Goal: Task Accomplishment & Management: Complete application form

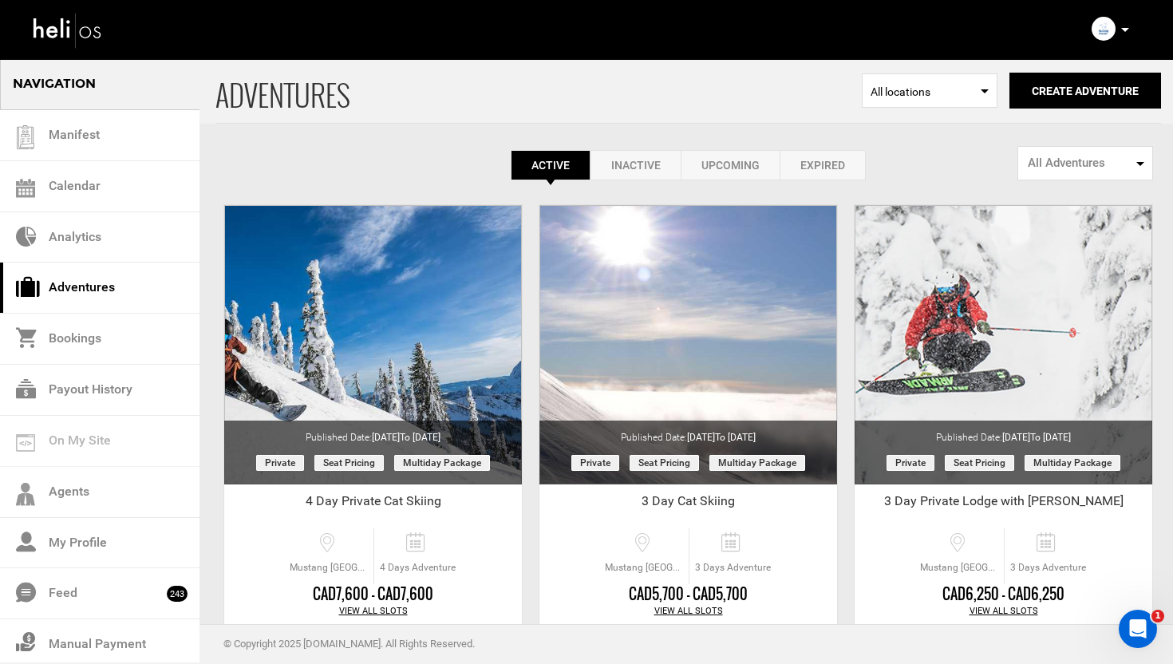
click at [1124, 29] on icon at bounding box center [1125, 30] width 8 height 4
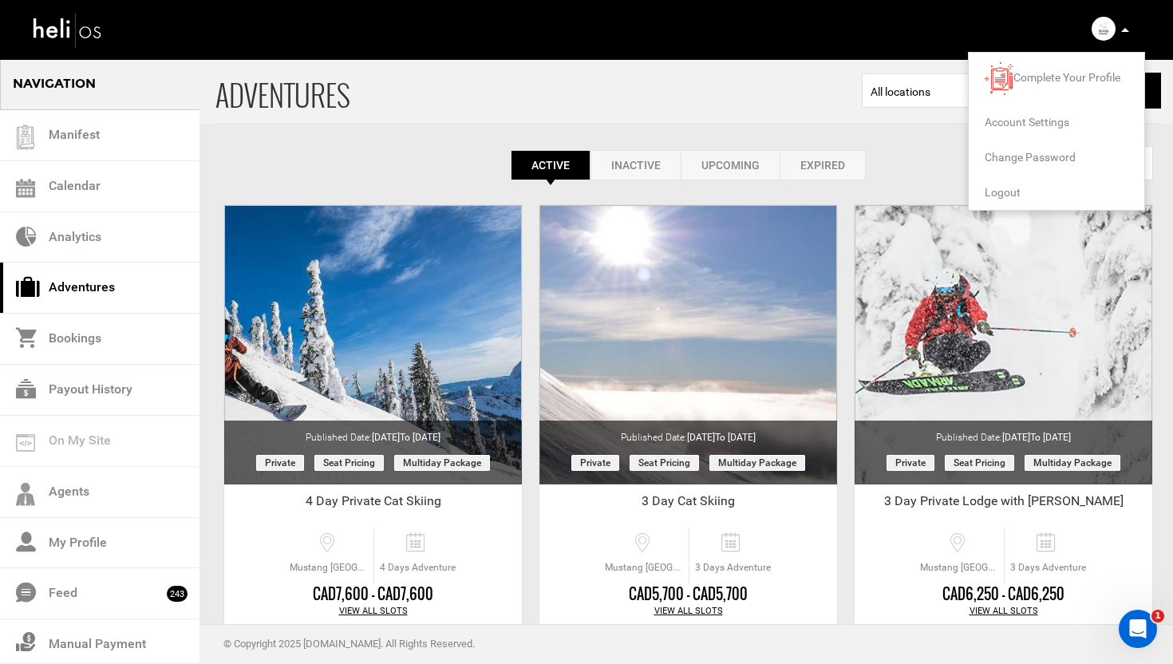
click at [1011, 193] on span "Logout" at bounding box center [1002, 192] width 36 height 13
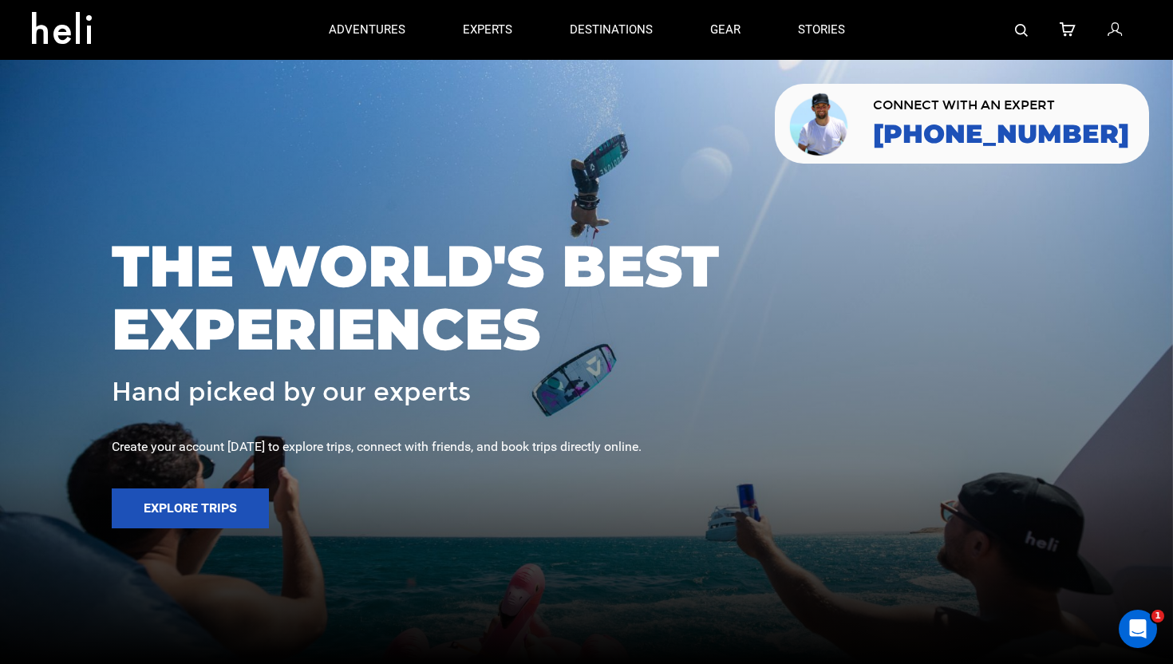
click at [1117, 32] on icon at bounding box center [1114, 30] width 14 height 21
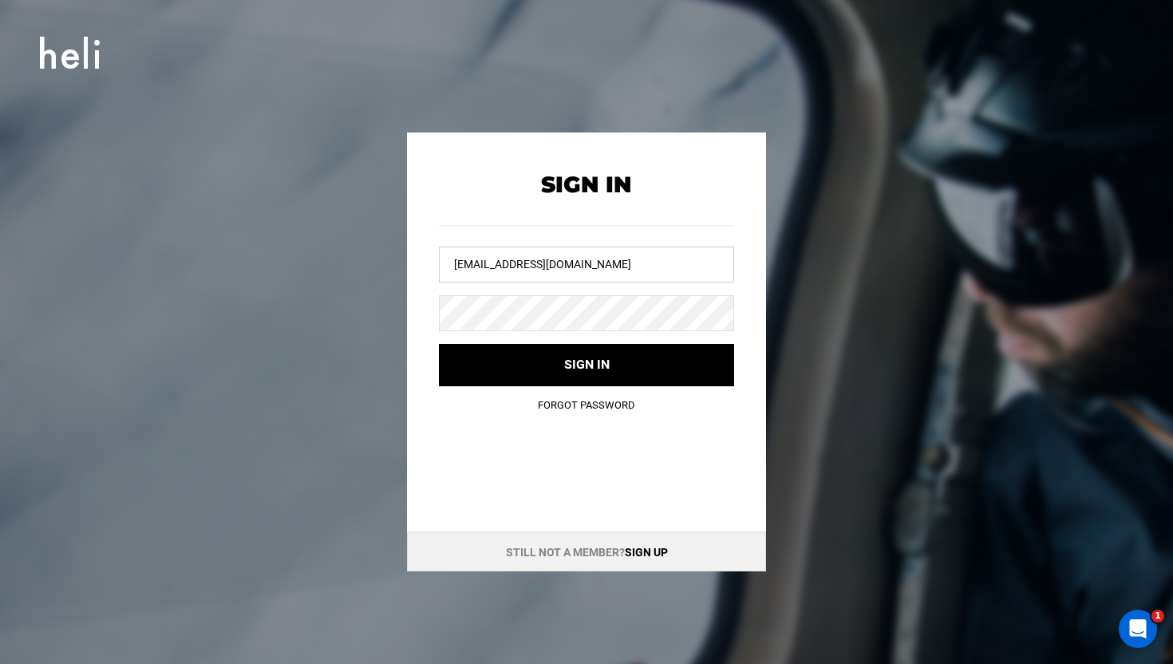
click at [536, 262] on input "info@risingsunguides.com" at bounding box center [586, 264] width 295 height 36
type input "selkirktangiers@heli.life"
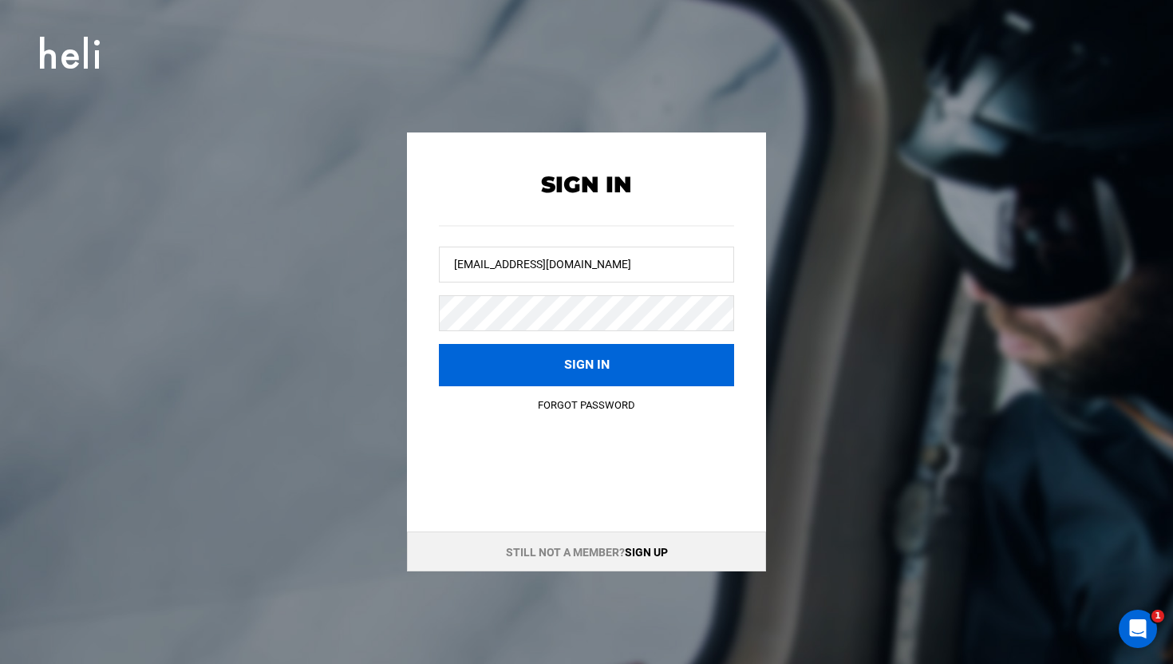
click at [598, 349] on button "Sign in" at bounding box center [586, 365] width 295 height 42
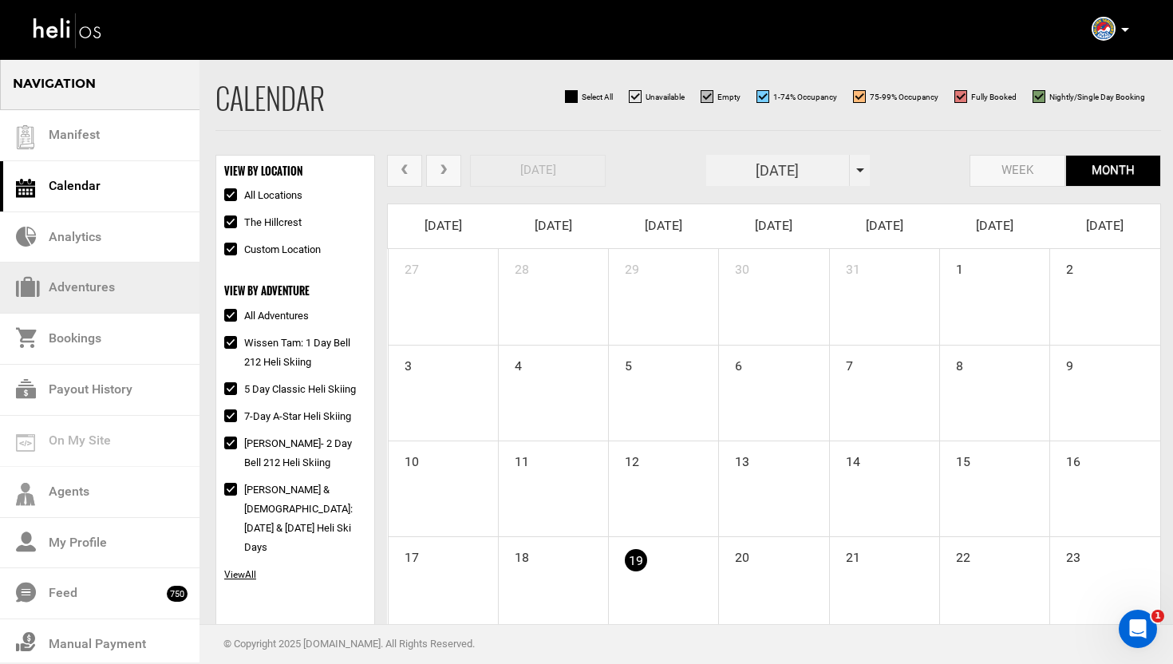
click at [102, 288] on link "Adventures" at bounding box center [99, 287] width 199 height 51
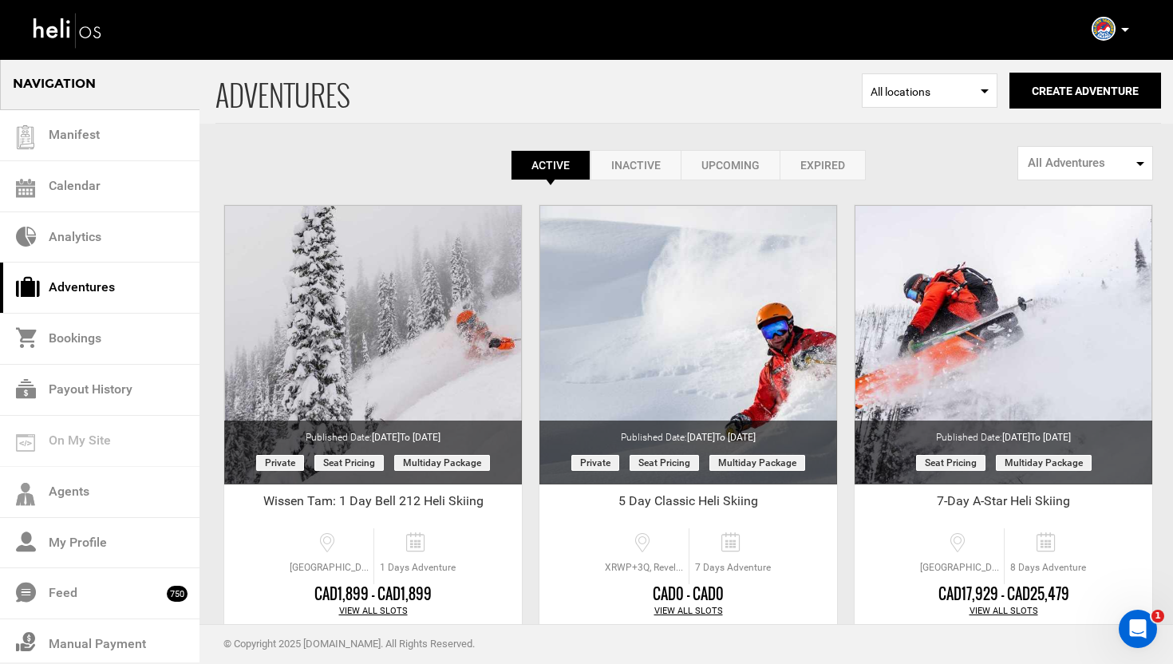
click at [727, 161] on link "Upcoming" at bounding box center [729, 165] width 99 height 30
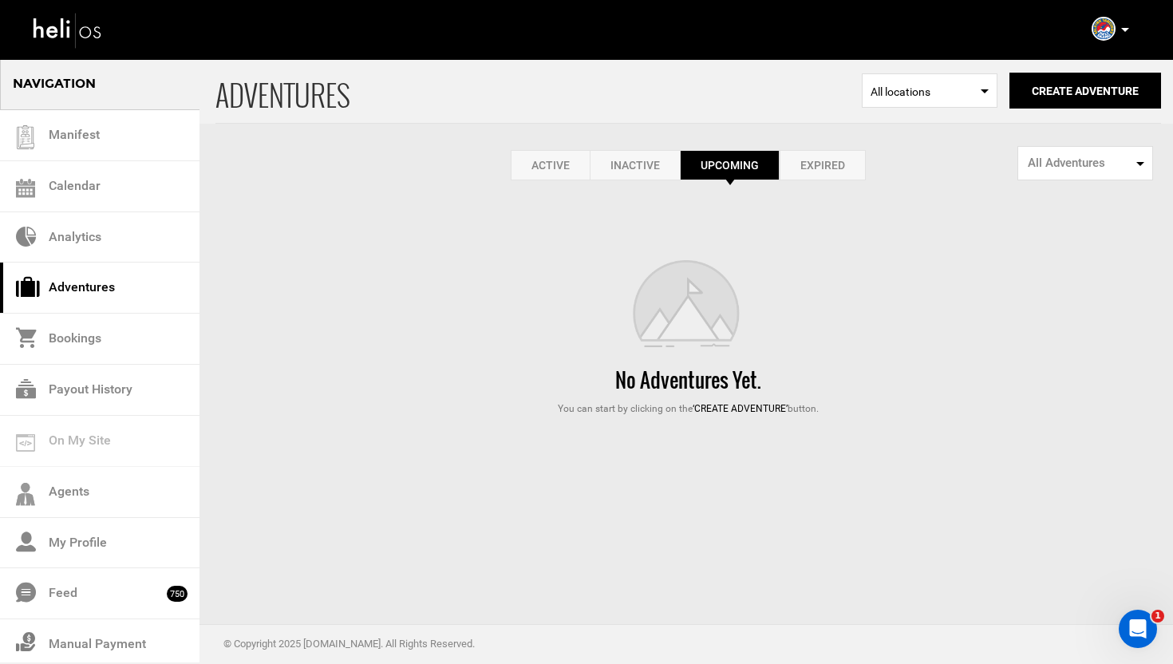
click at [561, 164] on link "Active" at bounding box center [549, 165] width 79 height 30
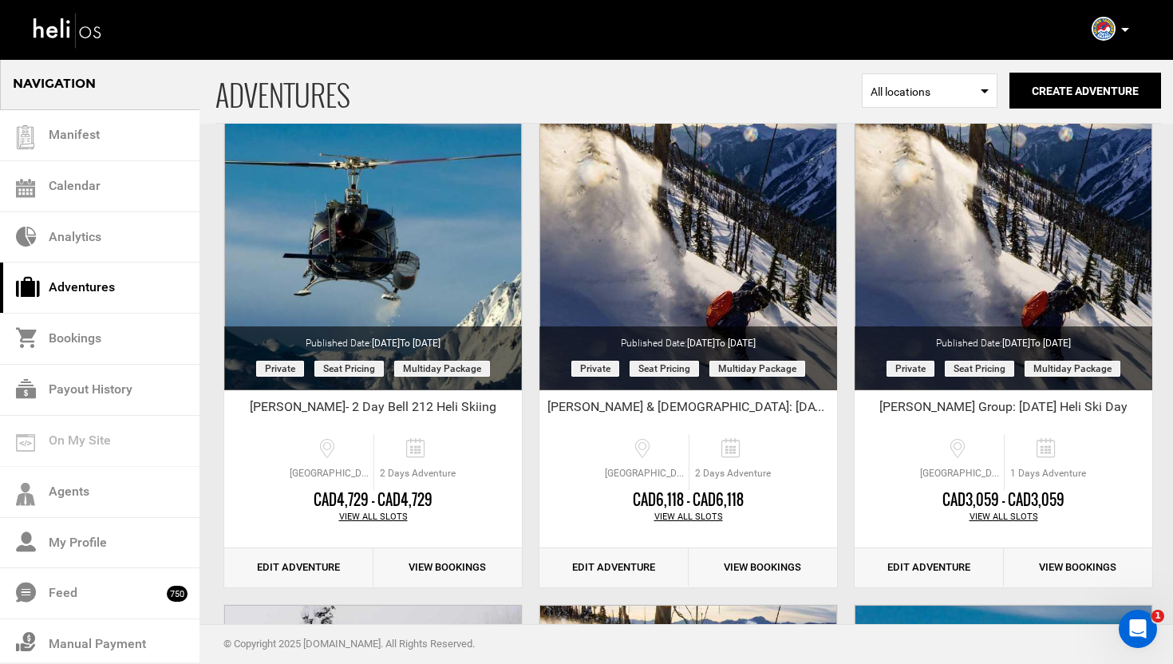
scroll to position [506, 0]
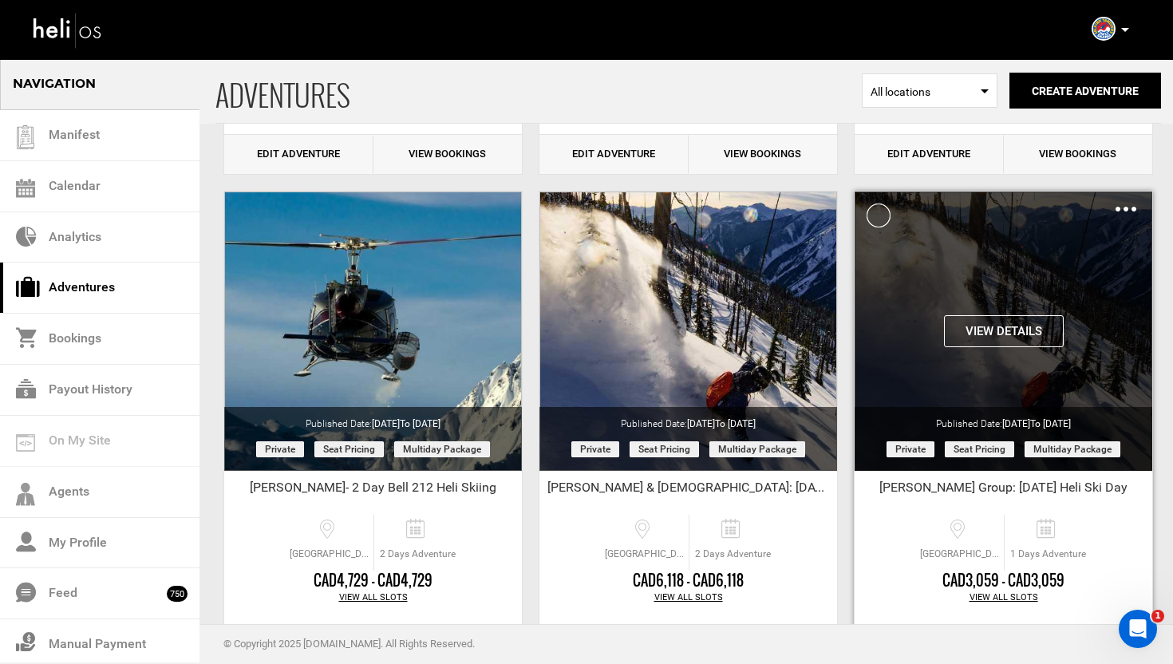
click at [1122, 210] on img at bounding box center [1125, 209] width 21 height 5
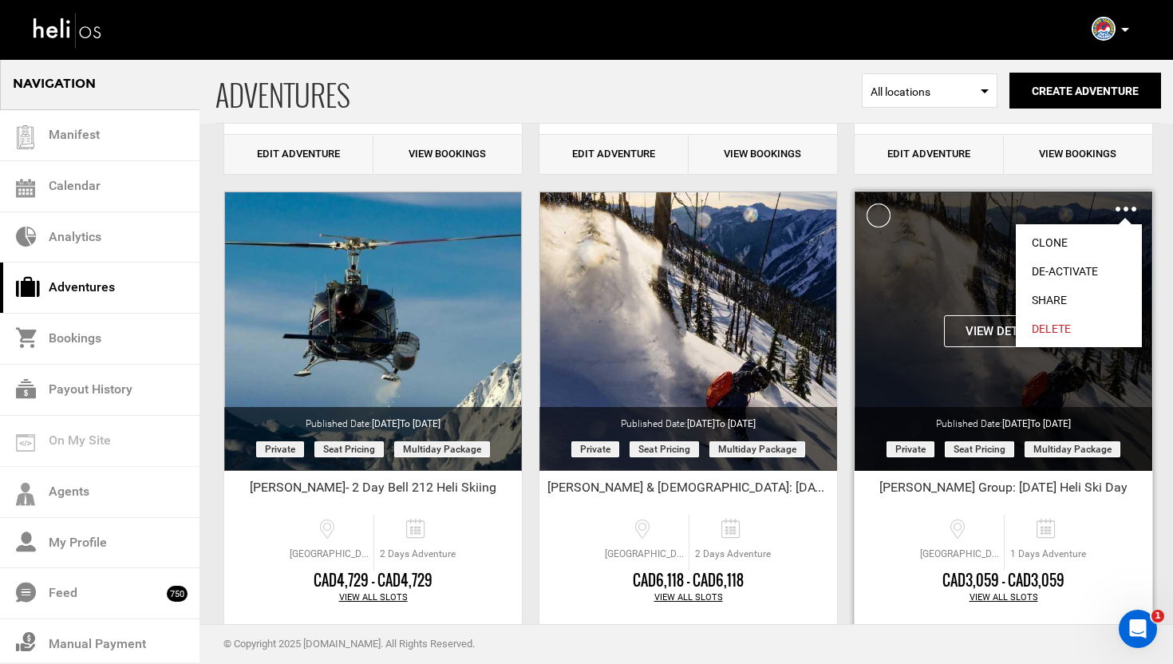
click at [1071, 242] on link "Clone" at bounding box center [1078, 242] width 126 height 29
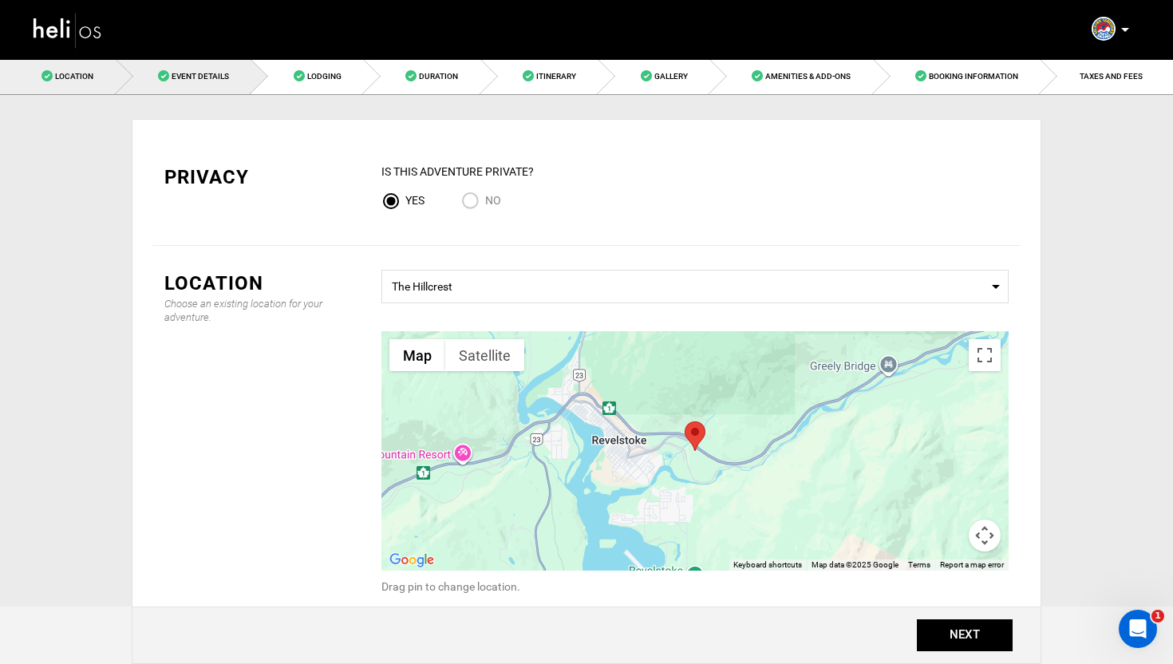
click at [220, 75] on span "Event Details" at bounding box center [199, 76] width 57 height 9
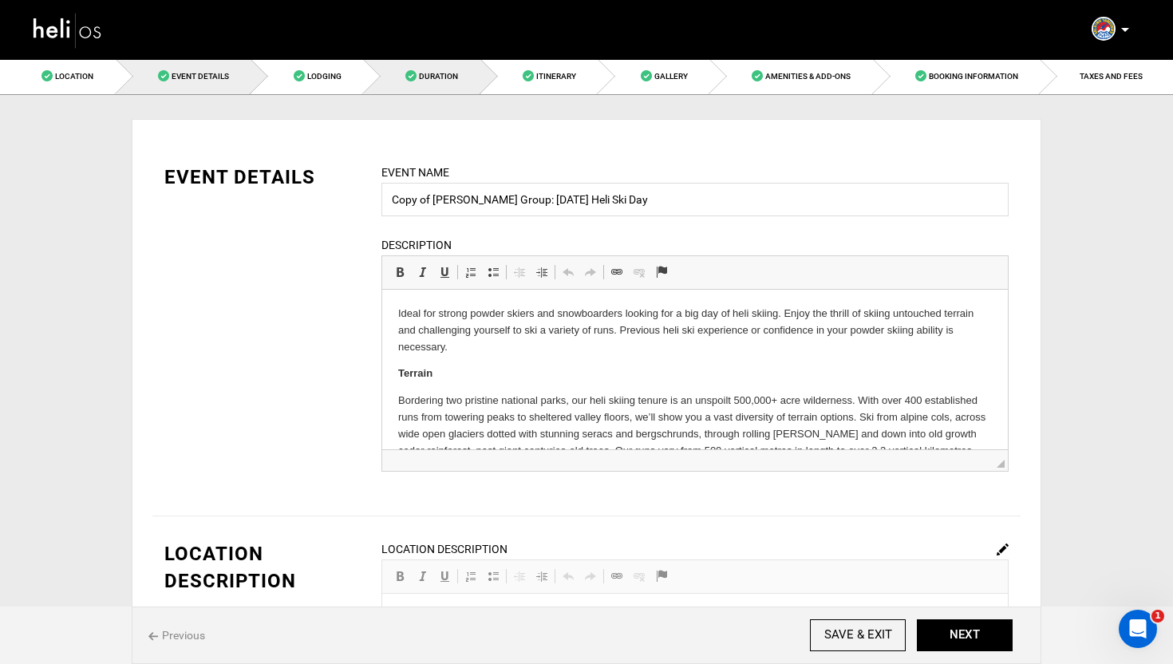
click at [452, 83] on link "Duration" at bounding box center [422, 76] width 117 height 36
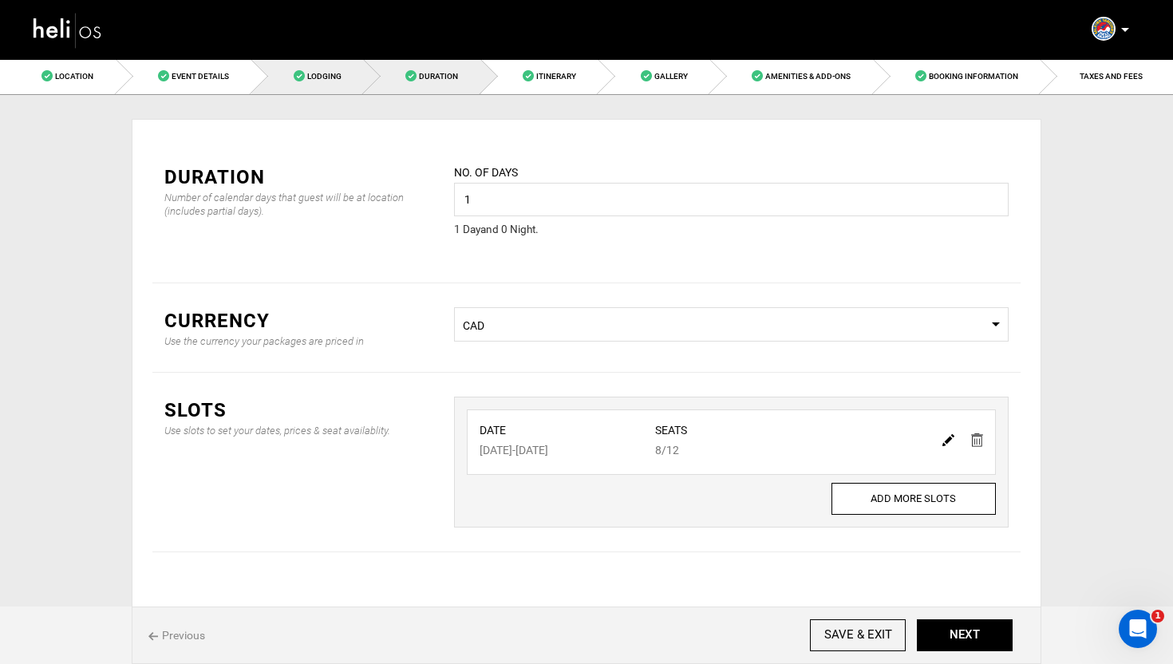
click at [302, 73] on span at bounding box center [299, 75] width 11 height 11
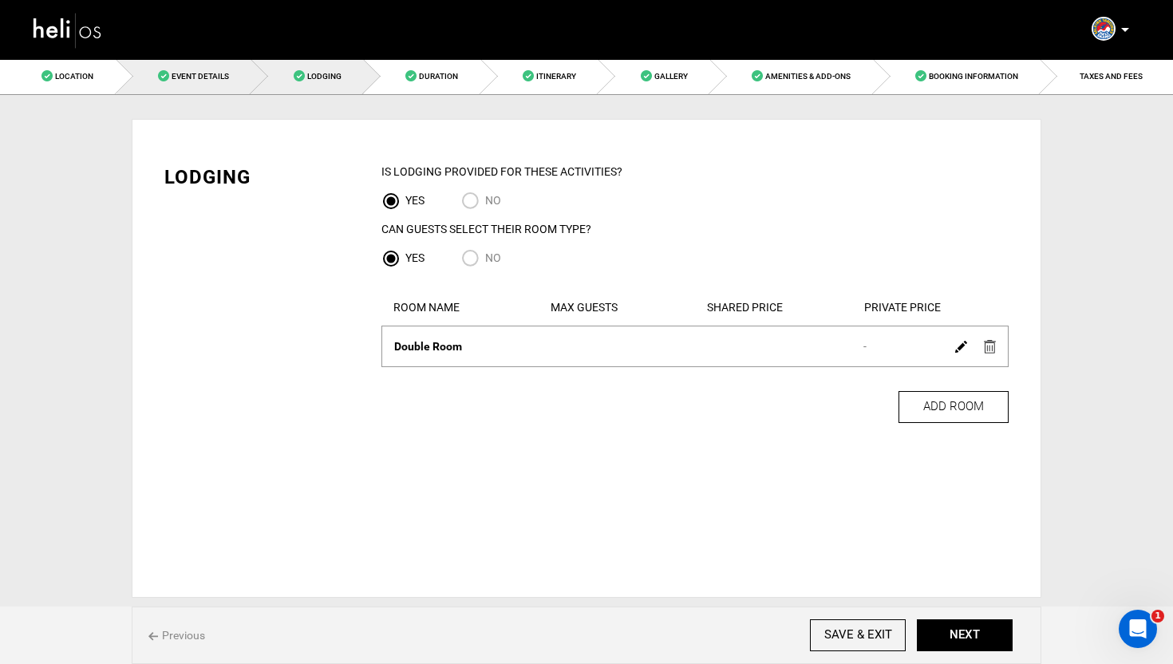
click at [196, 73] on span "Event Details" at bounding box center [199, 76] width 57 height 9
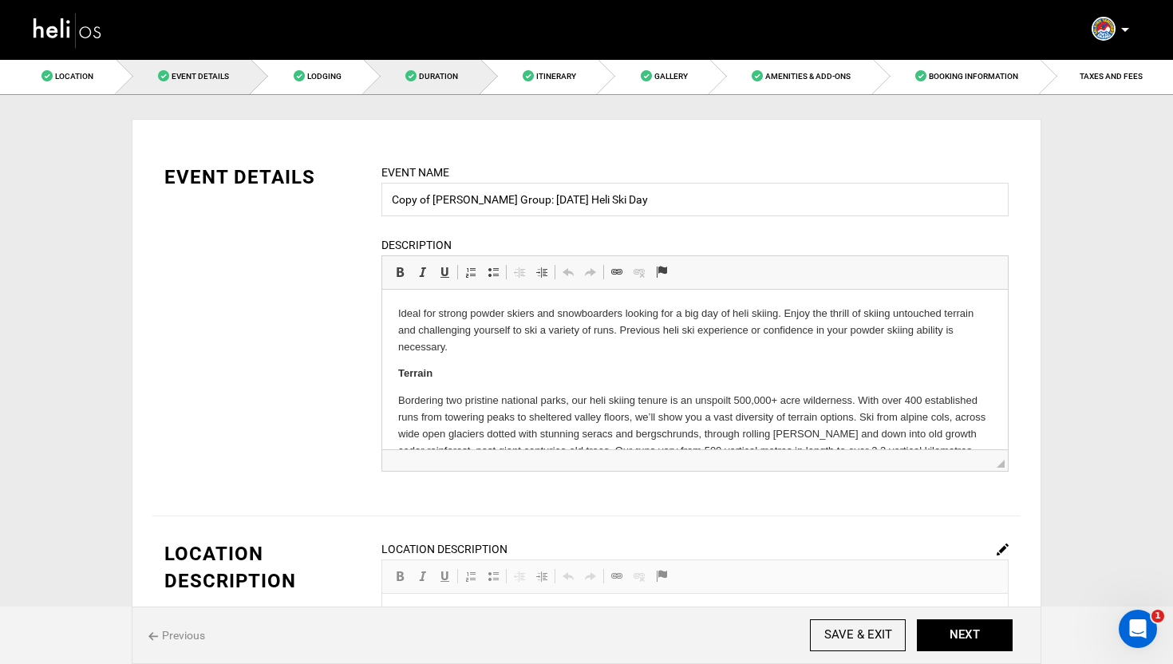
click at [428, 78] on span "Duration" at bounding box center [438, 76] width 39 height 9
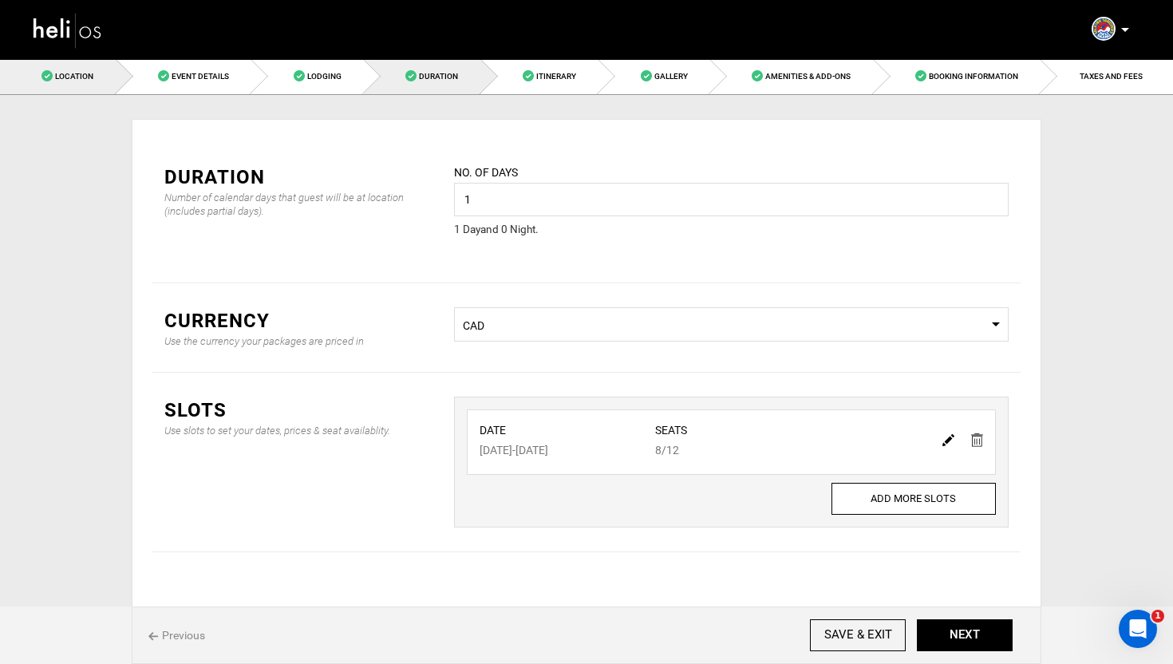
click at [73, 72] on span "Location" at bounding box center [74, 76] width 38 height 9
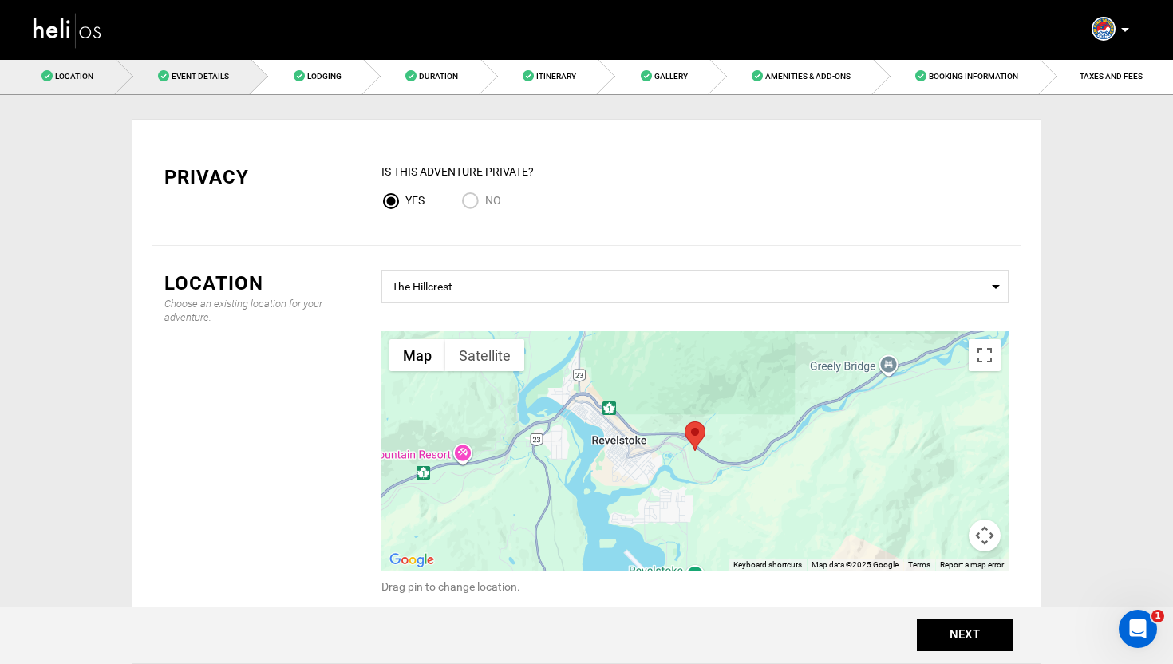
click at [231, 81] on link "Event Details" at bounding box center [184, 76] width 136 height 36
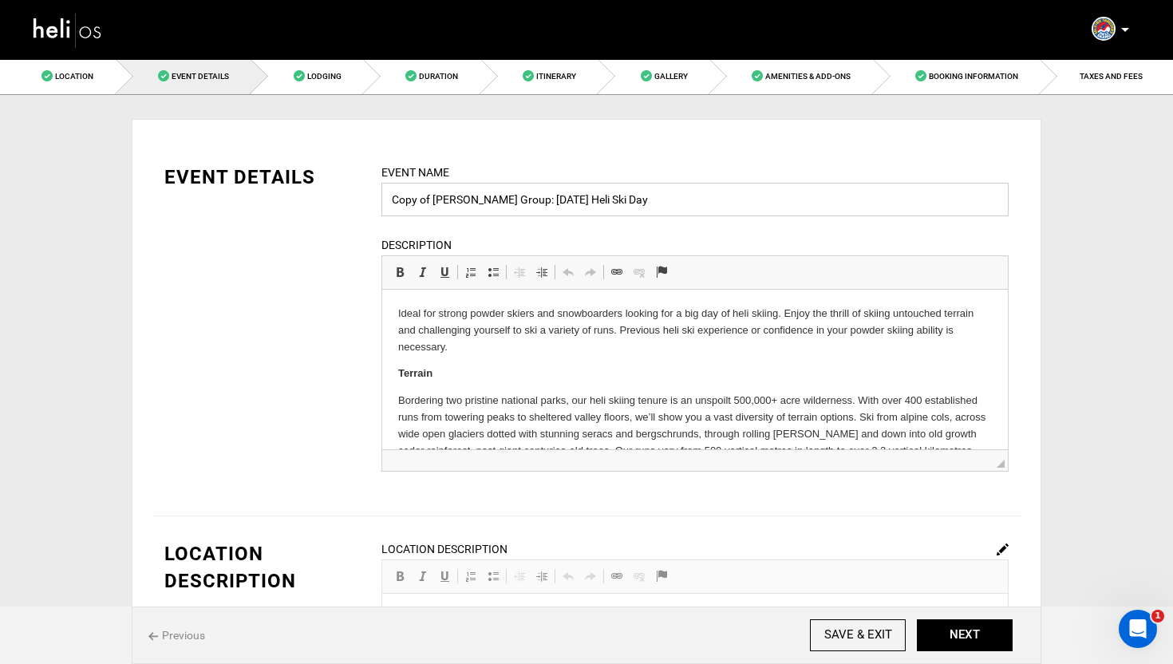
click at [547, 204] on input "Copy of Brigham Group: February 6th Heli Ski Day" at bounding box center [694, 200] width 627 height 34
drag, startPoint x: 574, startPoint y: 203, endPoint x: 369, endPoint y: 200, distance: 204.2
click at [369, 200] on div "Event Name Copy of Brigham Group: February 6th Heli Ski Day Event name can not …" at bounding box center [694, 328] width 651 height 328
click at [394, 203] on input "December 27th Heli Ski Day" at bounding box center [694, 200] width 627 height 34
drag, startPoint x: 722, startPoint y: 200, endPoint x: 543, endPoint y: 200, distance: 178.7
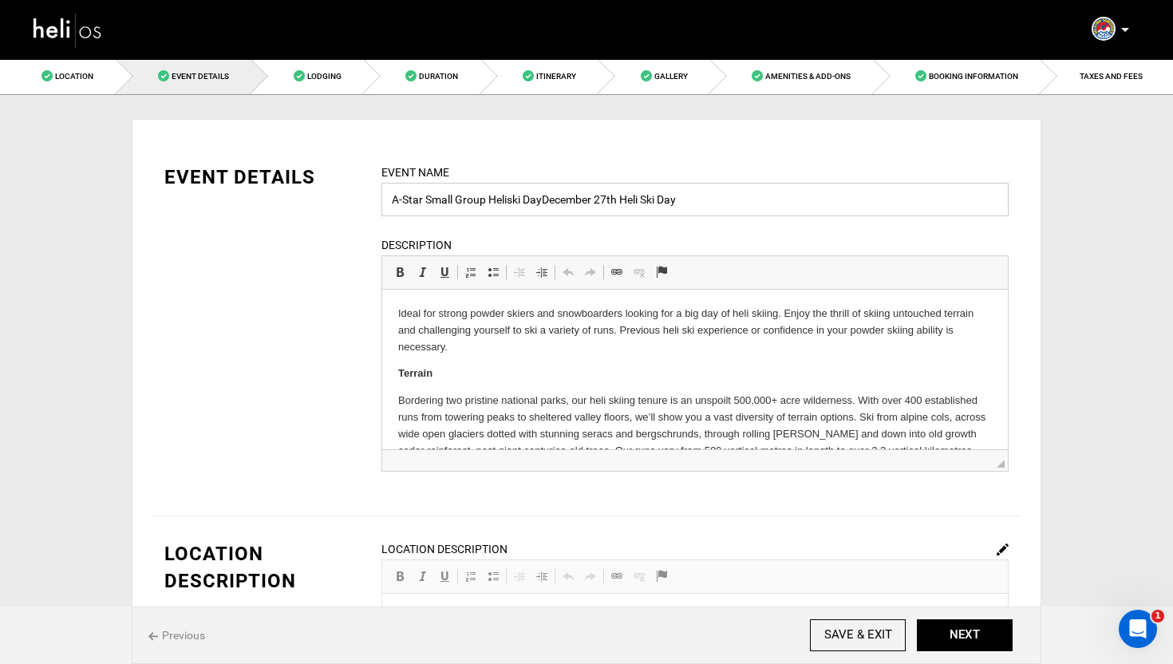
click at [543, 200] on input "A-Star Small Group Heliski DayDecember 27th Heli Ski Day" at bounding box center [694, 200] width 627 height 34
click at [698, 204] on input "A-Star Small Group Heliski DayDecember 27th Heli Ski Day" at bounding box center [694, 200] width 627 height 34
drag, startPoint x: 698, startPoint y: 199, endPoint x: 613, endPoint y: 199, distance: 84.5
click at [613, 199] on input "A-Star Small Group Heliski DayDecember 27th Heli Ski Day" at bounding box center [694, 200] width 627 height 34
click at [545, 202] on input "A-Star Small Group Heliski DayDecember 27th)" at bounding box center [694, 200] width 627 height 34
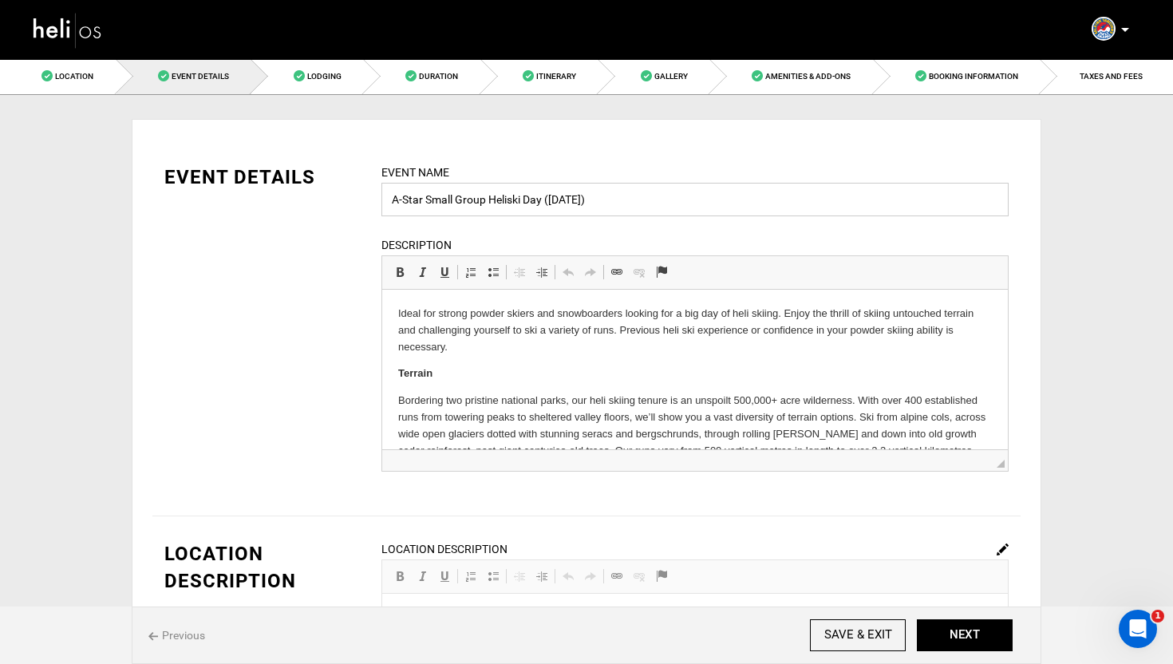
type input "A-Star Small Group Heliski Day ([DATE])"
click at [334, 298] on div "EVENT DETAILS Event Name A-Star Small Group Heliski Day (December 27th) Event n…" at bounding box center [586, 328] width 868 height 328
click at [317, 317] on div "EVENT DETAILS Event Name A-Star Small Group Heliski Day (December 27th) Event n…" at bounding box center [586, 328] width 868 height 328
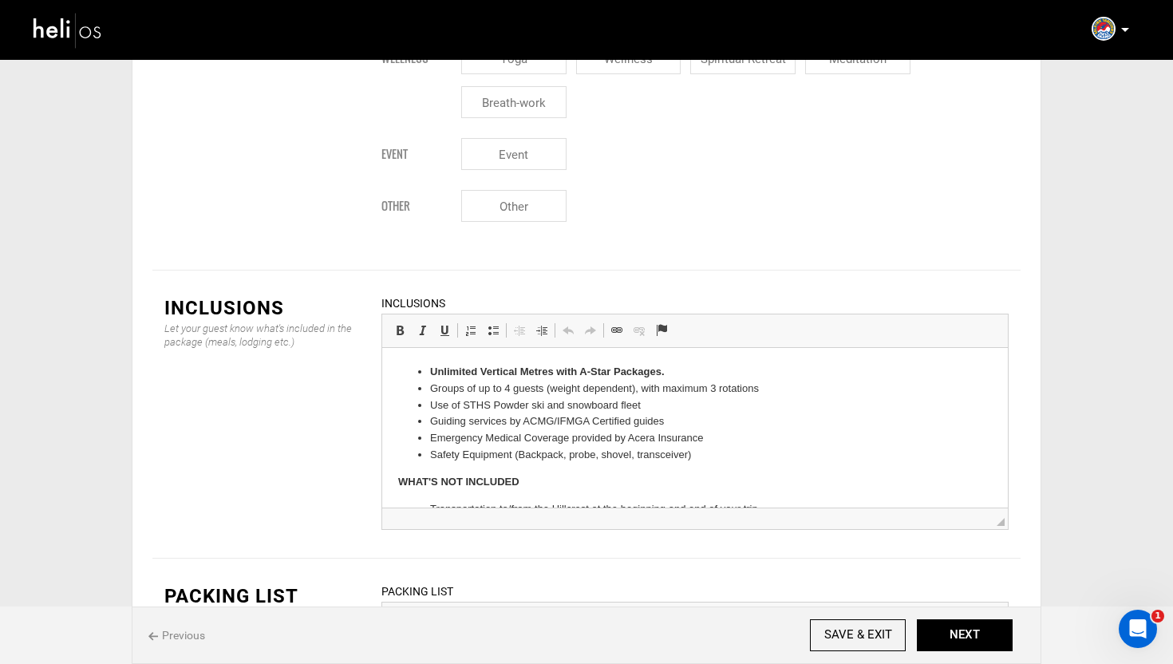
scroll to position [2162, 0]
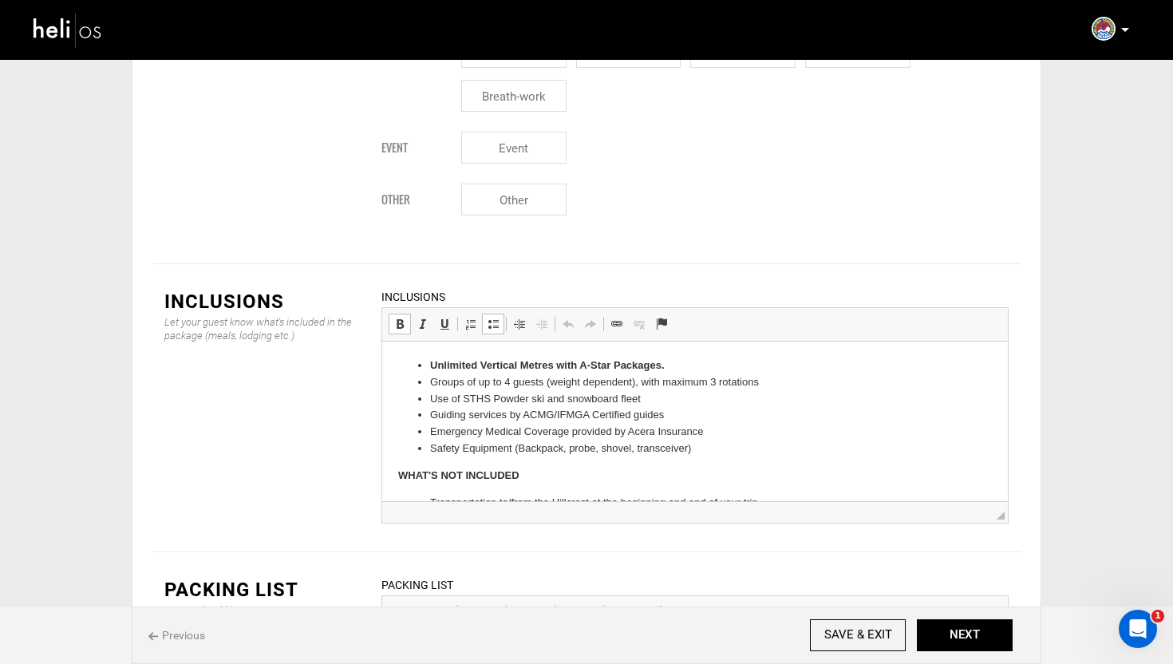
click at [686, 365] on li "Unlimited Vertical Metres with A-Star Packages." at bounding box center [695, 365] width 530 height 17
drag, startPoint x: 677, startPoint y: 370, endPoint x: 561, endPoint y: 366, distance: 116.5
click at [561, 366] on li "Unlimited Vertical Metres with A-Star Packages." at bounding box center [695, 365] width 530 height 17
click at [372, 327] on div "Inclusions Rich Text Editor, editor13 Editor toolbars Basic Styles Bold Keyboar…" at bounding box center [694, 407] width 651 height 239
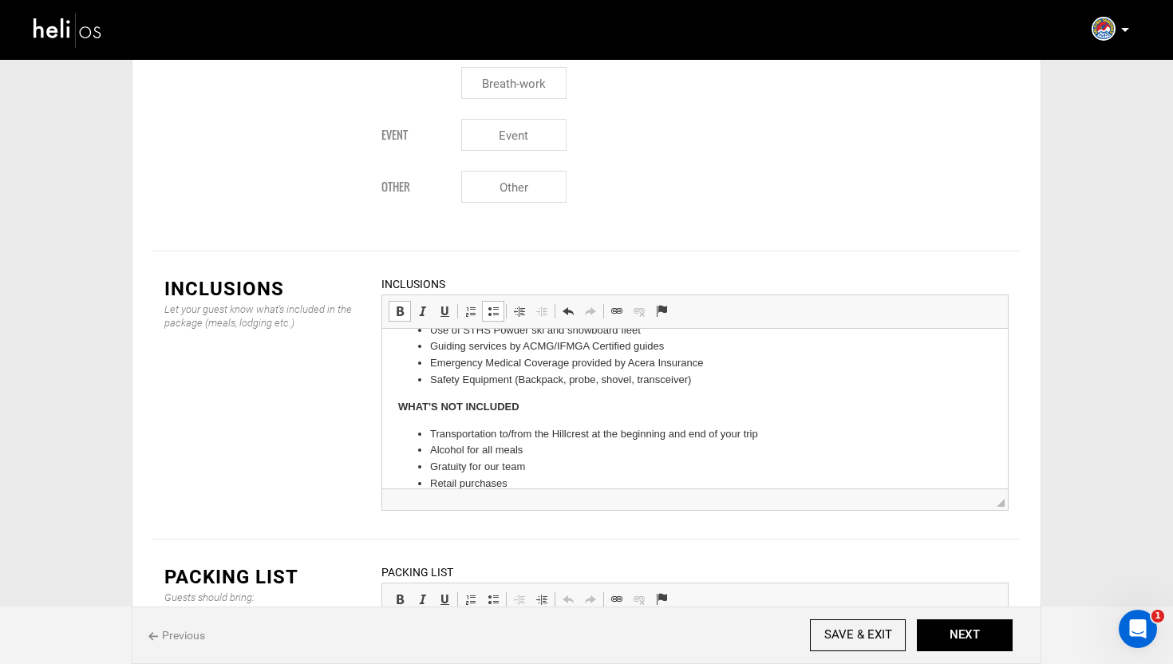
scroll to position [0, 0]
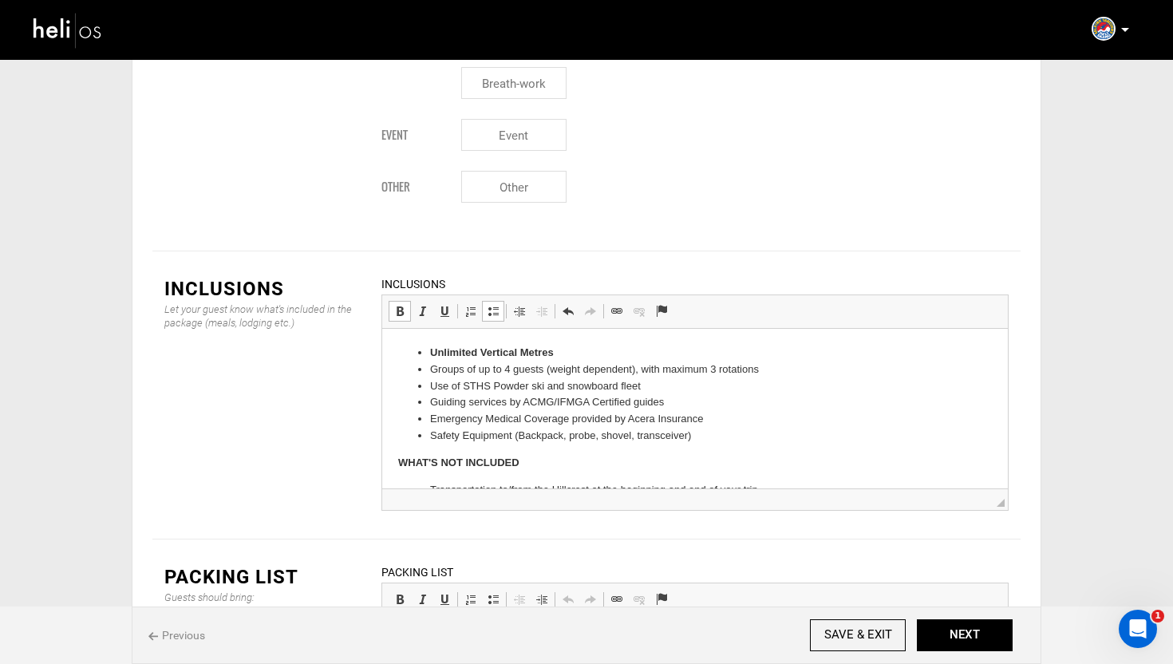
click at [428, 350] on ul "Unlimited Vertical Metres Groups of up to 4 guests (weight dependent), with max…" at bounding box center [694, 395] width 593 height 100
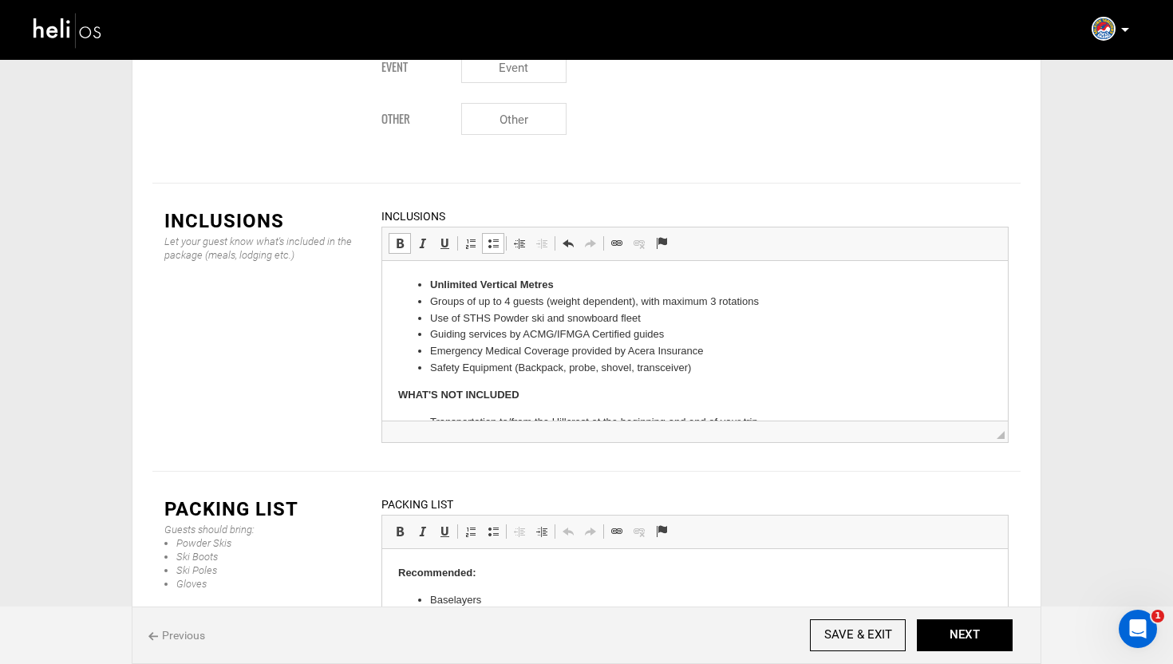
scroll to position [2230, 0]
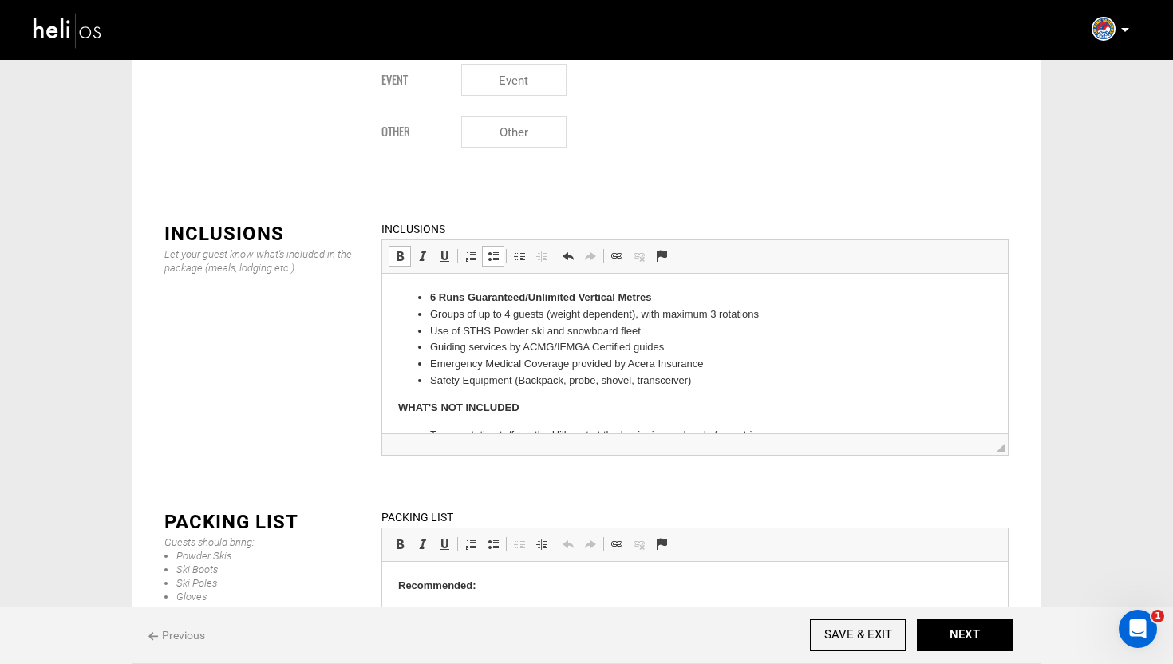
click at [678, 299] on li "6 Runs Guaranteed/Unlimited Vertical Metres" at bounding box center [695, 298] width 530 height 17
click at [369, 244] on div "Inclusions Rich Text Editor, editor13 Editor toolbars Basic Styles Bold Keyboar…" at bounding box center [694, 339] width 651 height 239
click at [527, 297] on strong "6 Runs Guaranteed/Unlimited Vertical Metres Included" at bounding box center [563, 297] width 266 height 12
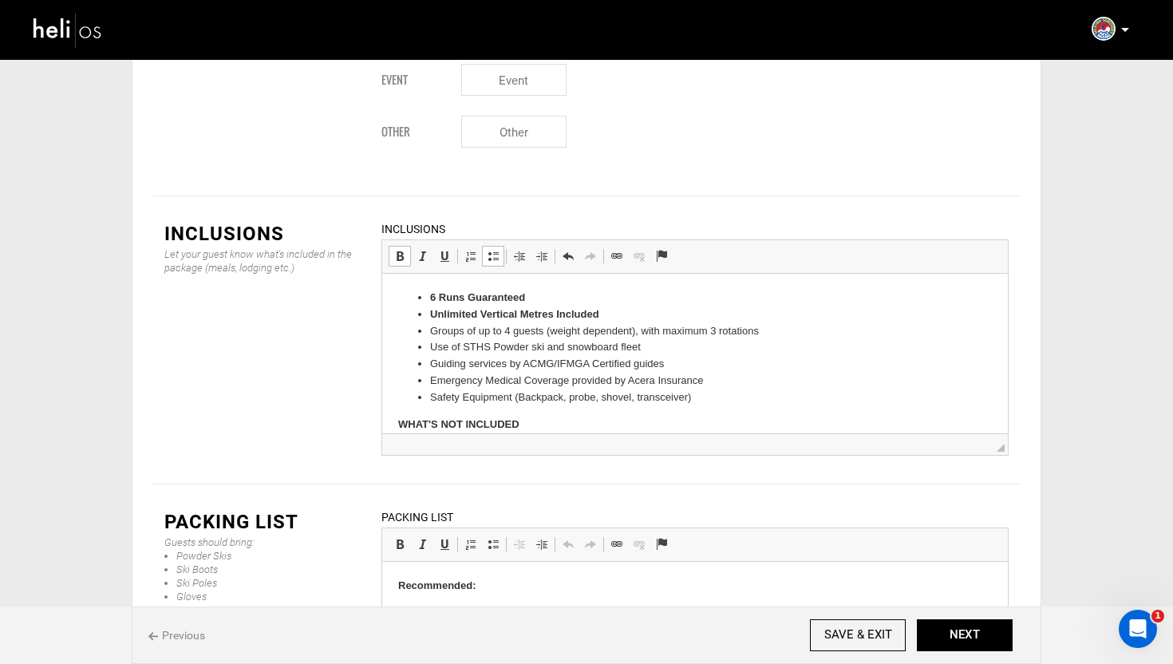
click at [349, 247] on div "Inclusions Let your guest know what's included in the package (meals, lodging e…" at bounding box center [586, 339] width 868 height 239
drag, startPoint x: 553, startPoint y: 320, endPoint x: 521, endPoint y: 320, distance: 31.9
click at [521, 320] on strong "Unlimited Vertical Metres Included" at bounding box center [514, 314] width 169 height 12
click at [589, 312] on li "Unlimited Vertical Included" at bounding box center [695, 314] width 530 height 17
click at [333, 269] on div "Inclusions Let your guest know what's included in the package (meals, lodging e…" at bounding box center [586, 339] width 868 height 239
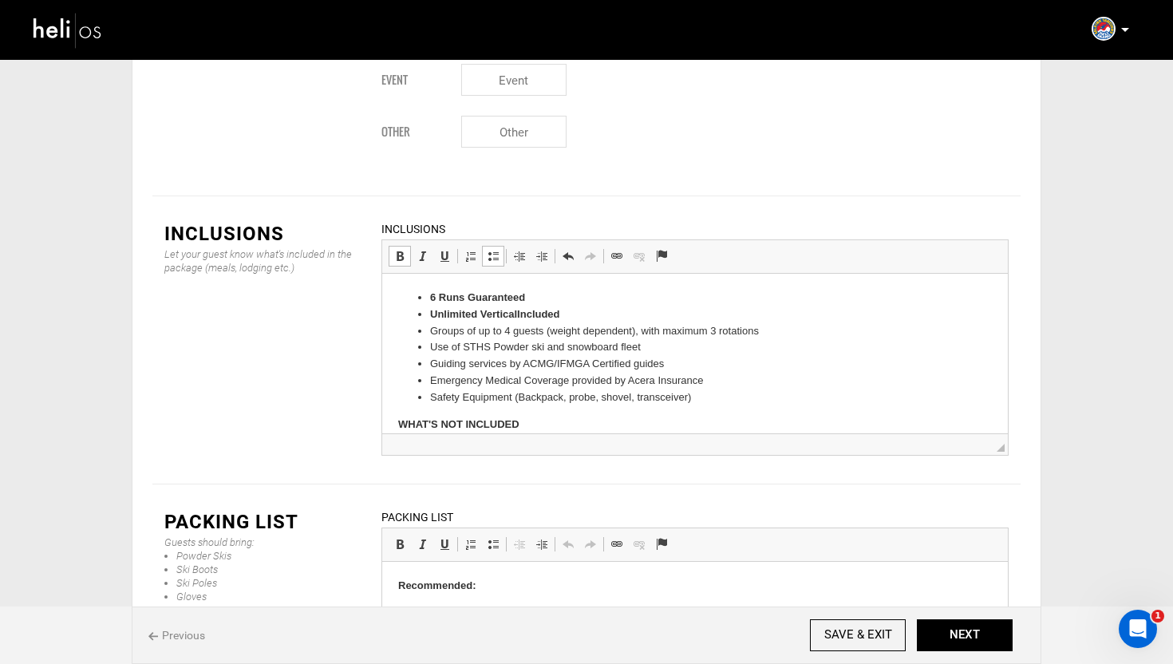
scroll to position [2312, 0]
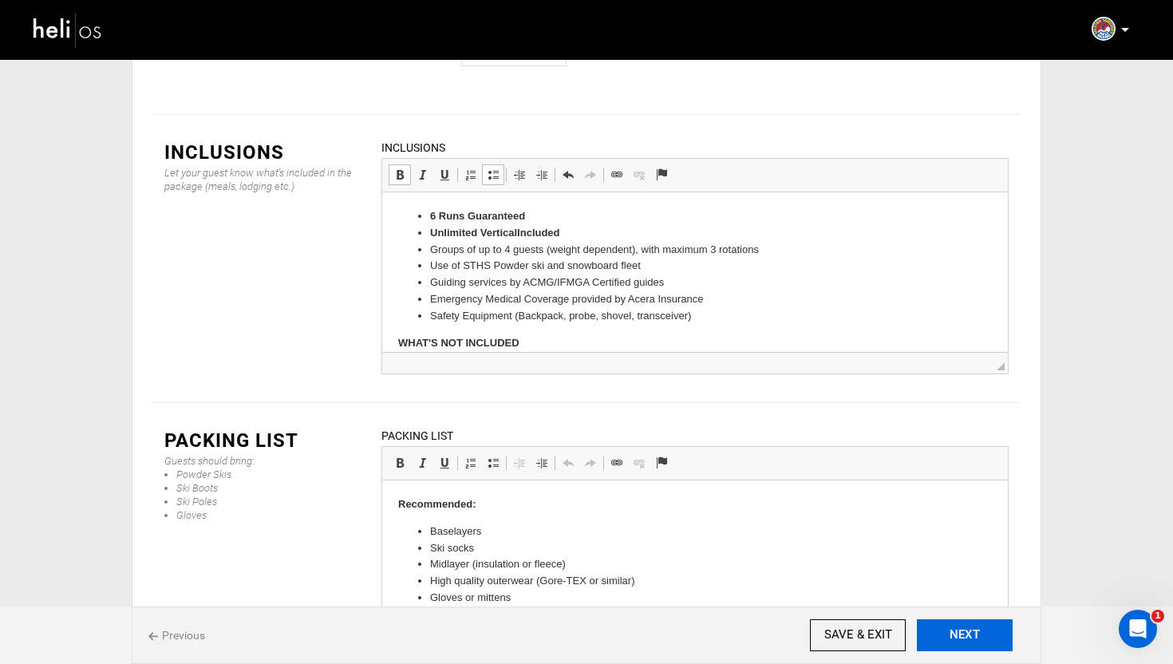
click at [968, 637] on button "NEXT" at bounding box center [964, 635] width 96 height 32
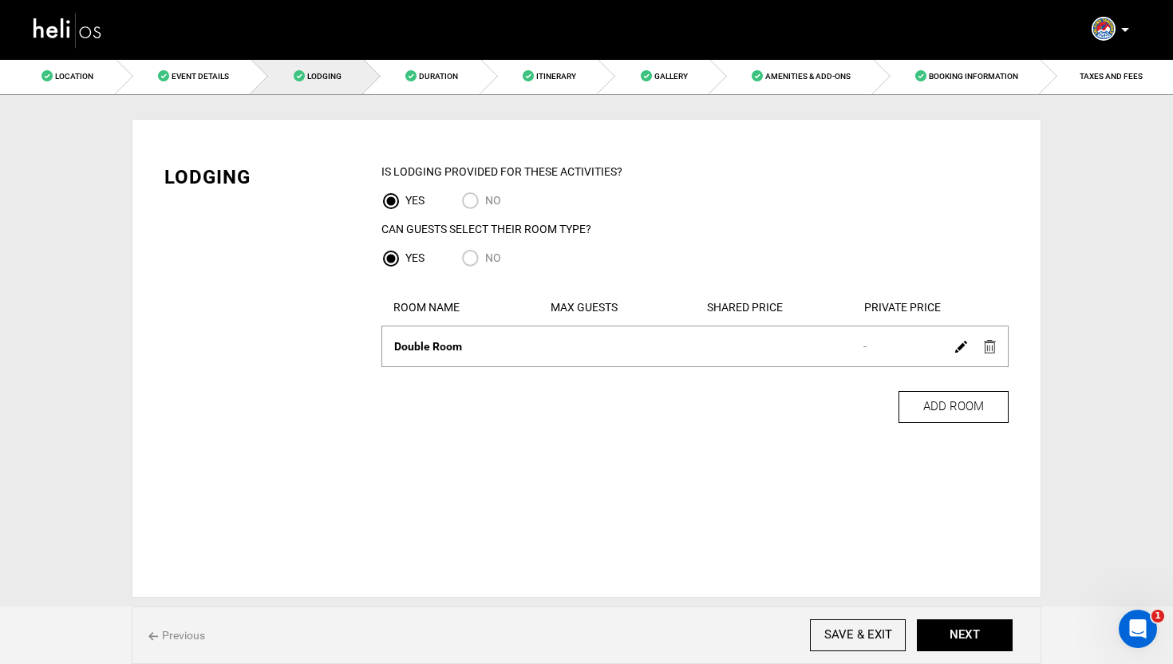
click at [471, 199] on input "NO" at bounding box center [473, 202] width 24 height 22
radio input "true"
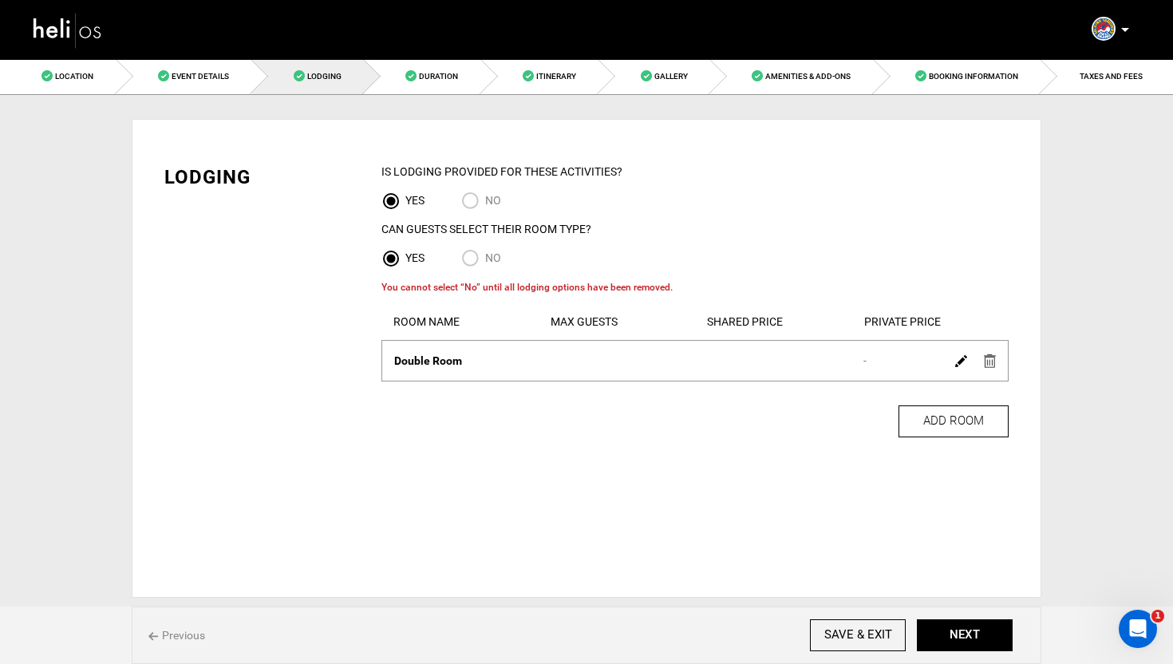
click at [991, 361] on img at bounding box center [989, 361] width 12 height 14
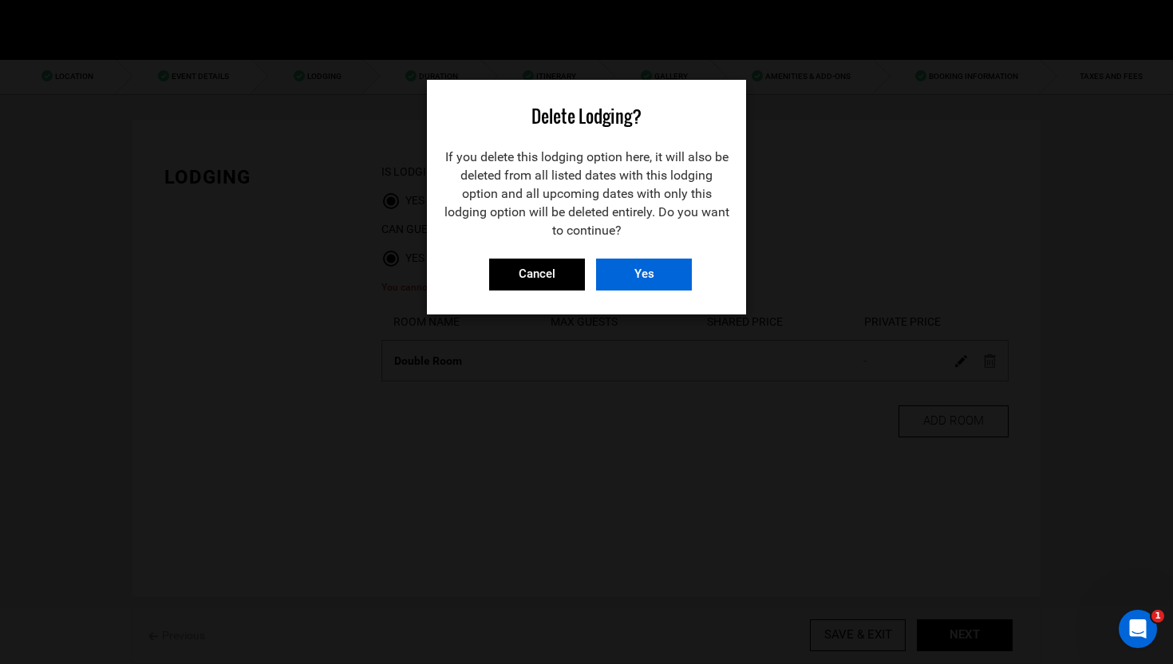
click at [668, 267] on input "Yes" at bounding box center [644, 274] width 96 height 32
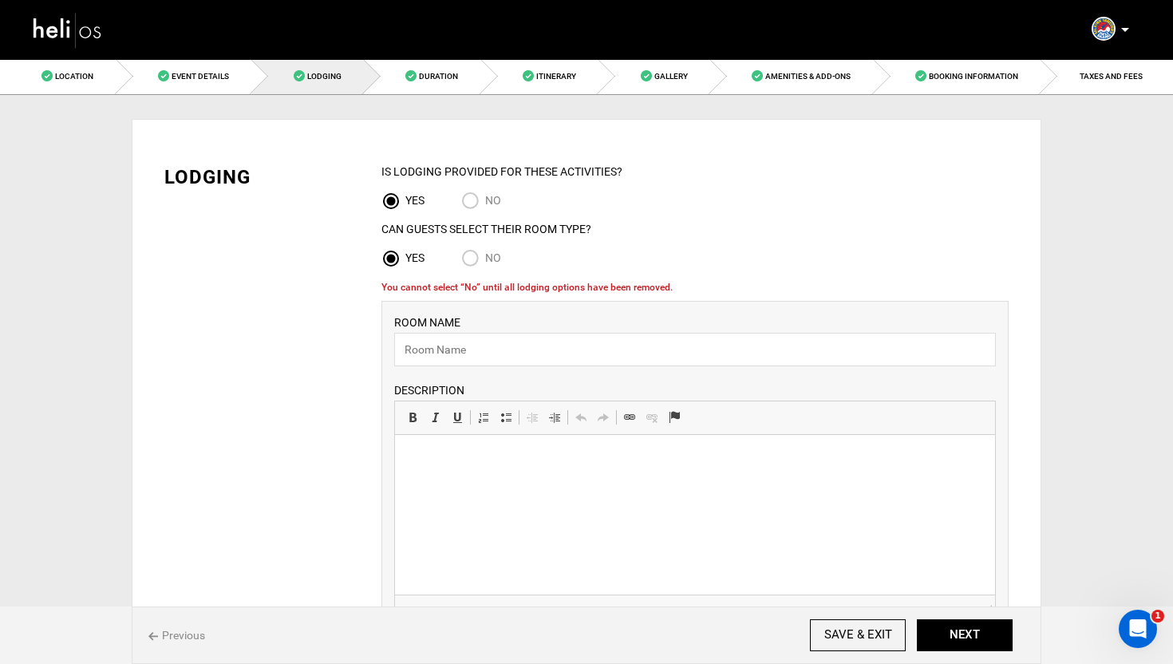
click at [472, 206] on input "NO" at bounding box center [473, 202] width 24 height 22
radio input "true"
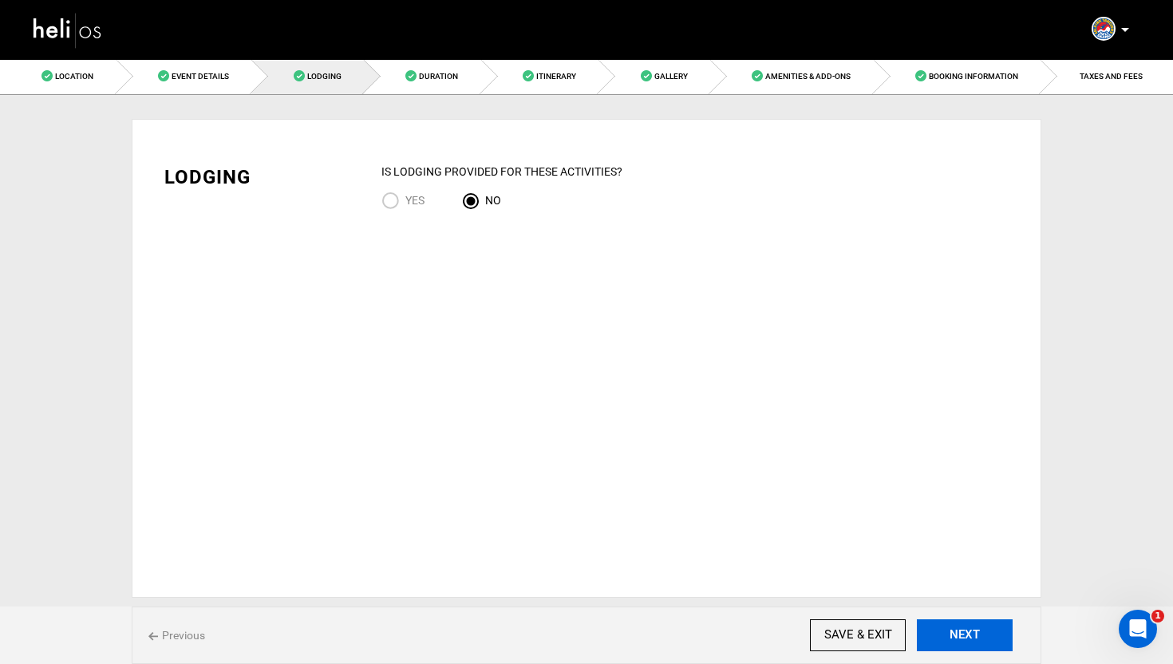
click at [982, 634] on button "NEXT" at bounding box center [964, 635] width 96 height 32
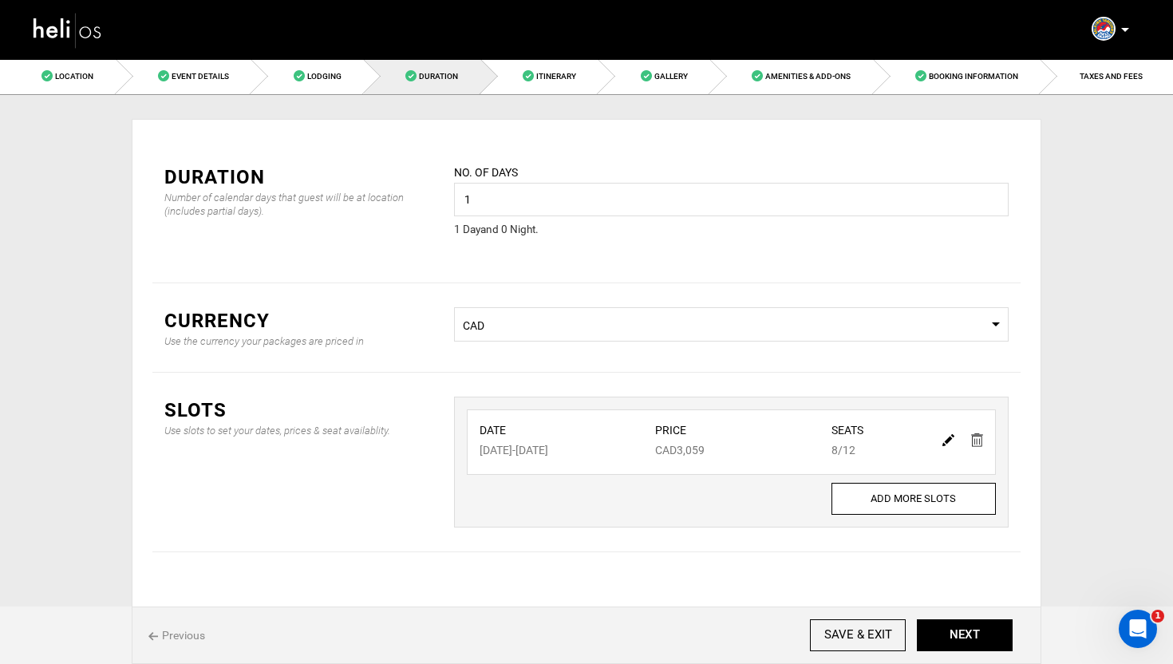
click at [940, 444] on div at bounding box center [962, 439] width 55 height 23
click at [946, 442] on img at bounding box center [948, 440] width 12 height 12
type input "02/06/2026"
type input "3059"
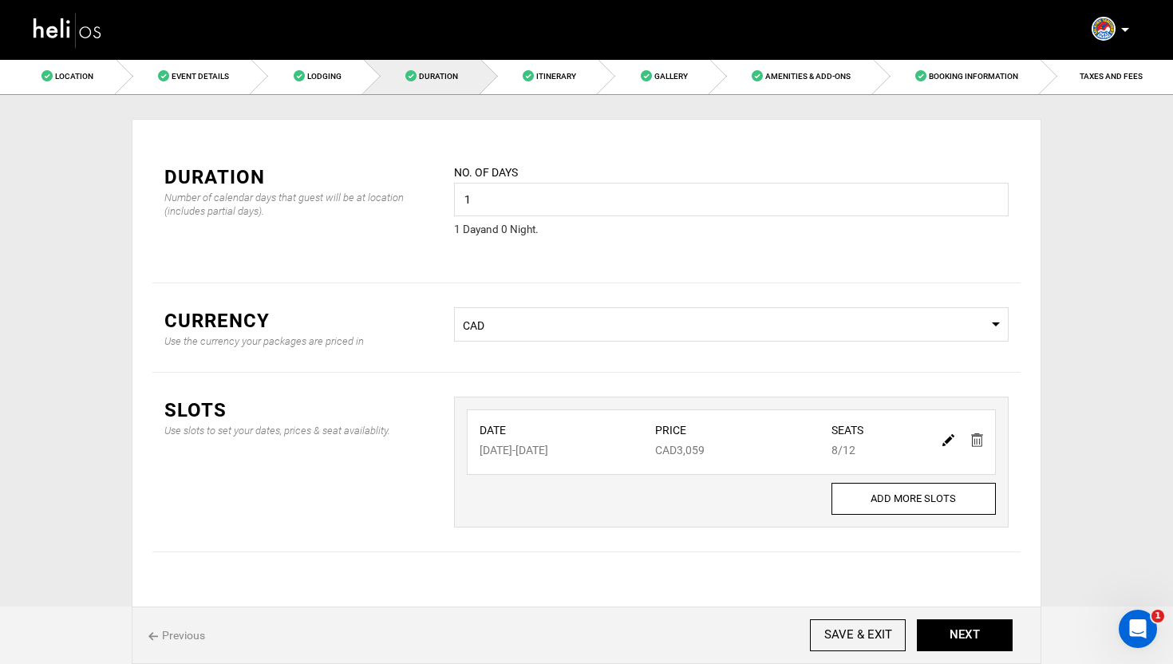
type input "12"
type input "8"
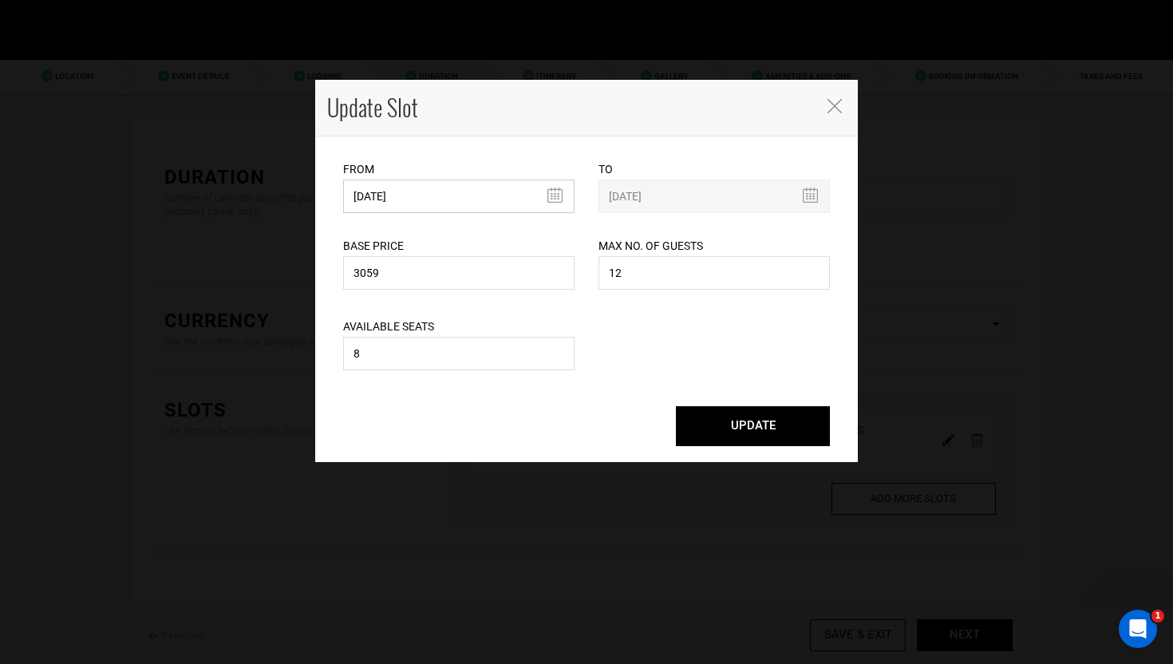
click at [529, 188] on input "02/06/2026" at bounding box center [458, 196] width 231 height 34
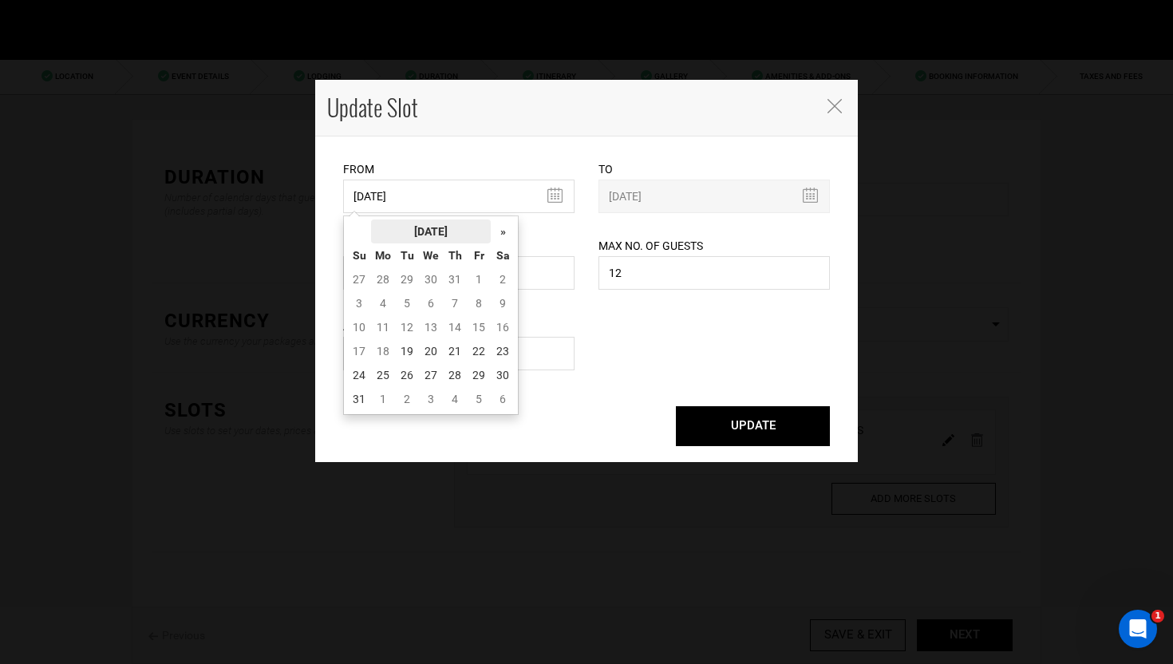
click at [489, 235] on th "August 2025" at bounding box center [431, 231] width 120 height 24
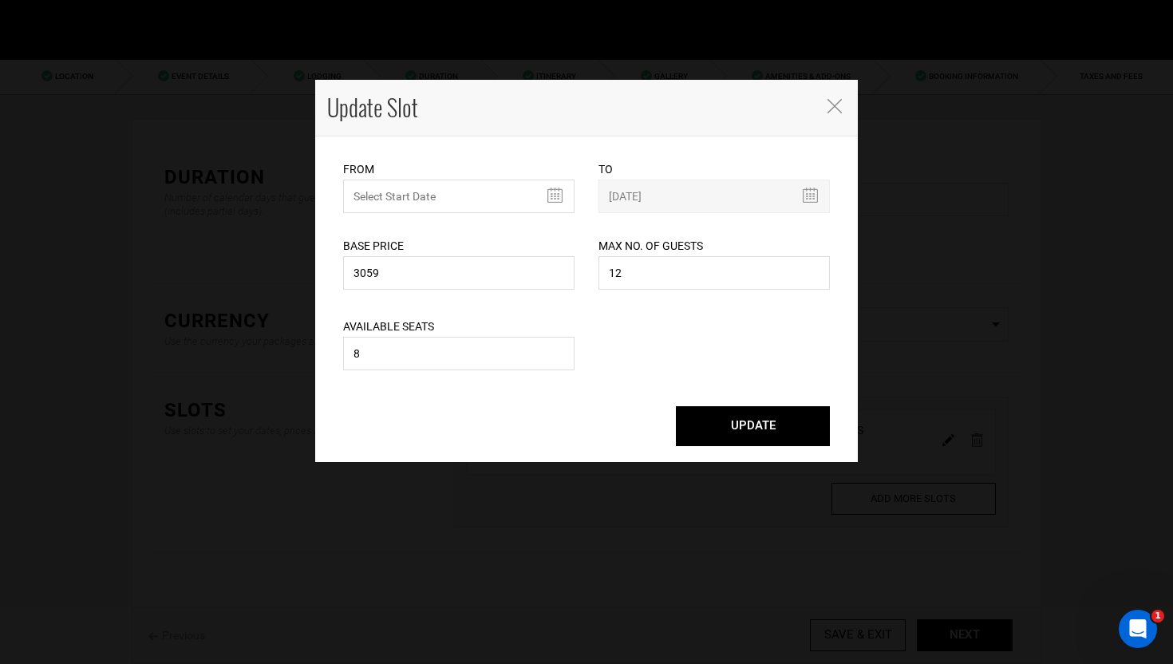
click at [514, 135] on div "Update Slot" at bounding box center [586, 108] width 542 height 57
click at [552, 197] on input "text" at bounding box center [458, 196] width 231 height 34
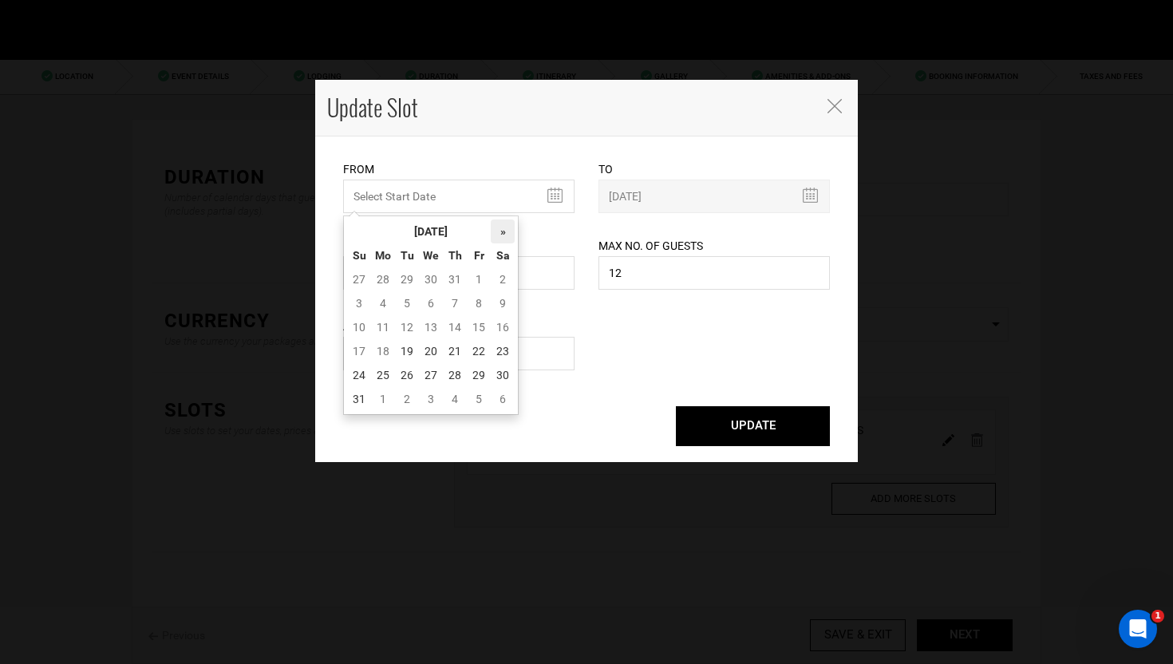
click at [510, 231] on th "»" at bounding box center [503, 231] width 24 height 24
click at [504, 350] on td "27" at bounding box center [503, 351] width 24 height 24
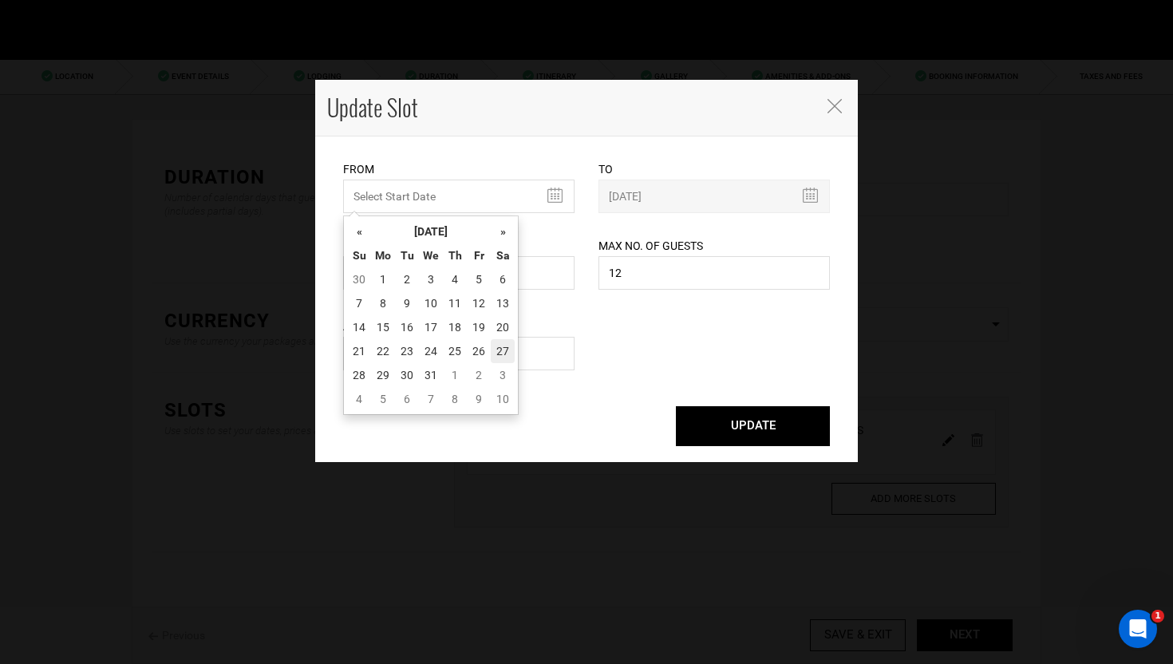
type input "12/27/2025"
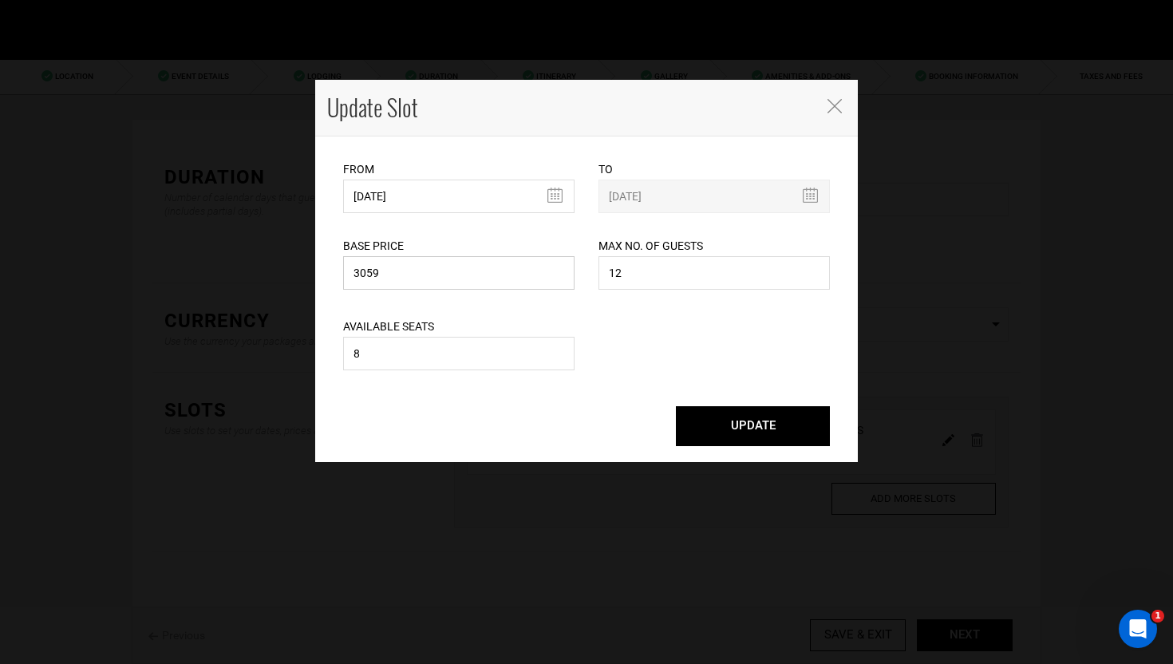
click at [428, 271] on input "3059" at bounding box center [458, 273] width 231 height 34
type input "1649"
click at [395, 356] on input "8" at bounding box center [458, 354] width 231 height 34
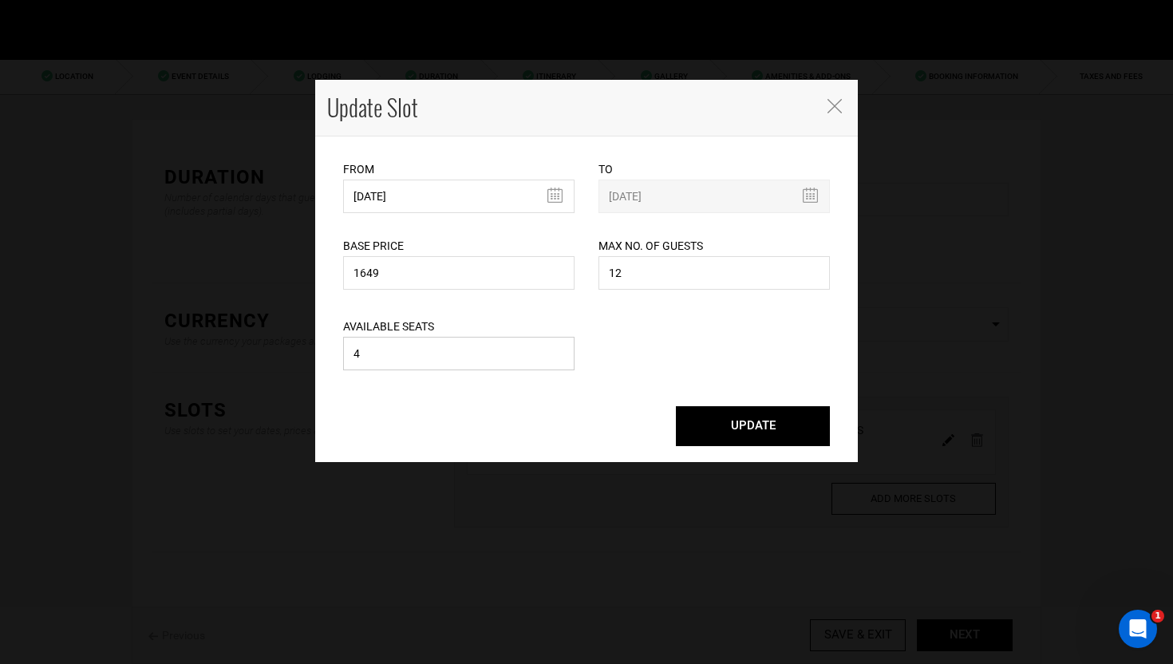
type input "4"
click at [676, 323] on div "Available Seats 4 Please enter available seats. Available seats can not exceed …" at bounding box center [586, 334] width 510 height 81
click at [522, 191] on input "12/27/2025" at bounding box center [458, 196] width 231 height 34
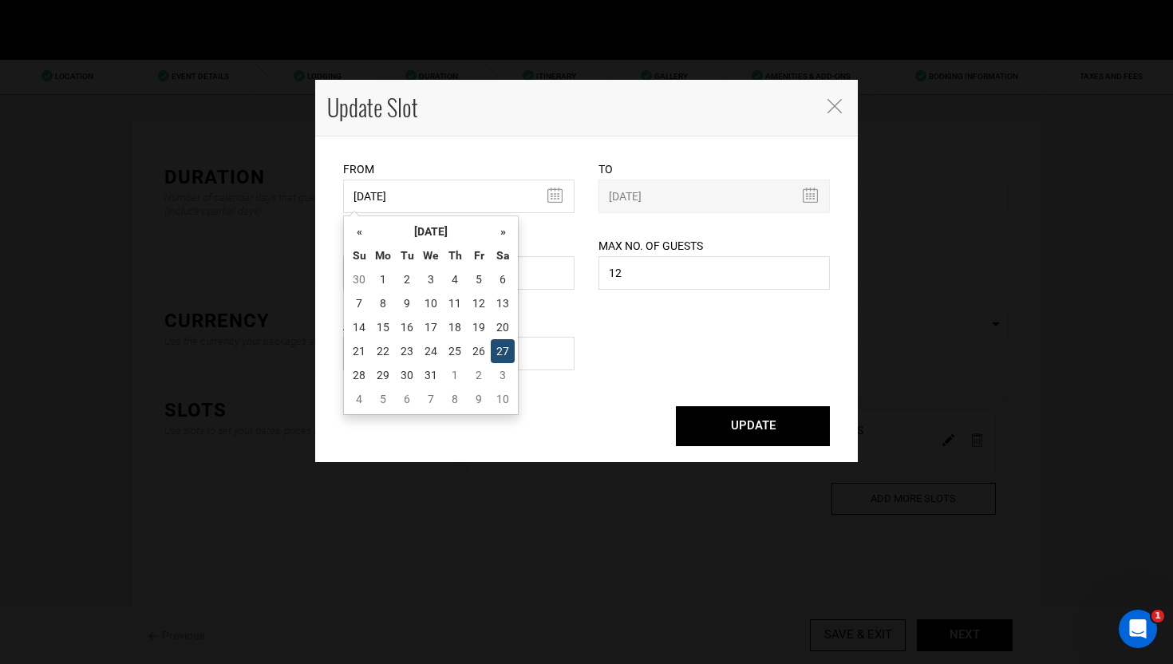
click at [503, 347] on td "27" at bounding box center [503, 351] width 24 height 24
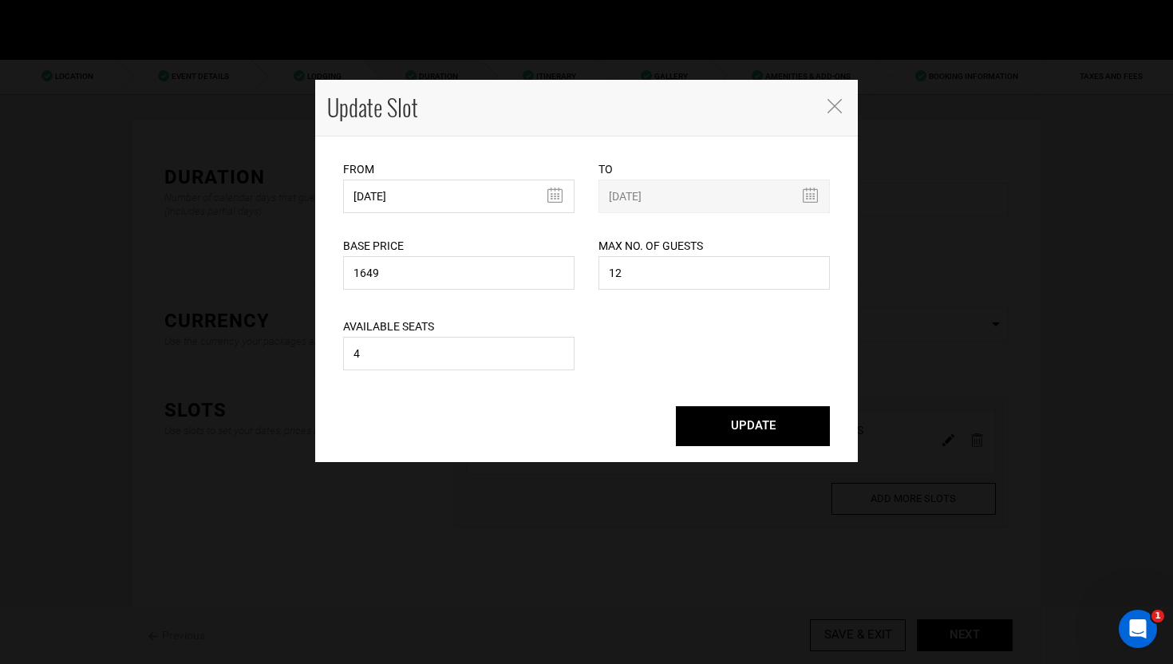
click at [756, 408] on button "UPDATE" at bounding box center [753, 426] width 154 height 40
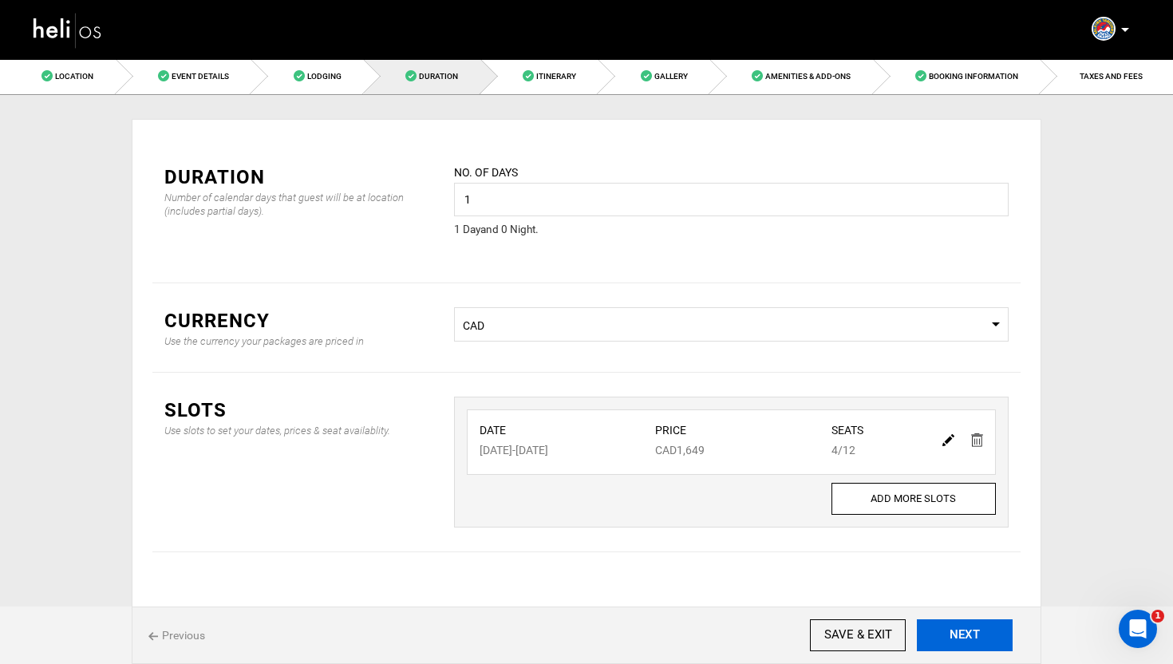
click at [953, 630] on button "NEXT" at bounding box center [964, 635] width 96 height 32
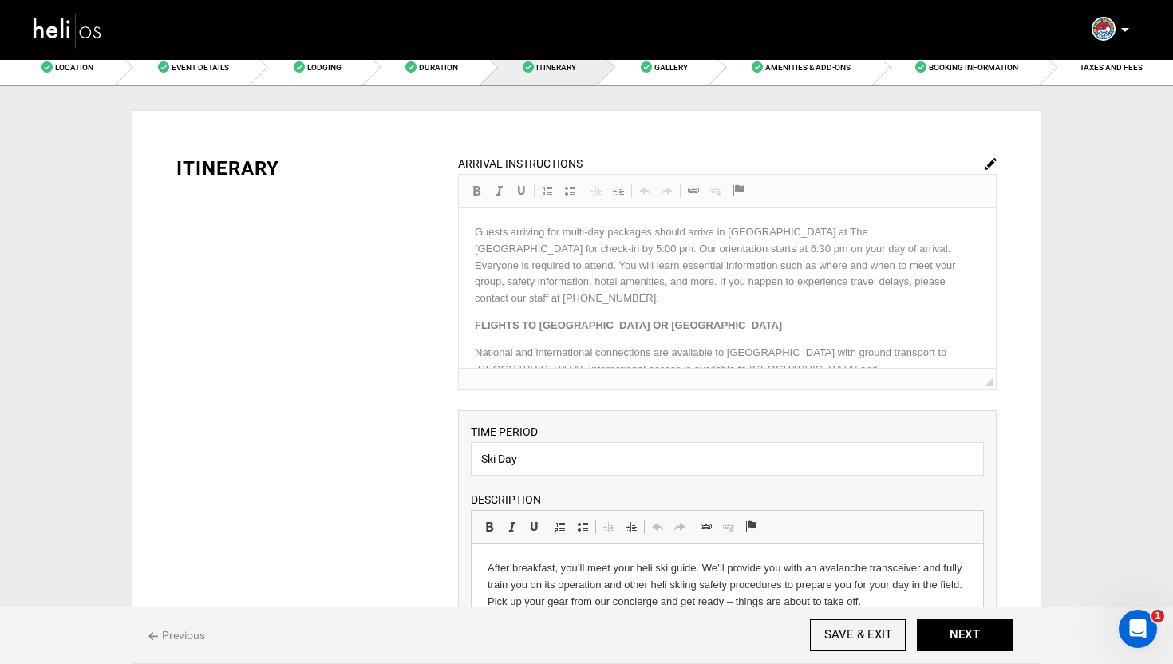
scroll to position [13, 0]
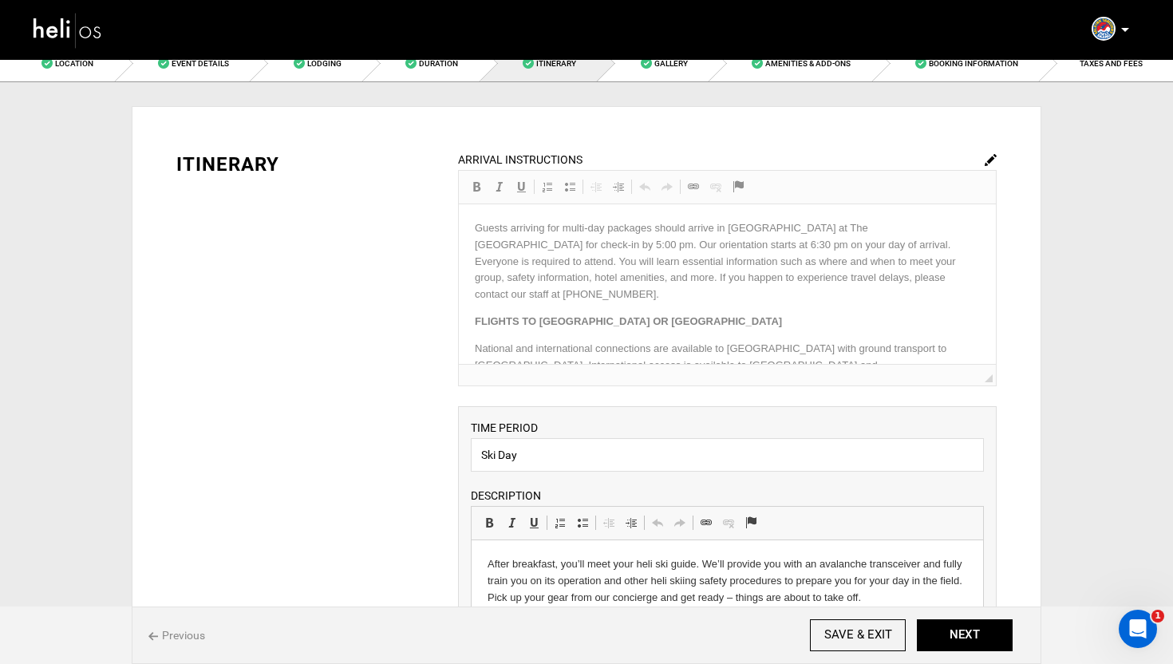
click at [991, 158] on img at bounding box center [990, 160] width 12 height 12
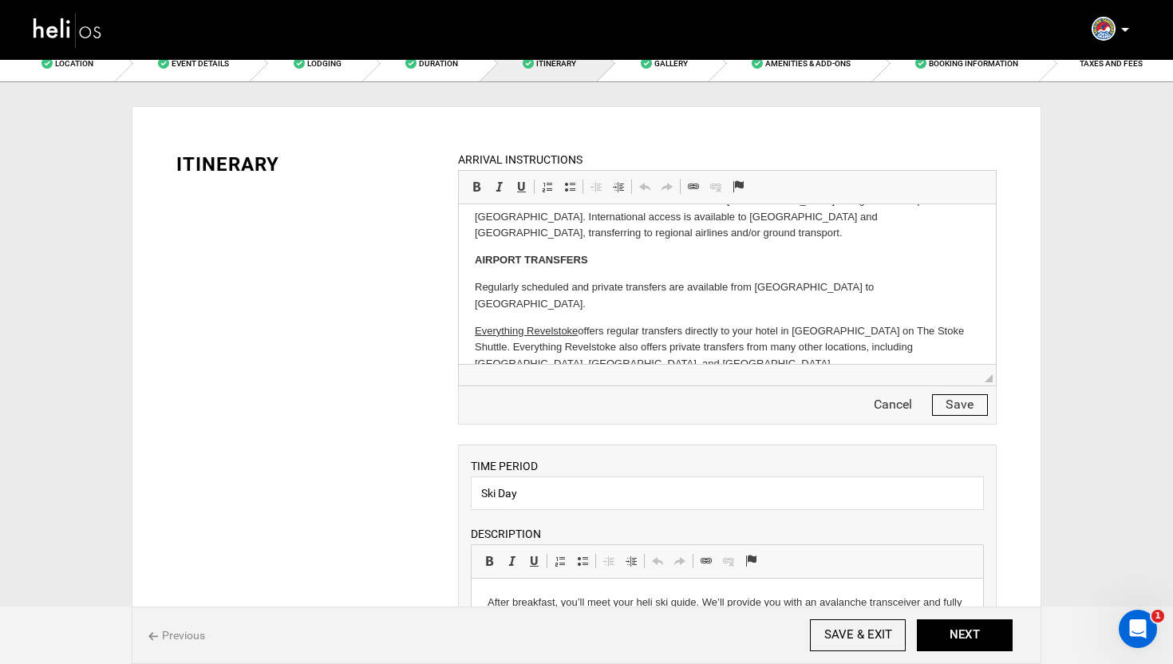
scroll to position [0, 0]
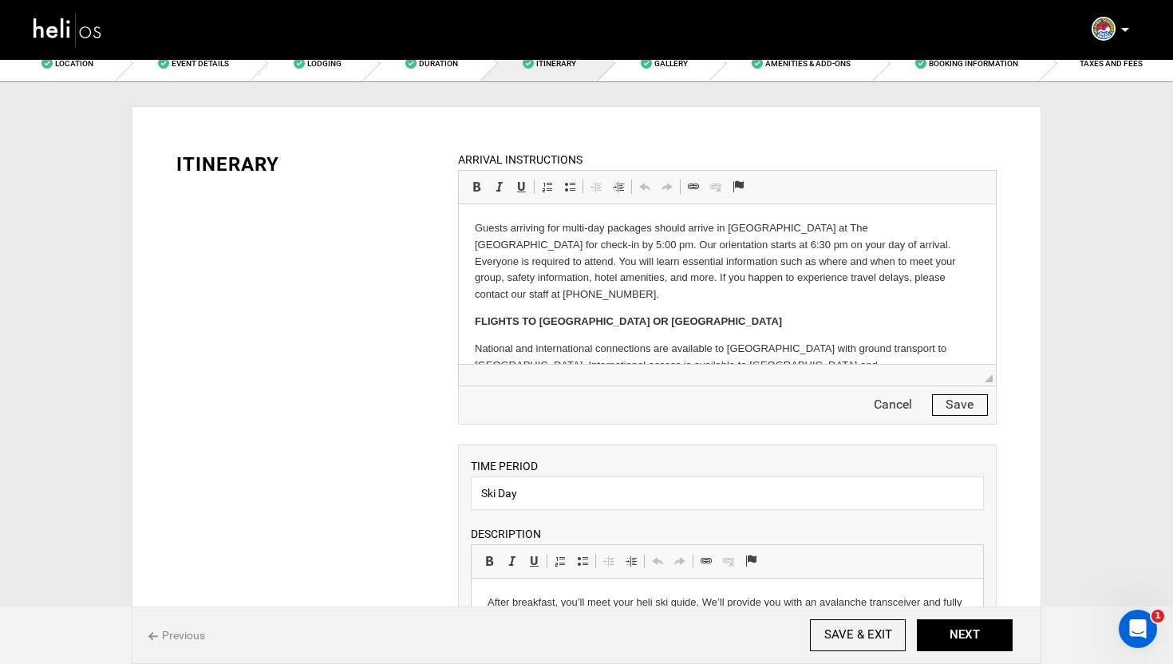
click at [891, 398] on button "Cancel" at bounding box center [893, 405] width 56 height 20
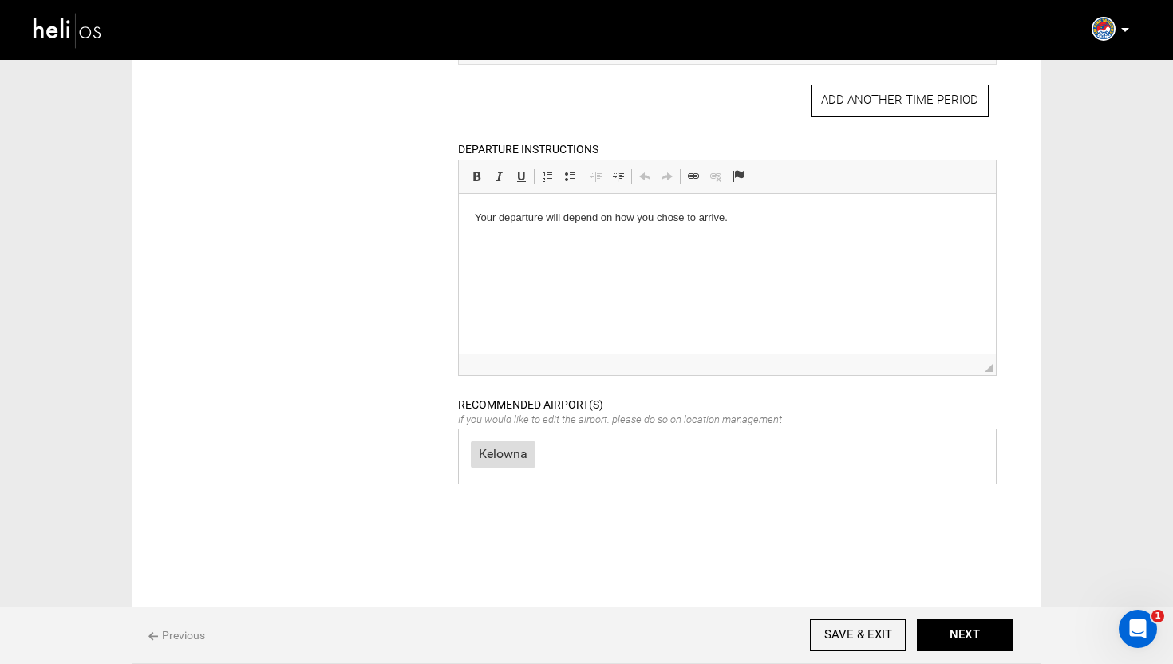
scroll to position [747, 0]
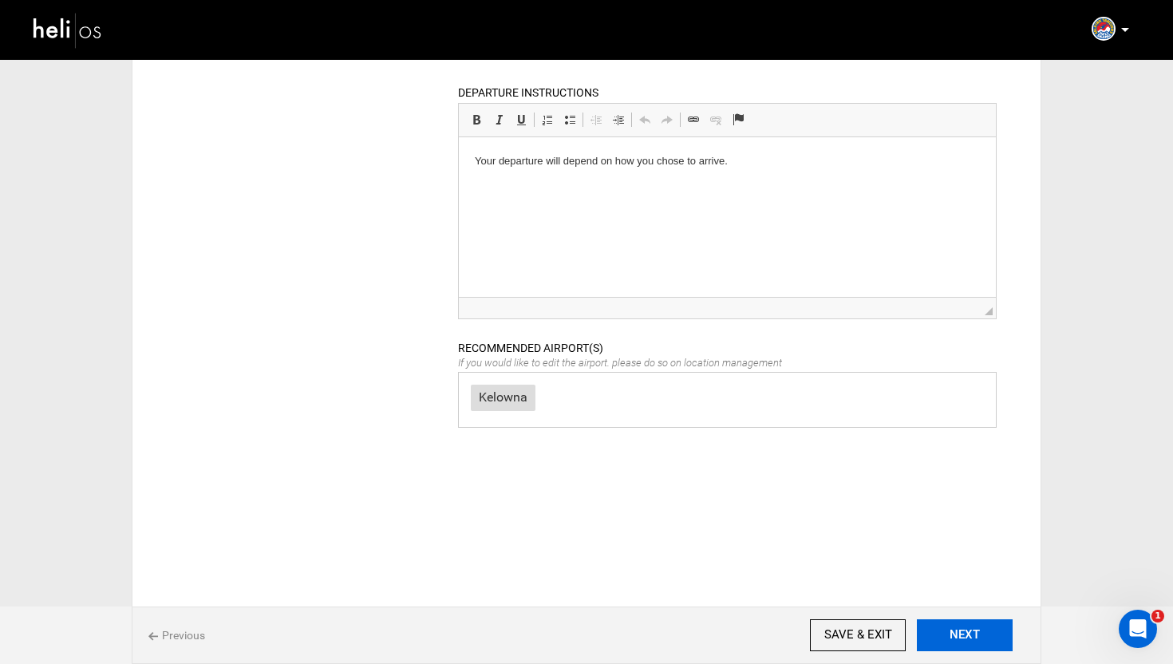
click at [962, 637] on button "NEXT" at bounding box center [964, 635] width 96 height 32
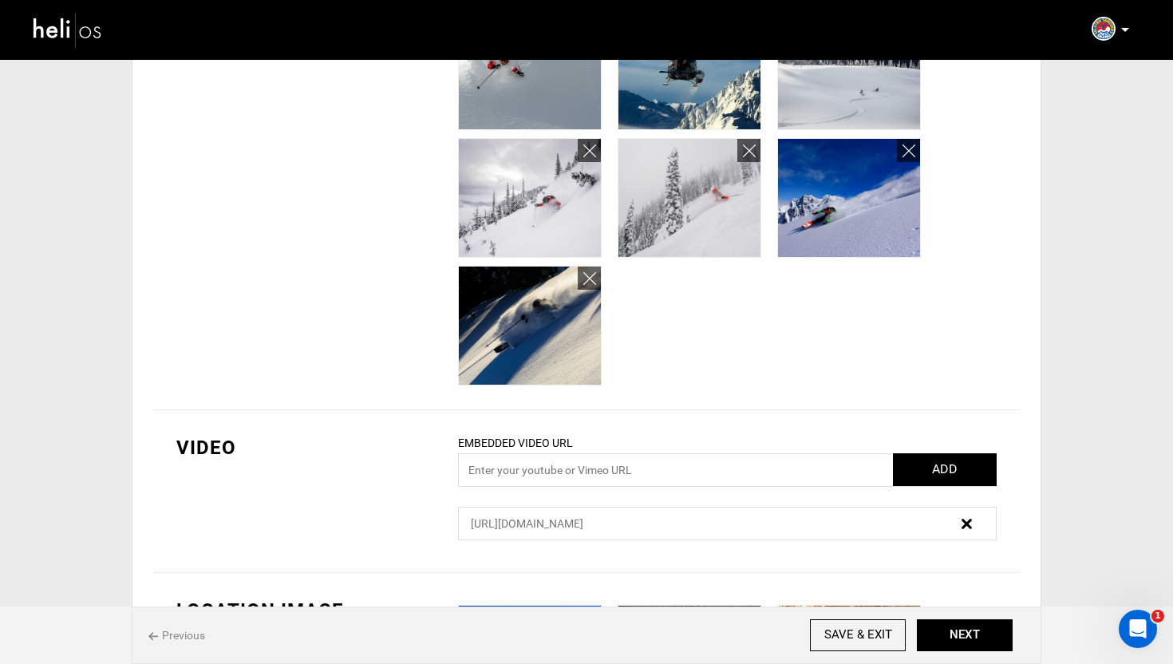
scroll to position [851, 0]
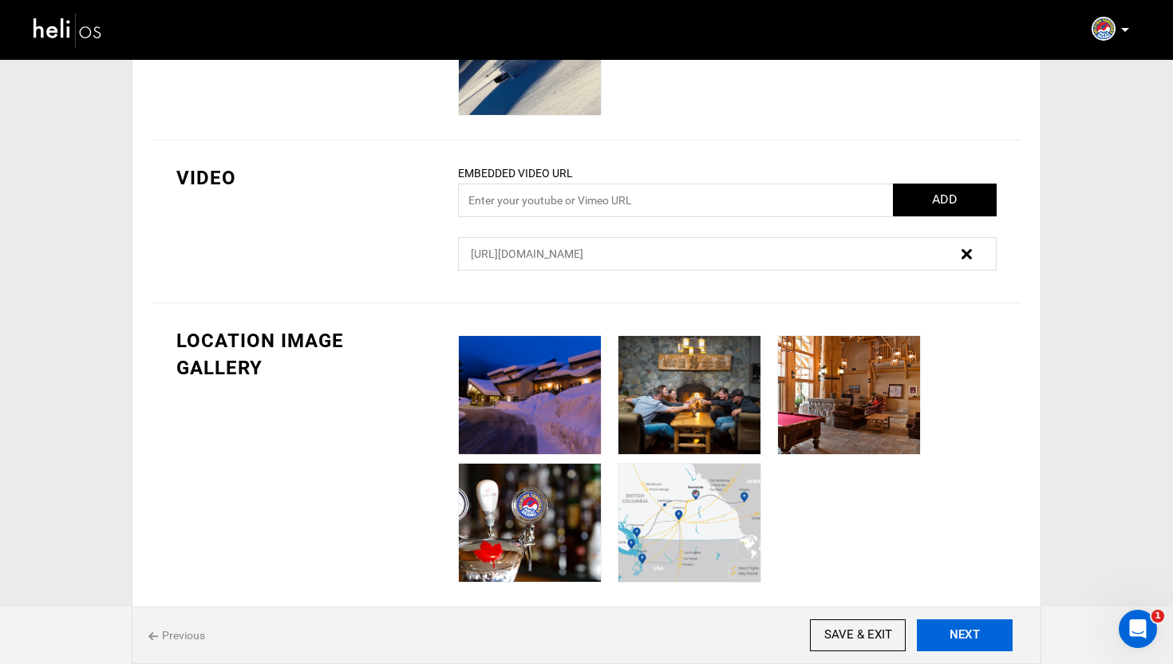
click at [971, 637] on button "NEXT" at bounding box center [964, 635] width 96 height 32
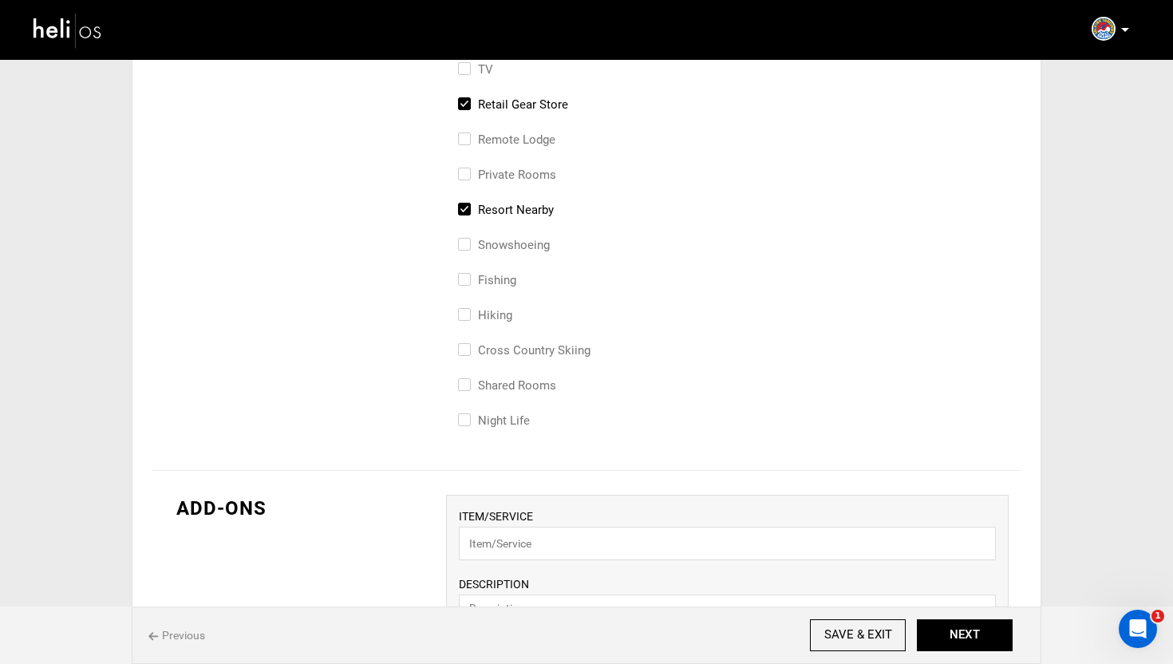
scroll to position [1114, 0]
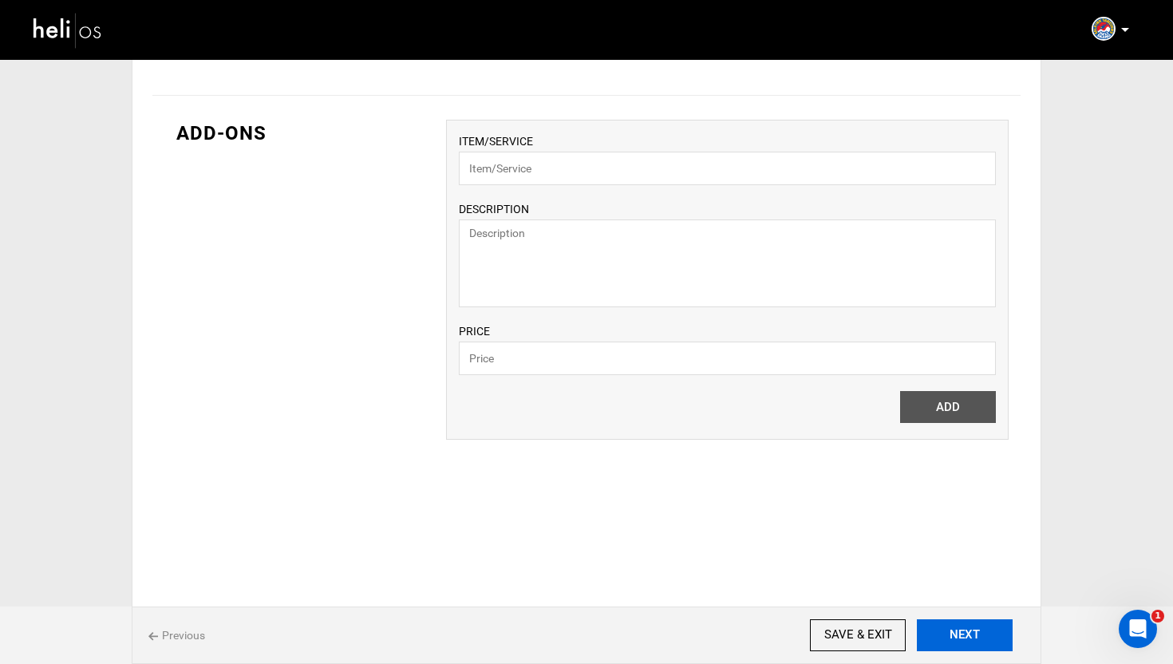
click at [997, 633] on button "NEXT" at bounding box center [964, 635] width 96 height 32
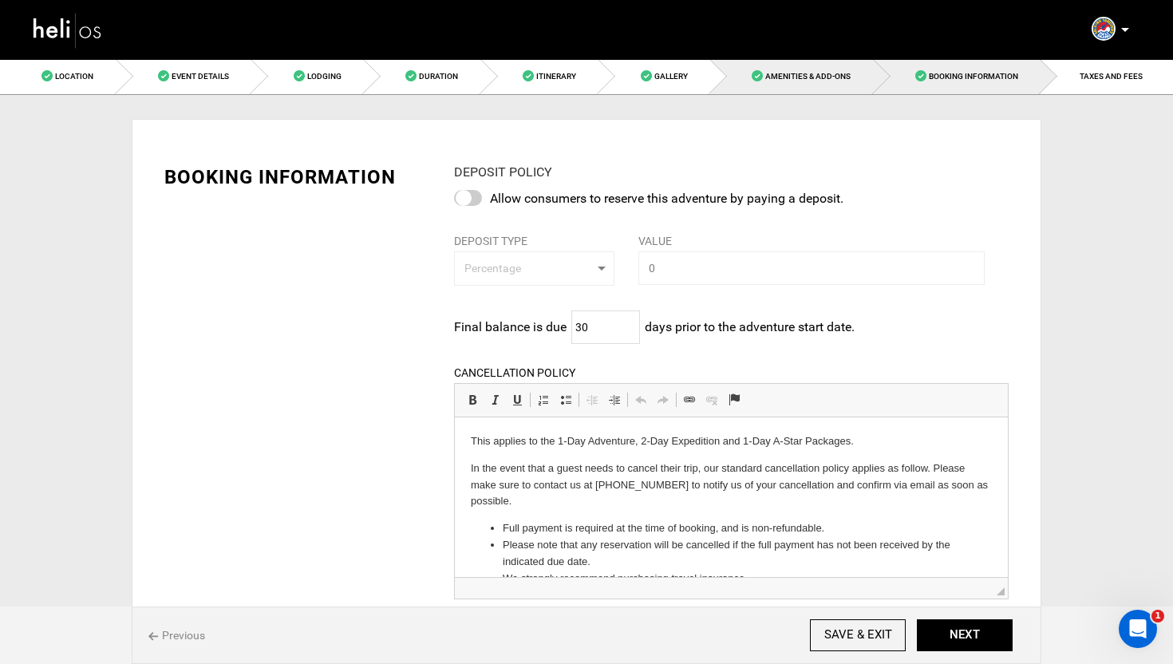
click at [842, 79] on span "Amenities & Add-Ons" at bounding box center [807, 76] width 85 height 9
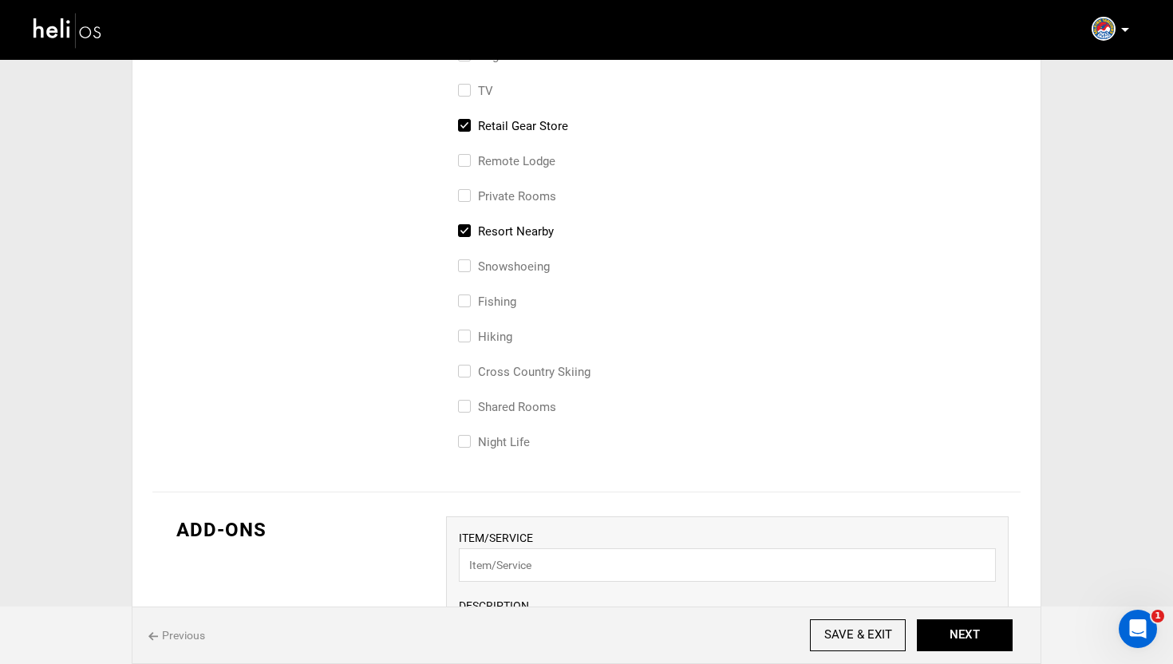
scroll to position [715, 0]
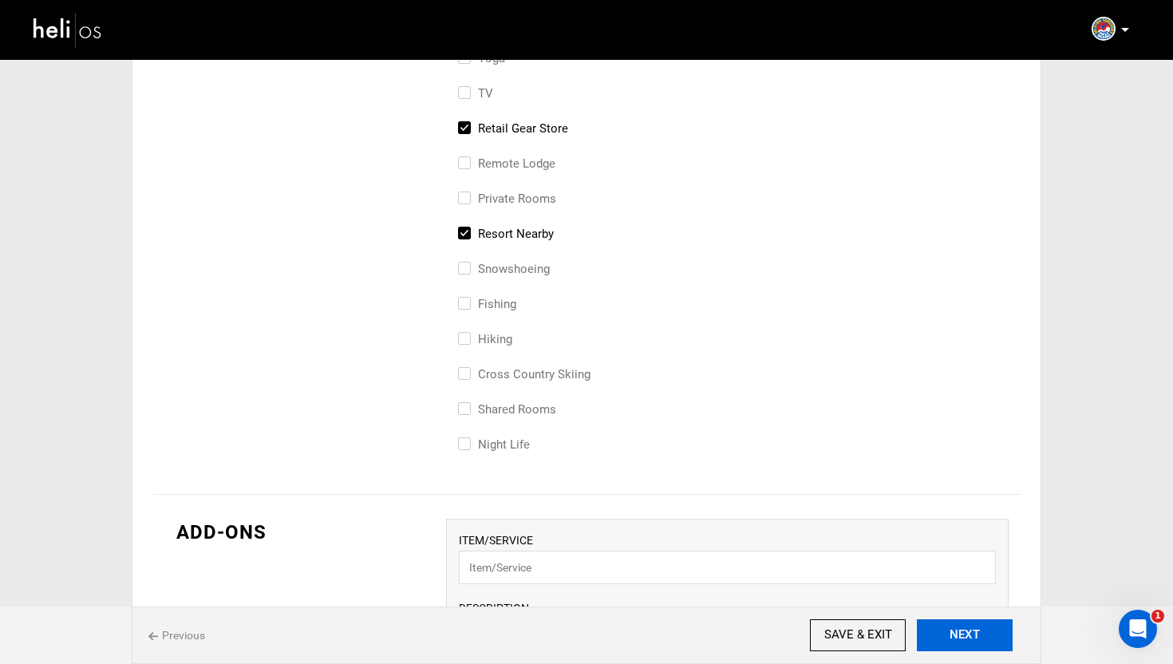
click at [965, 630] on button "NEXT" at bounding box center [964, 635] width 96 height 32
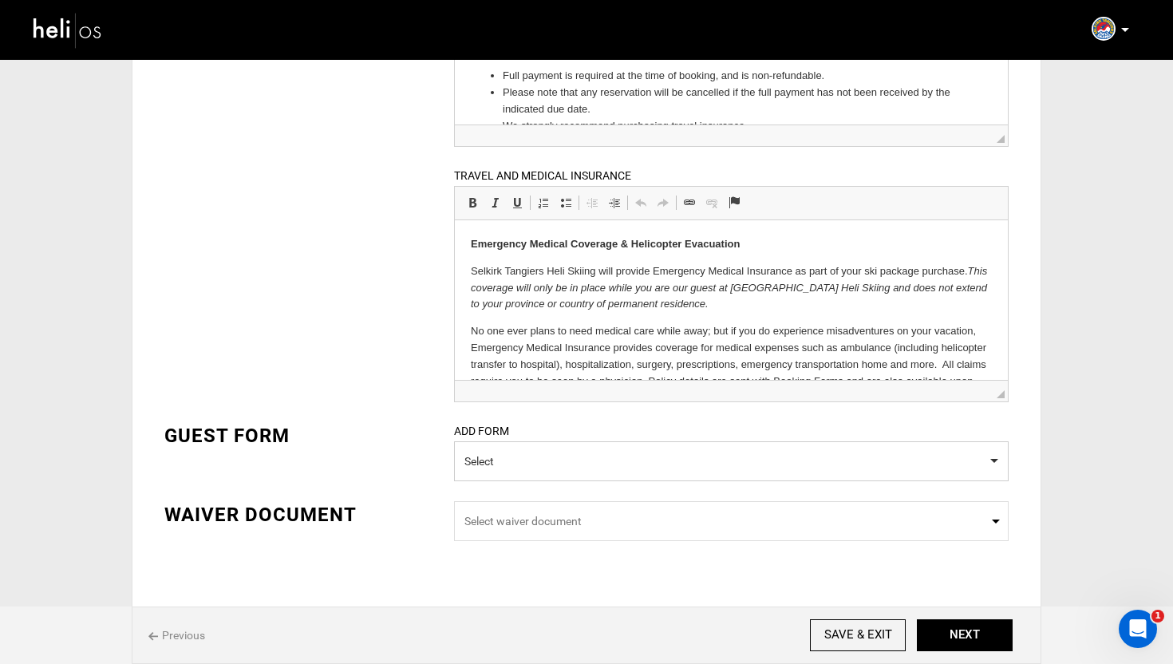
scroll to position [484, 0]
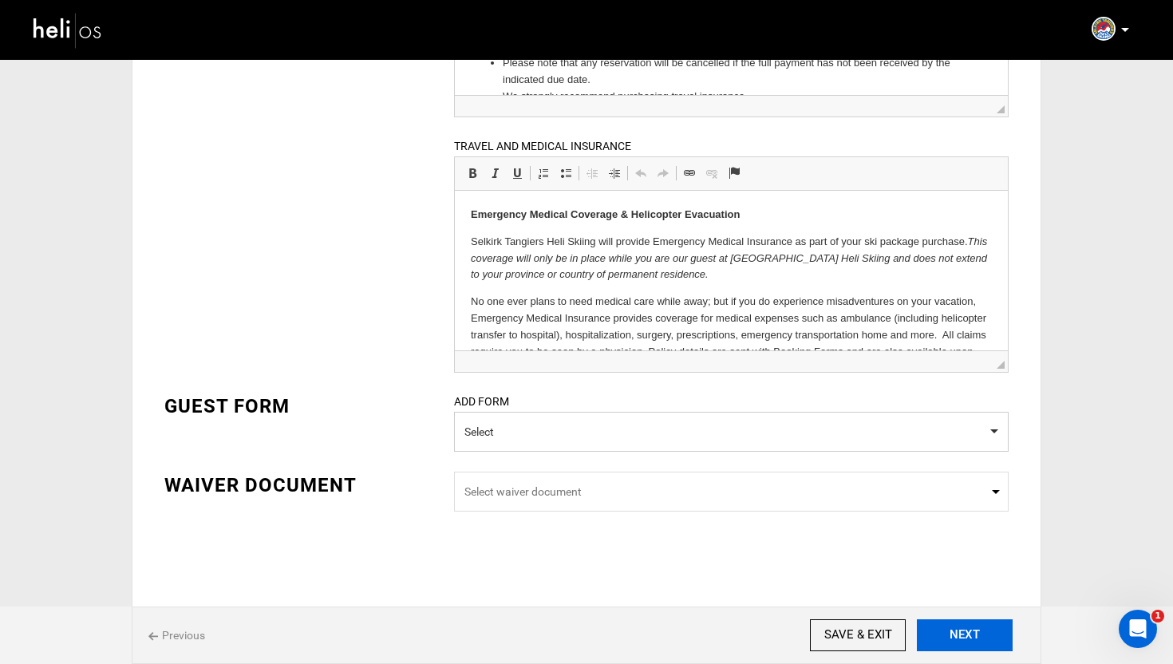
click at [979, 638] on button "NEXT" at bounding box center [964, 635] width 96 height 32
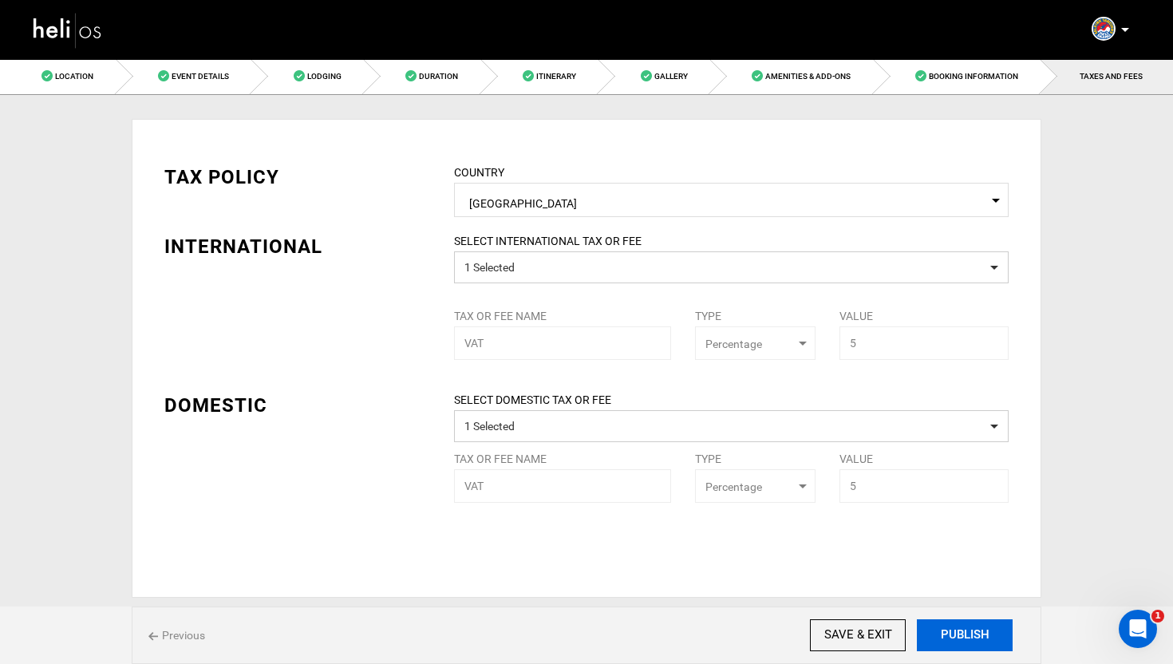
click at [964, 639] on button "PUBLISH" at bounding box center [964, 635] width 96 height 32
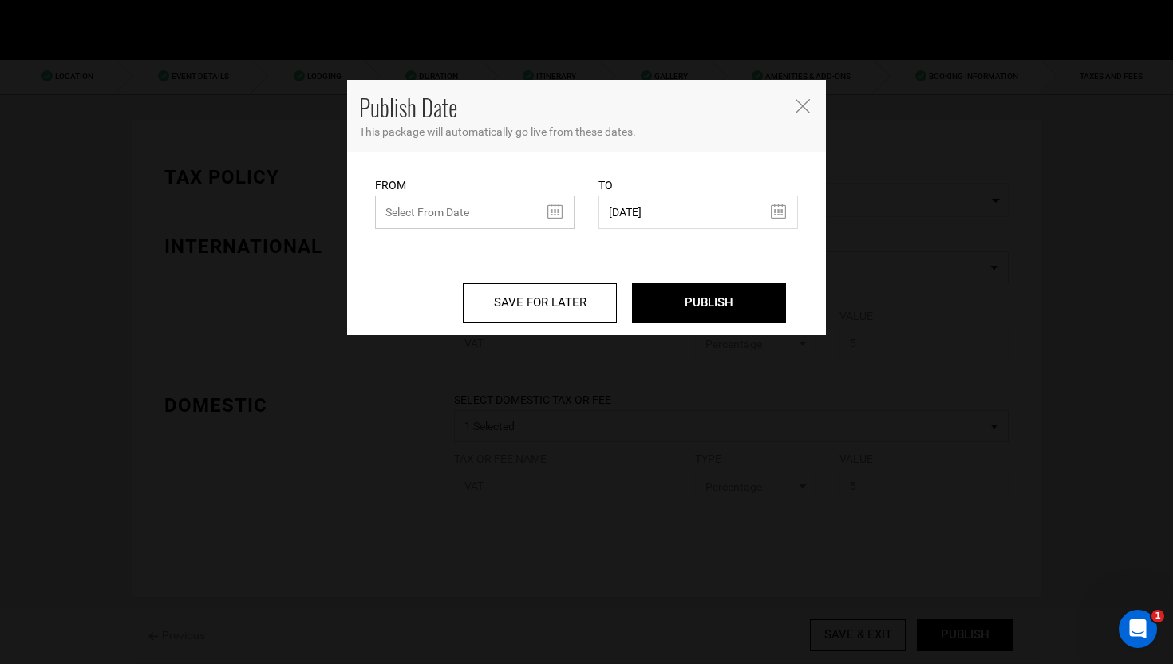
click at [451, 219] on input "text" at bounding box center [474, 212] width 199 height 34
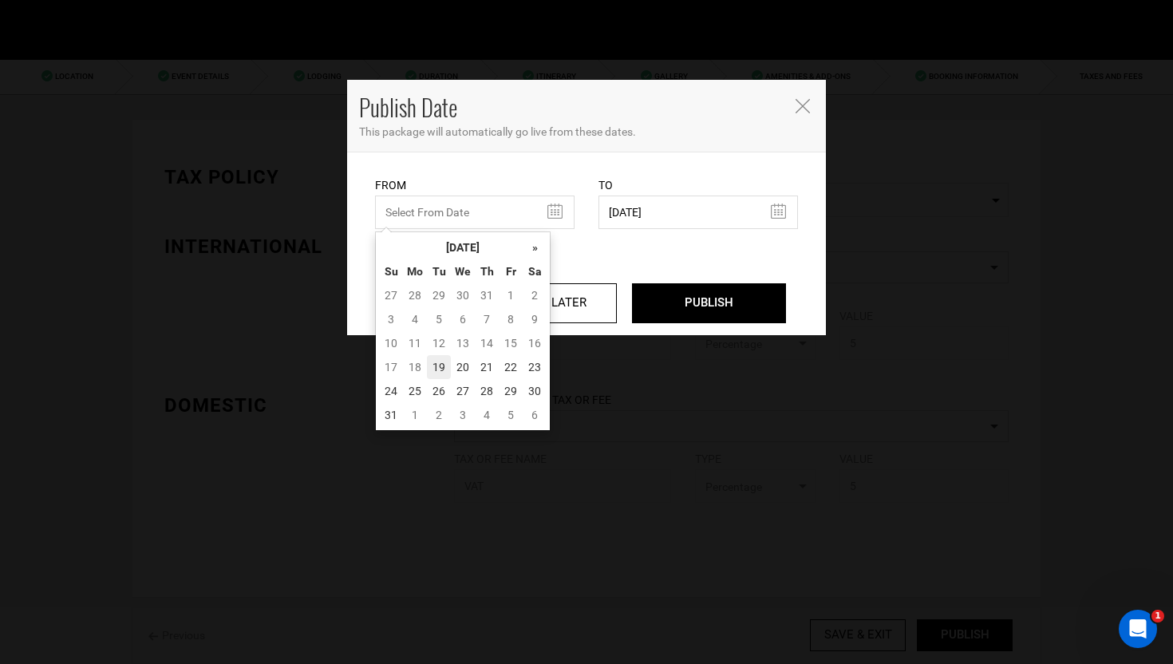
click at [435, 364] on td "19" at bounding box center [439, 367] width 24 height 24
type input "08/19/2025"
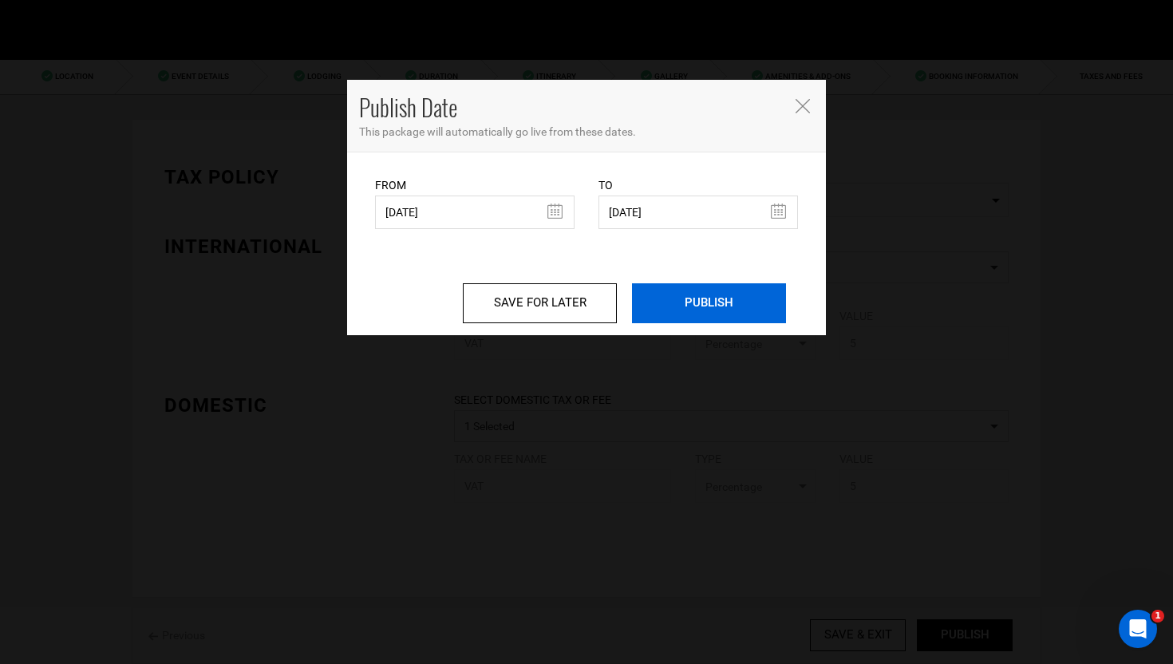
click at [723, 311] on input "PUBLISH" at bounding box center [709, 303] width 154 height 40
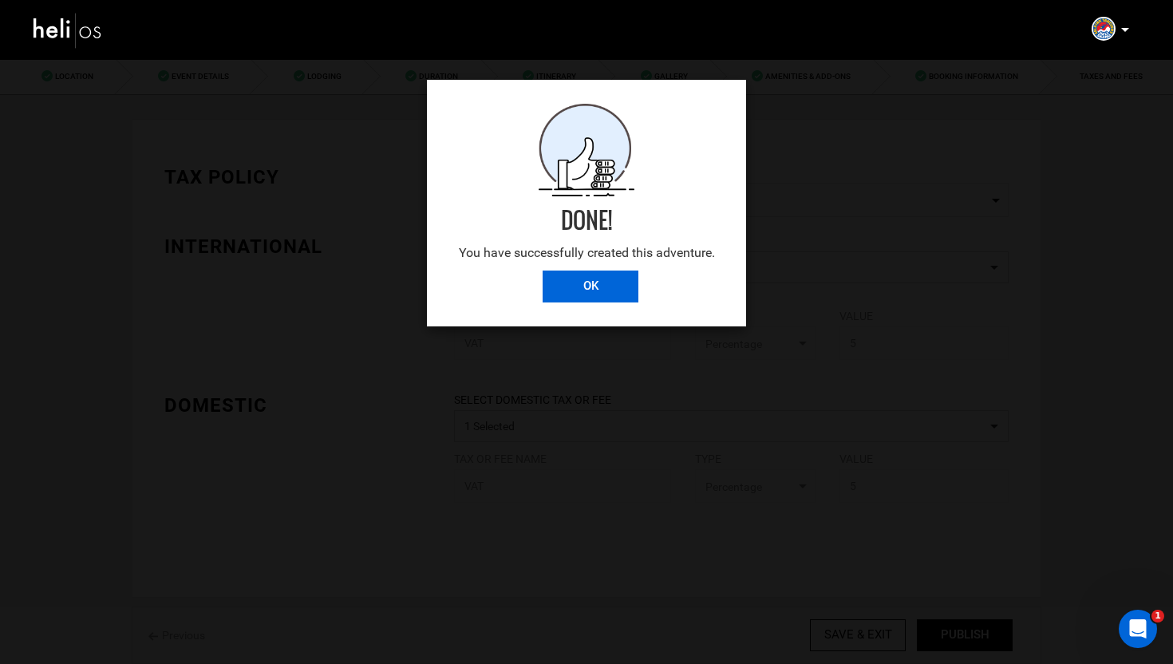
click at [593, 285] on input "OK" at bounding box center [590, 286] width 96 height 32
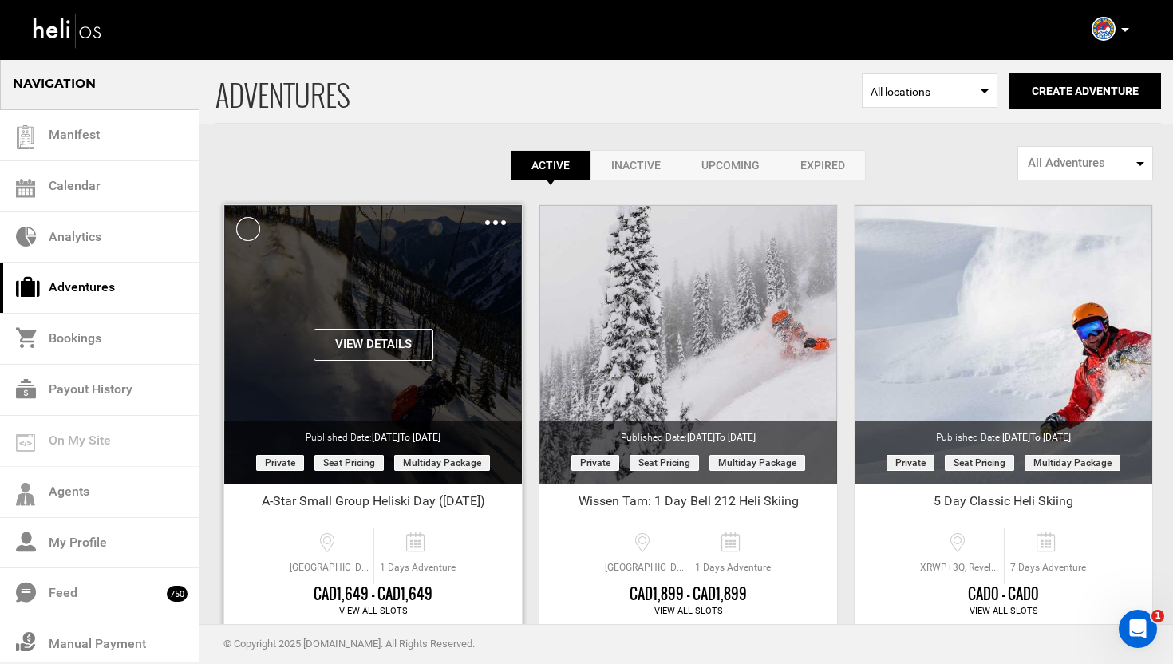
click at [497, 224] on img at bounding box center [495, 222] width 21 height 5
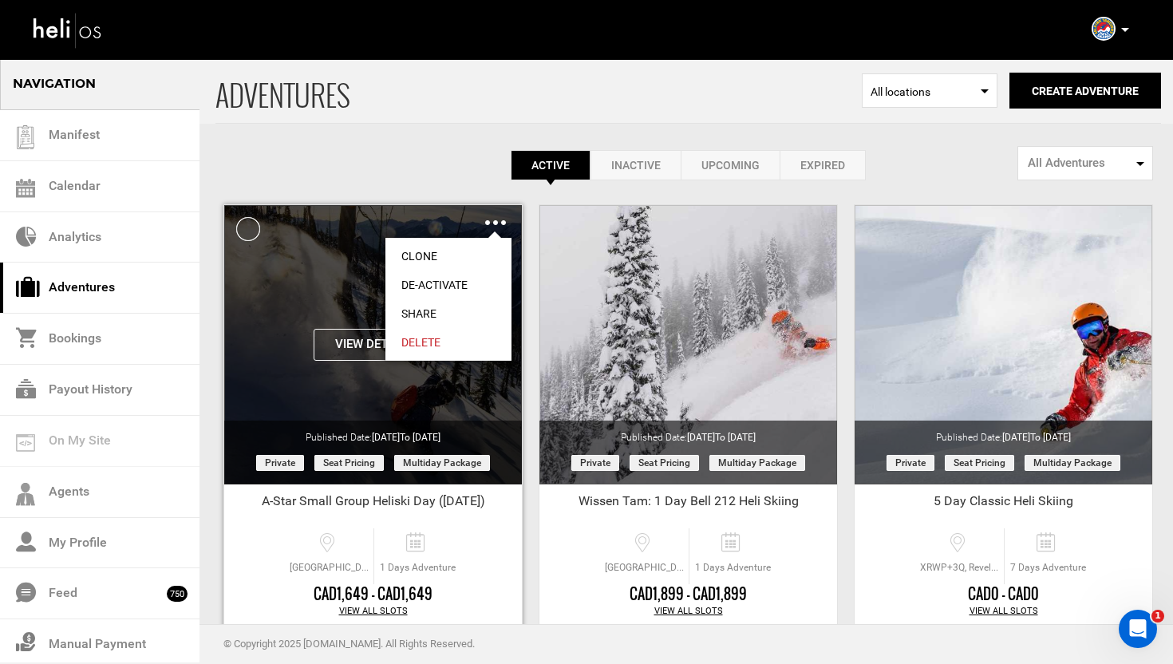
click at [428, 254] on link "Clone" at bounding box center [448, 256] width 126 height 29
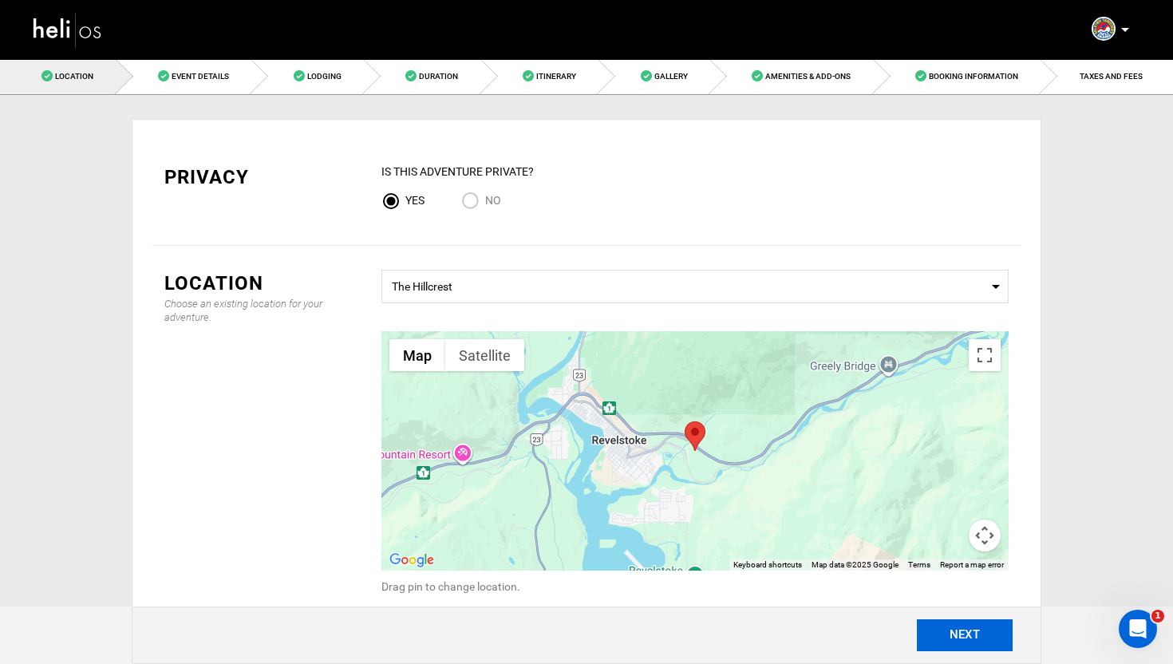
click at [970, 626] on button "NEXT" at bounding box center [964, 635] width 96 height 32
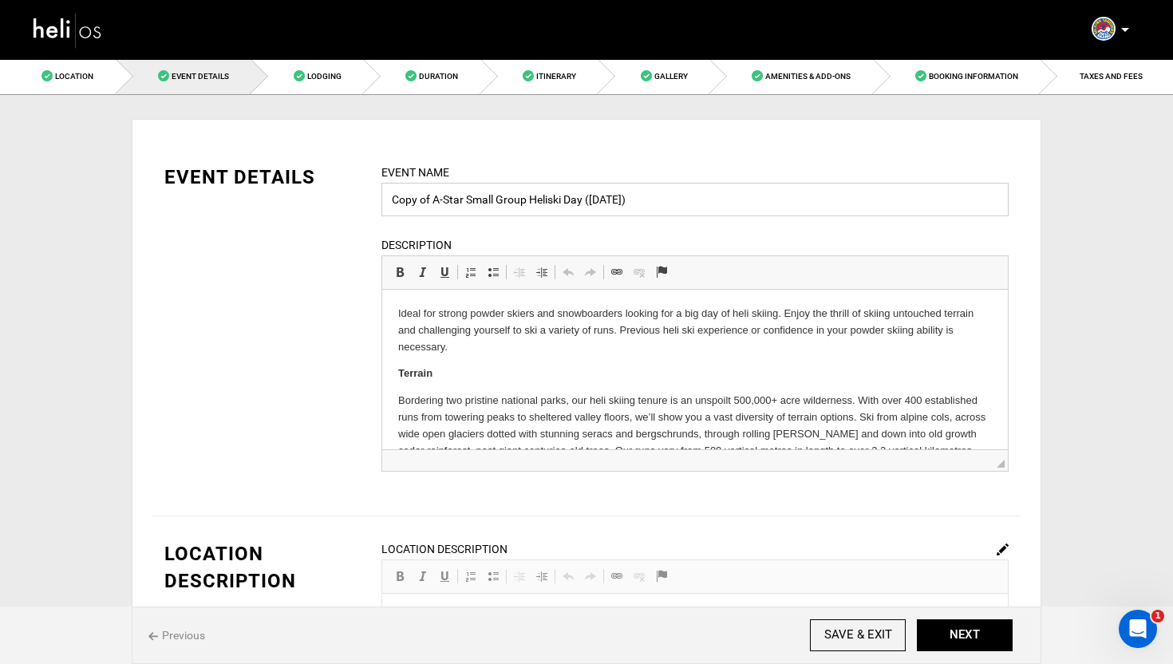
drag, startPoint x: 432, startPoint y: 202, endPoint x: 381, endPoint y: 202, distance: 50.3
click at [381, 202] on input "Copy of A-Star Small Group Heliski Day (December 27th)" at bounding box center [694, 200] width 627 height 34
click at [577, 204] on input "Martin: A-Star Small Group Heliski Day (December 27th)" at bounding box center [694, 200] width 627 height 34
click at [669, 202] on input "Martin: A-Star Small Group Heliski Days (December 27th)" at bounding box center [694, 200] width 627 height 34
type input "Martin: A-Star Small Group Heliski Days (December 27th & 28th)"
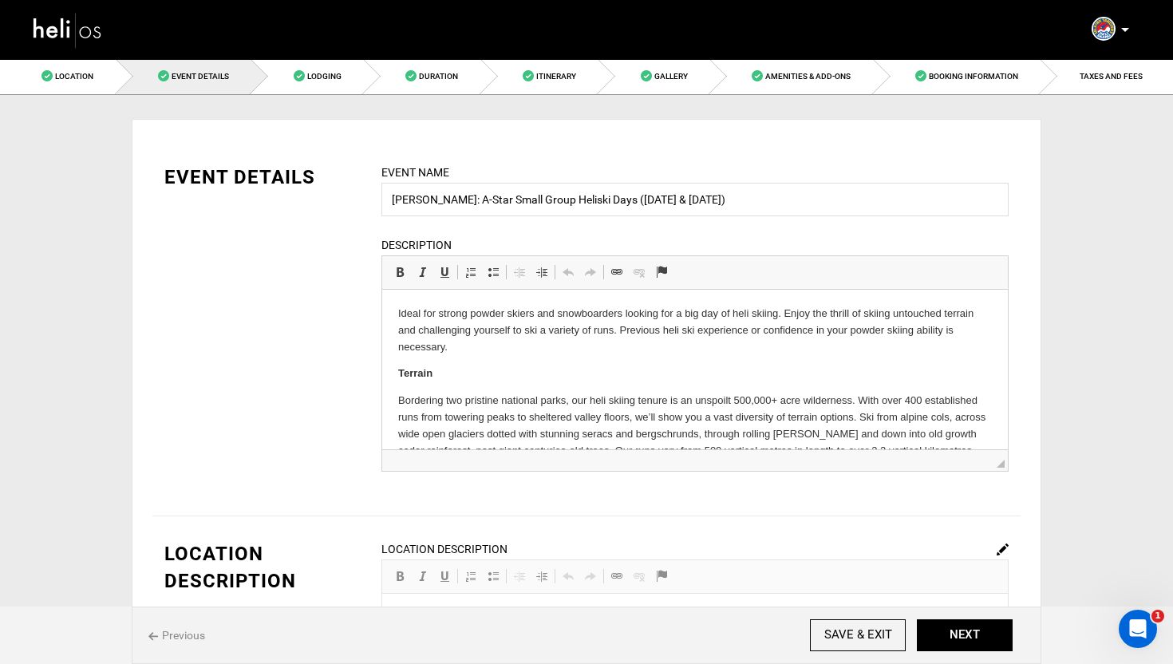
click at [330, 248] on div "EVENT DETAILS Event Name Martin: A-Star Small Group Heliski Days (December 27th…" at bounding box center [586, 328] width 868 height 328
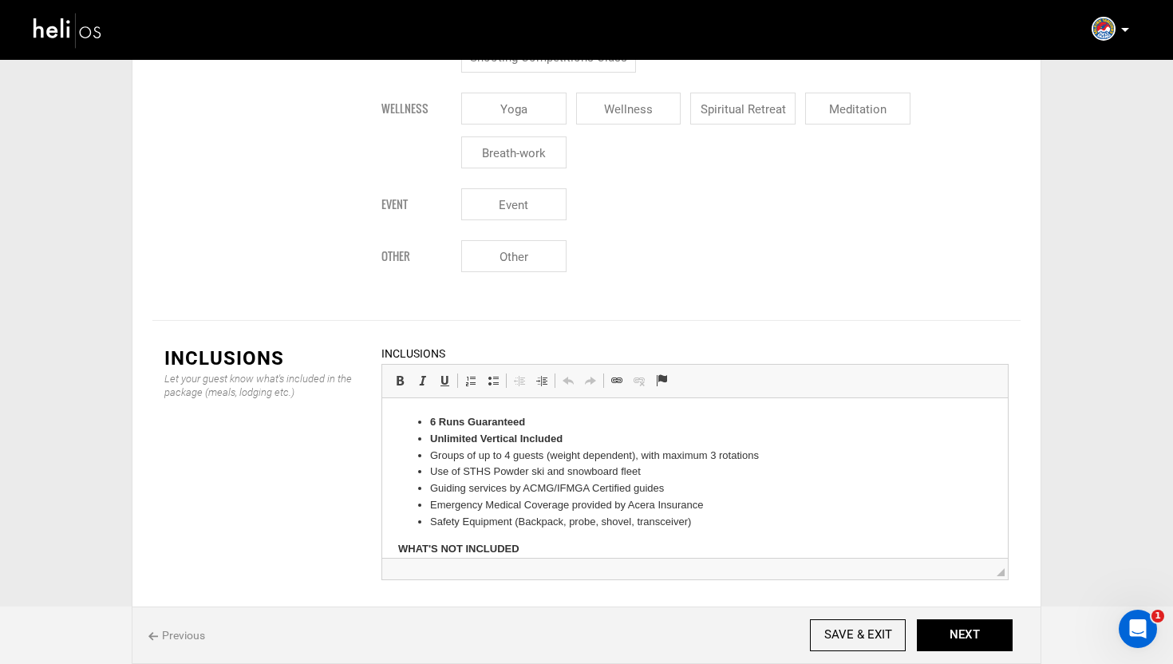
scroll to position [2312, 0]
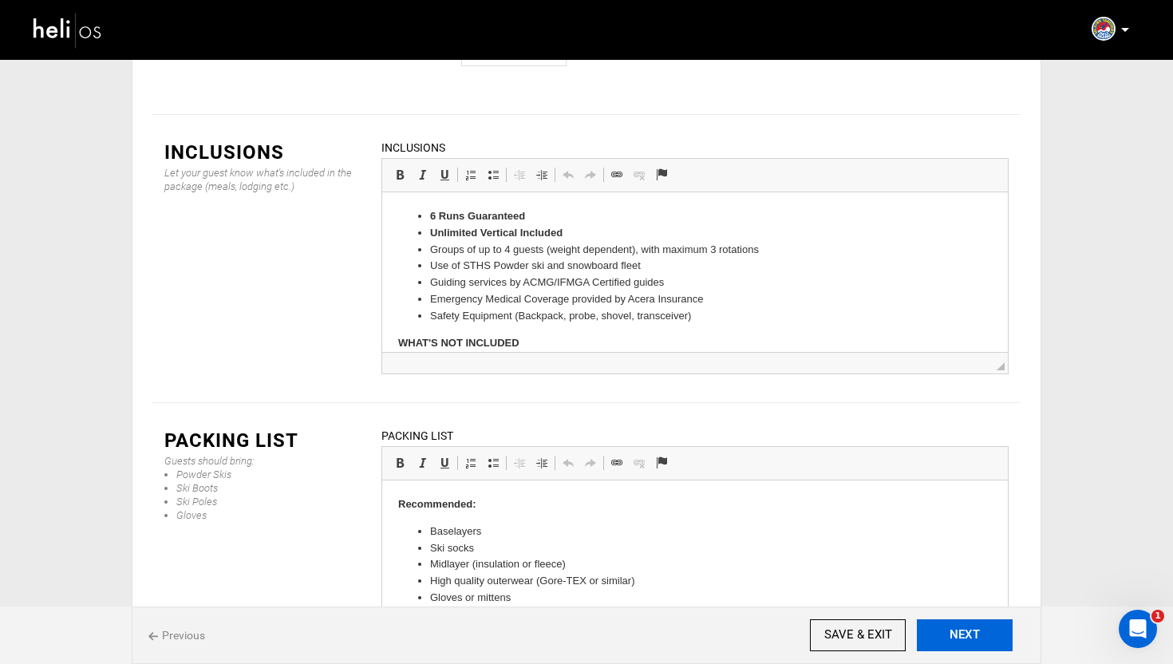
click at [986, 631] on button "NEXT" at bounding box center [964, 635] width 96 height 32
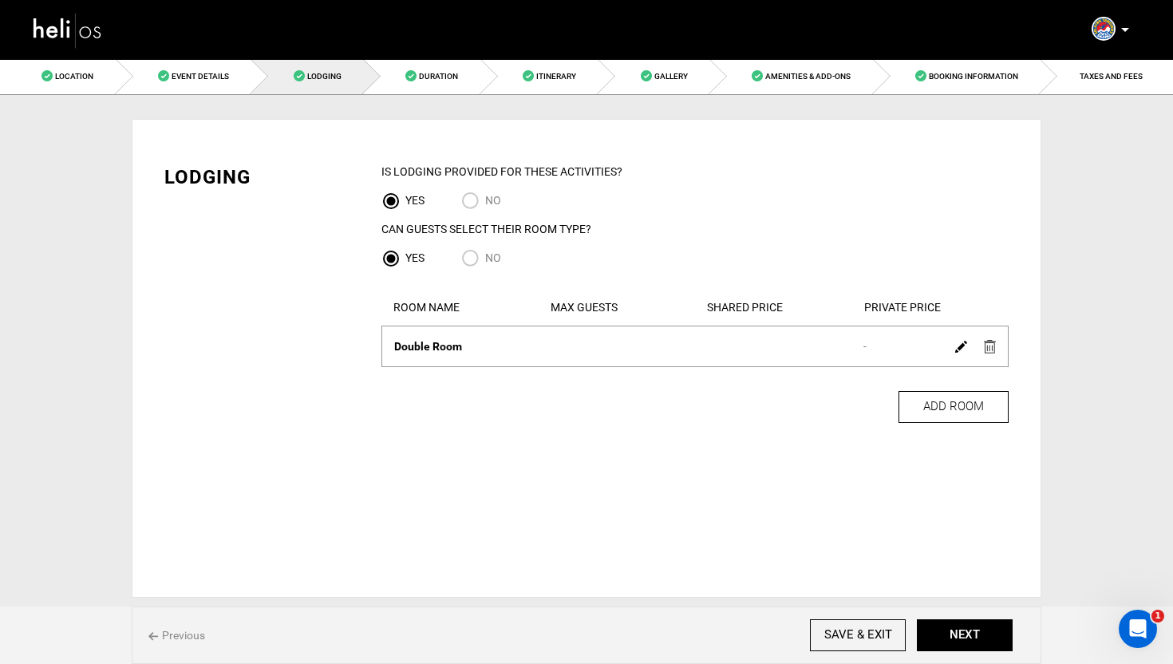
click at [988, 348] on img at bounding box center [989, 347] width 12 height 14
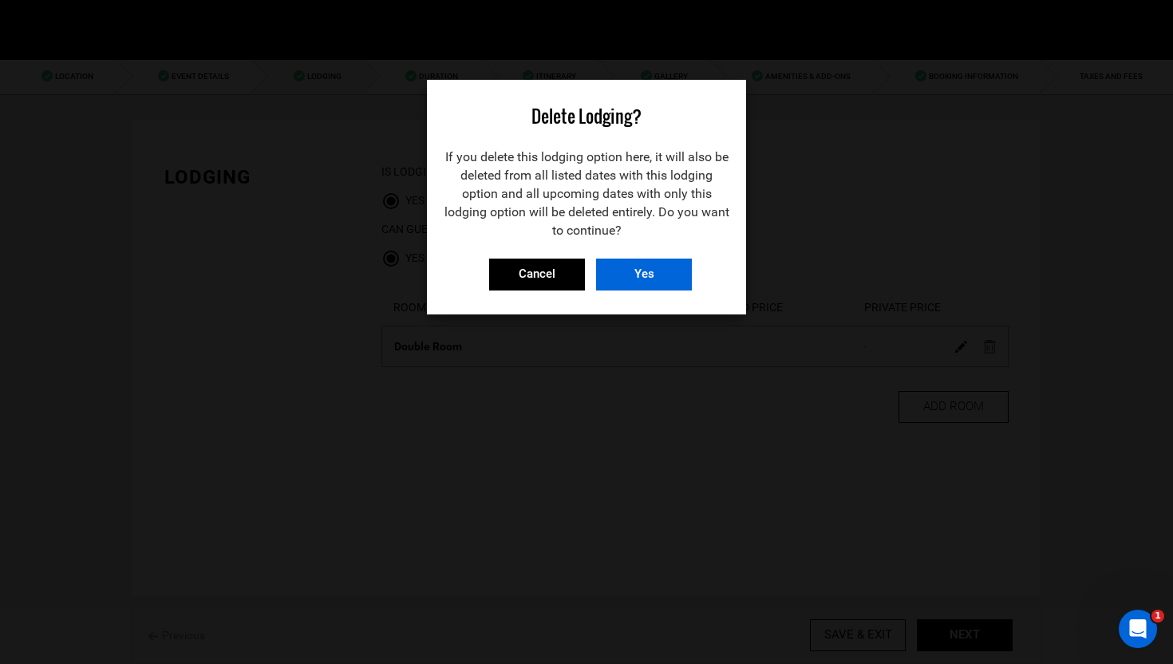
click at [676, 268] on input "Yes" at bounding box center [644, 274] width 96 height 32
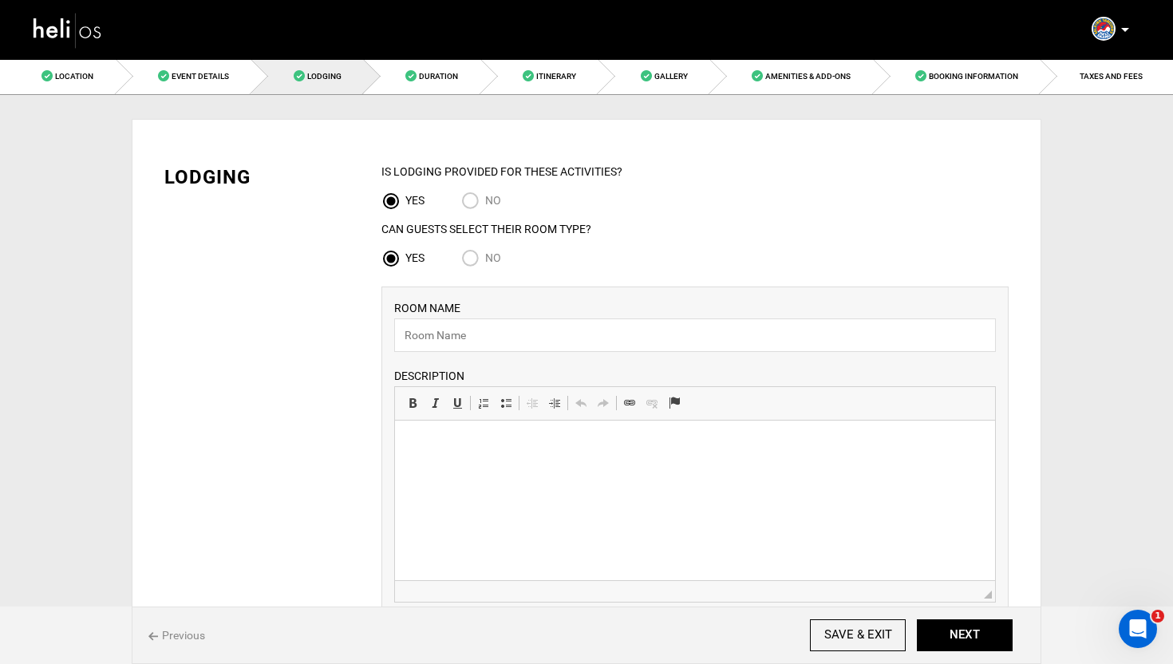
click at [469, 205] on input "NO" at bounding box center [473, 202] width 24 height 22
radio input "true"
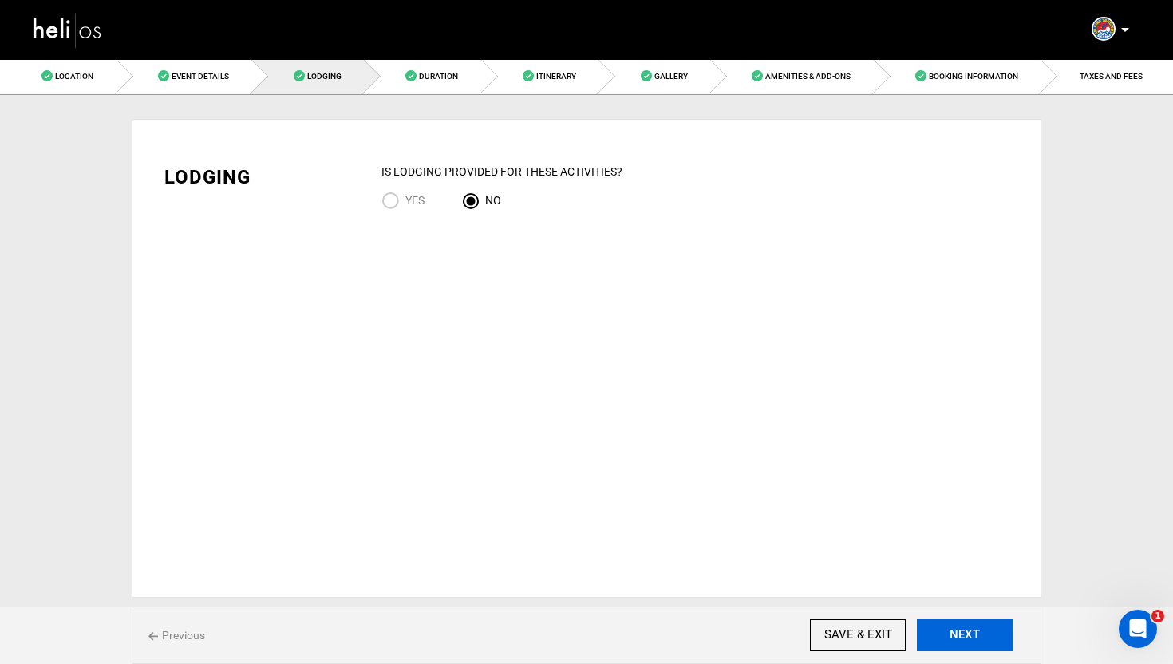
click at [956, 637] on button "NEXT" at bounding box center [964, 635] width 96 height 32
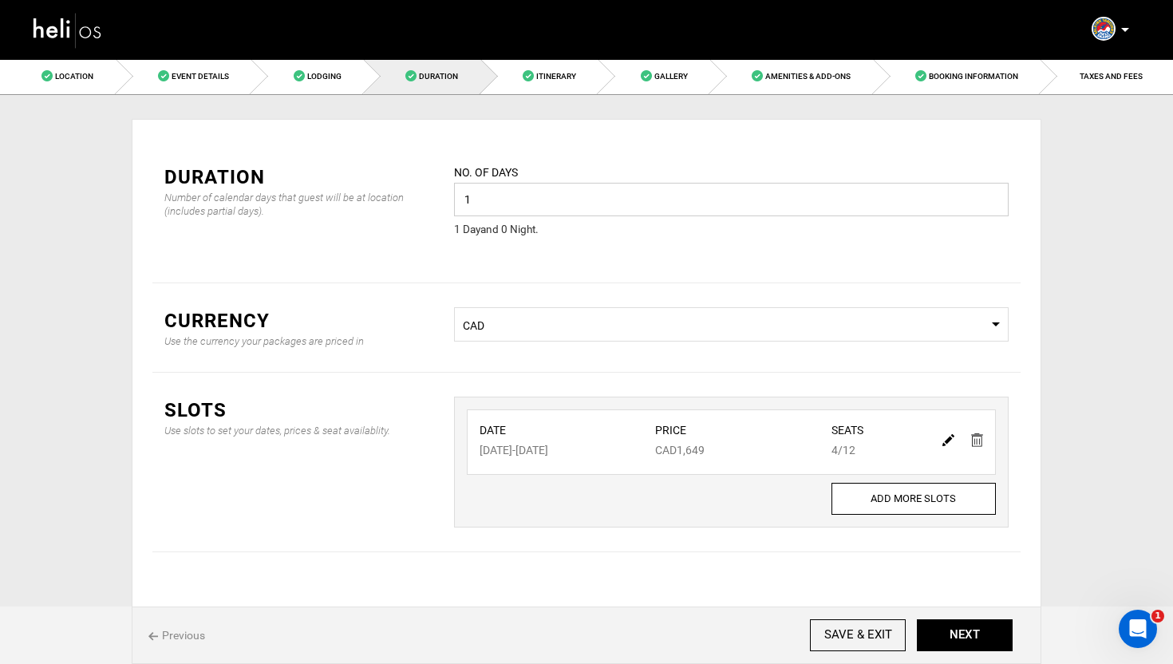
click at [677, 204] on input "1" at bounding box center [731, 200] width 554 height 34
type input "2"
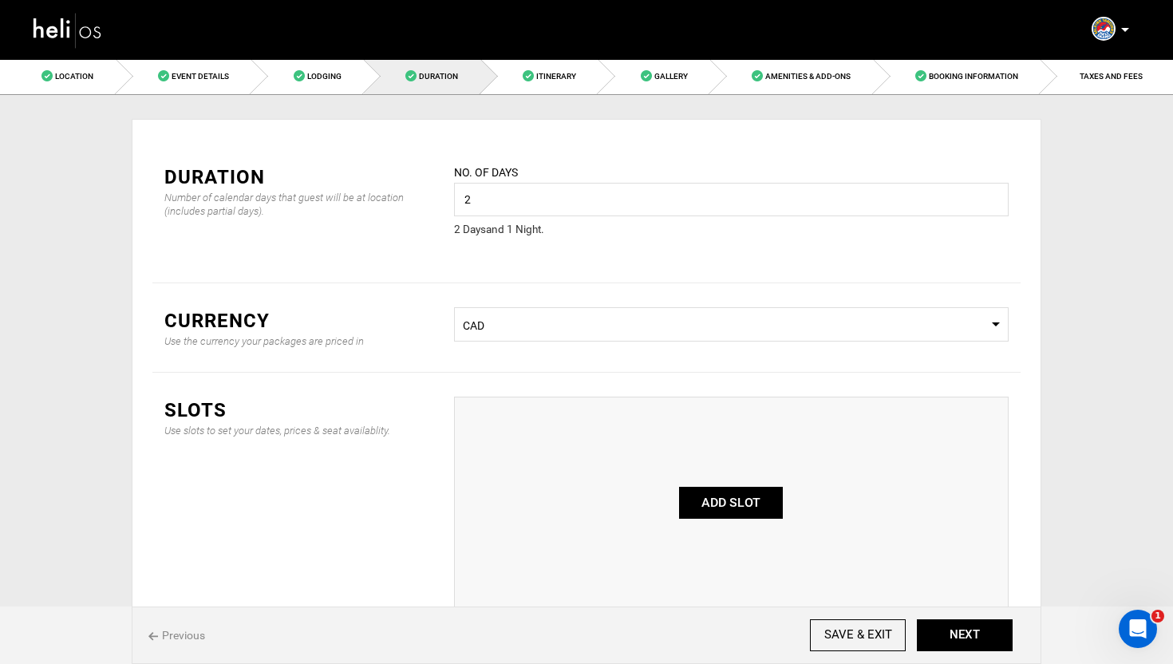
click at [752, 504] on button "ADD SLOT" at bounding box center [731, 503] width 104 height 32
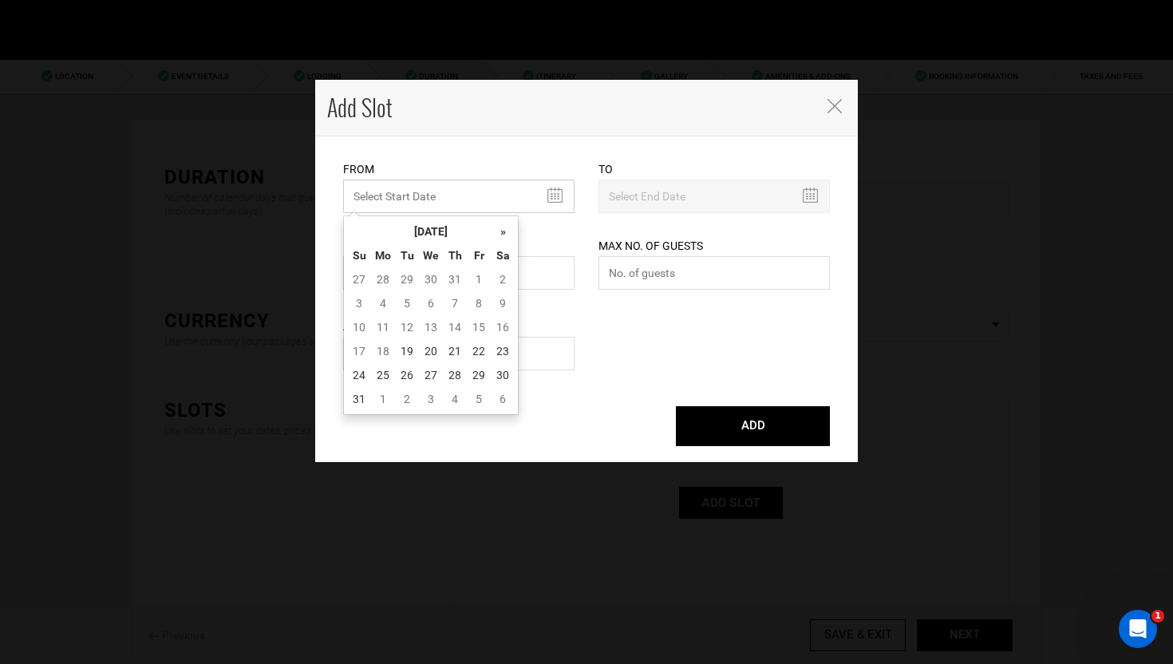
click at [469, 179] on input "MINIMUM NUMBER OF NIGHTS" at bounding box center [458, 196] width 231 height 34
click at [503, 235] on th "»" at bounding box center [503, 231] width 24 height 24
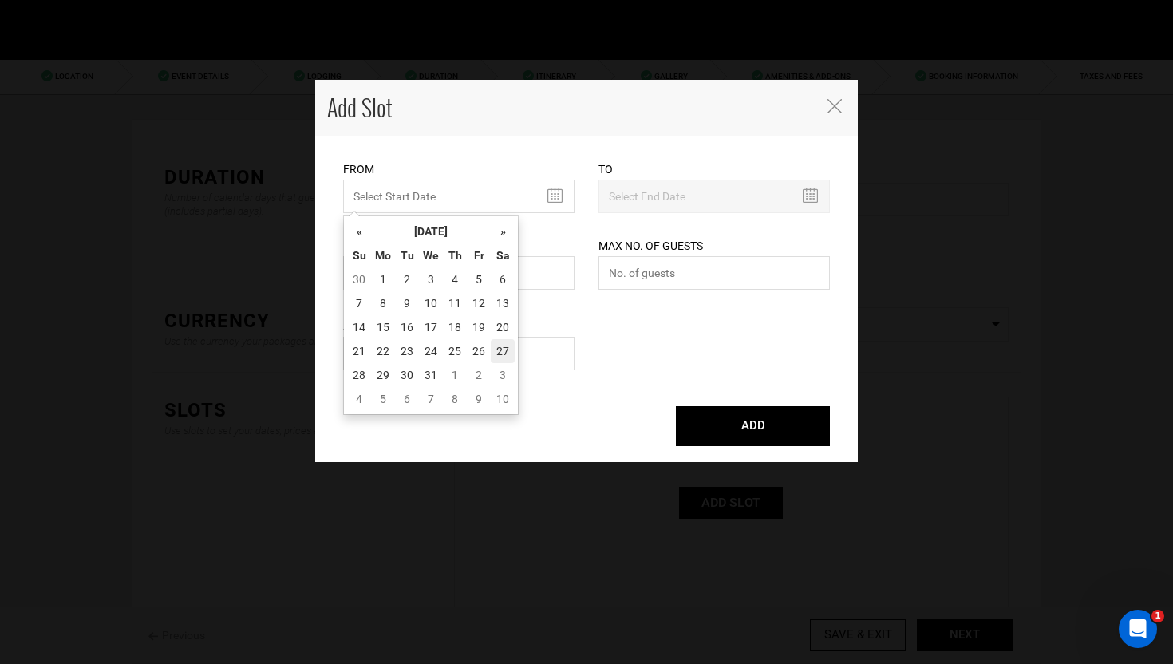
click at [497, 342] on td "27" at bounding box center [503, 351] width 24 height 24
type input "12/27/2025"
type input "12/28/2025"
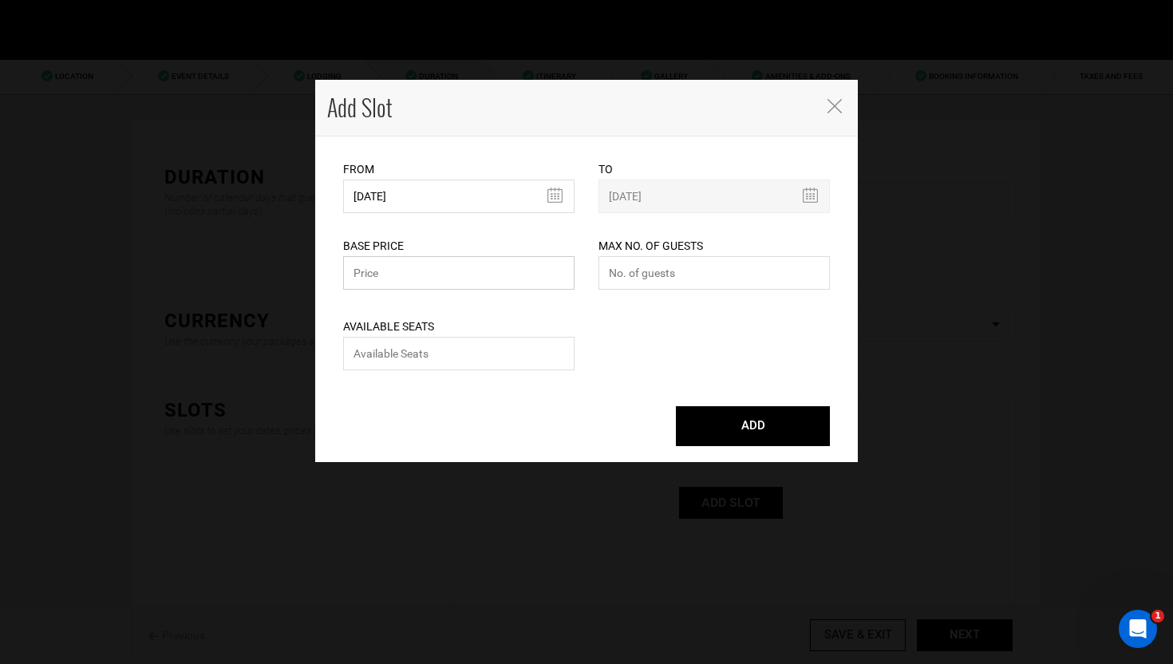
click at [452, 277] on input "text" at bounding box center [458, 273] width 231 height 34
paste input "3298"
type input "3298"
click at [397, 345] on input "number" at bounding box center [458, 354] width 231 height 34
type input "1"
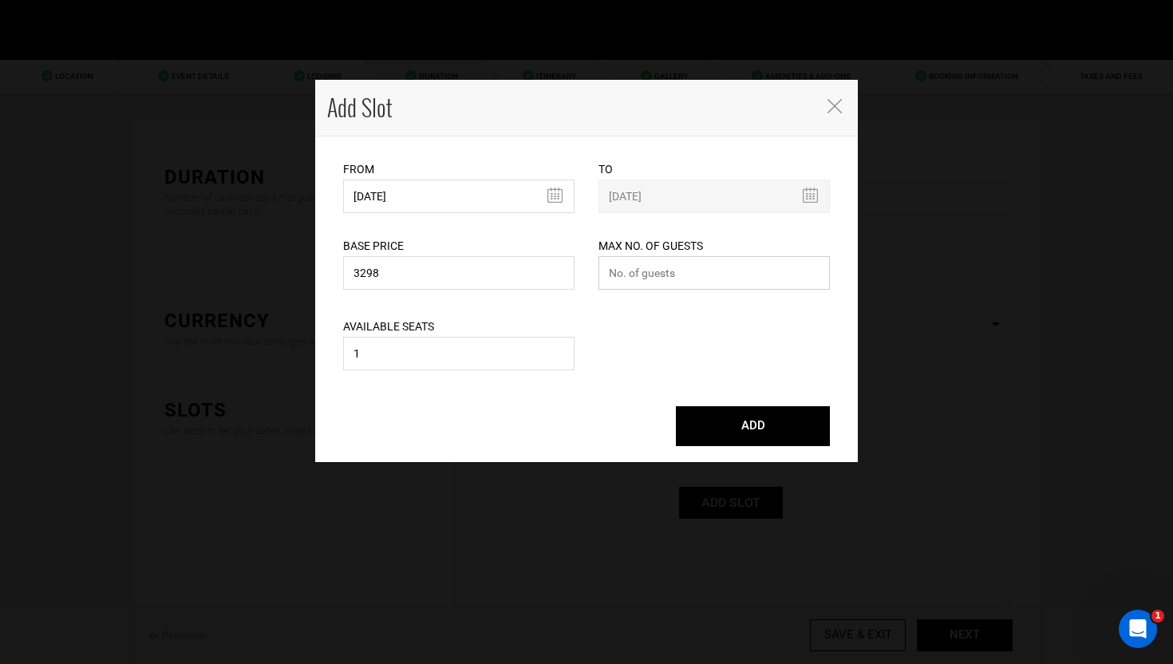
click at [688, 284] on input "number" at bounding box center [713, 273] width 231 height 34
type input "1"
type input "12"
click at [735, 424] on button "ADD" at bounding box center [753, 426] width 154 height 40
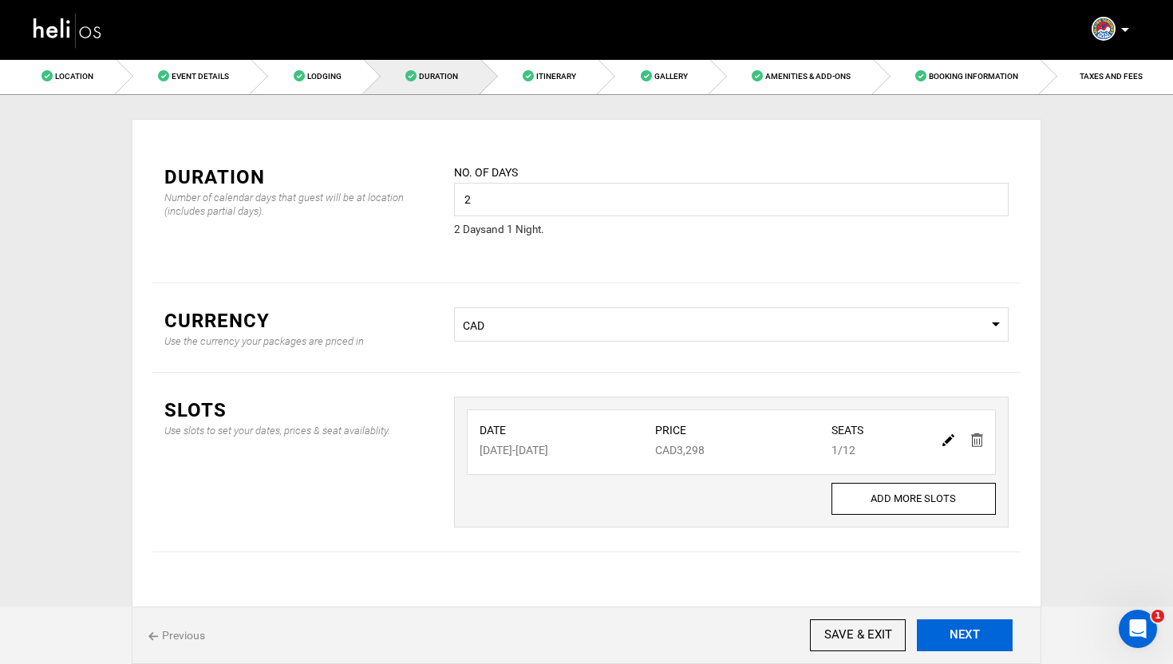
click at [979, 636] on button "NEXT" at bounding box center [964, 635] width 96 height 32
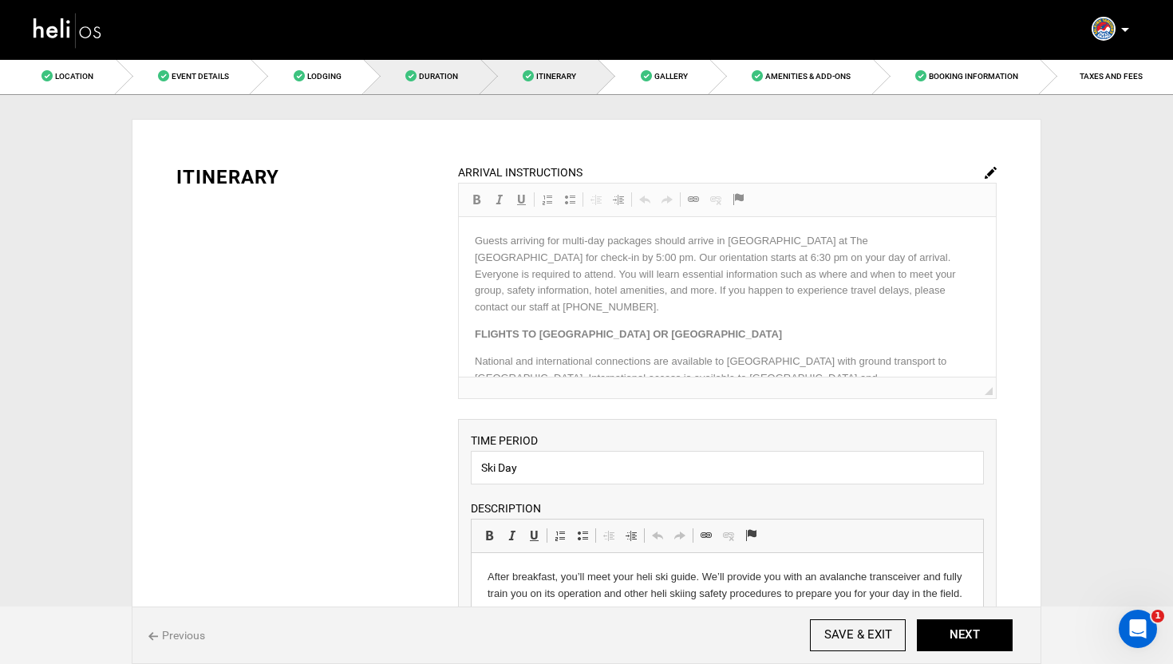
click at [459, 75] on link "Duration" at bounding box center [422, 76] width 117 height 36
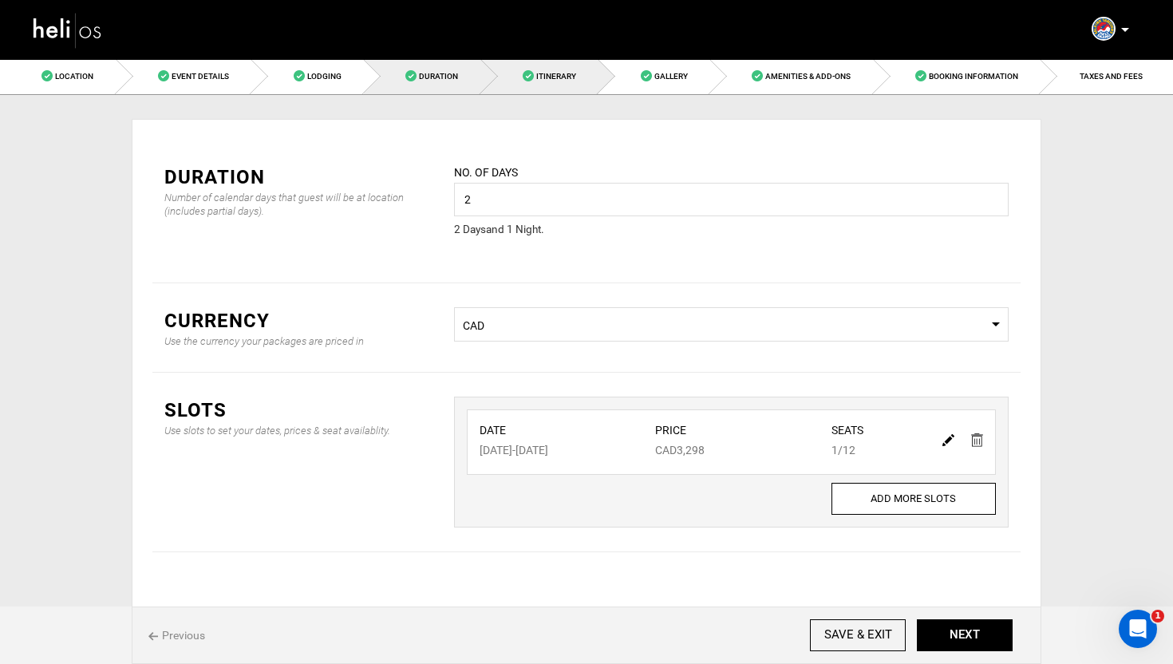
click at [561, 80] on span "Itinerary" at bounding box center [556, 76] width 40 height 9
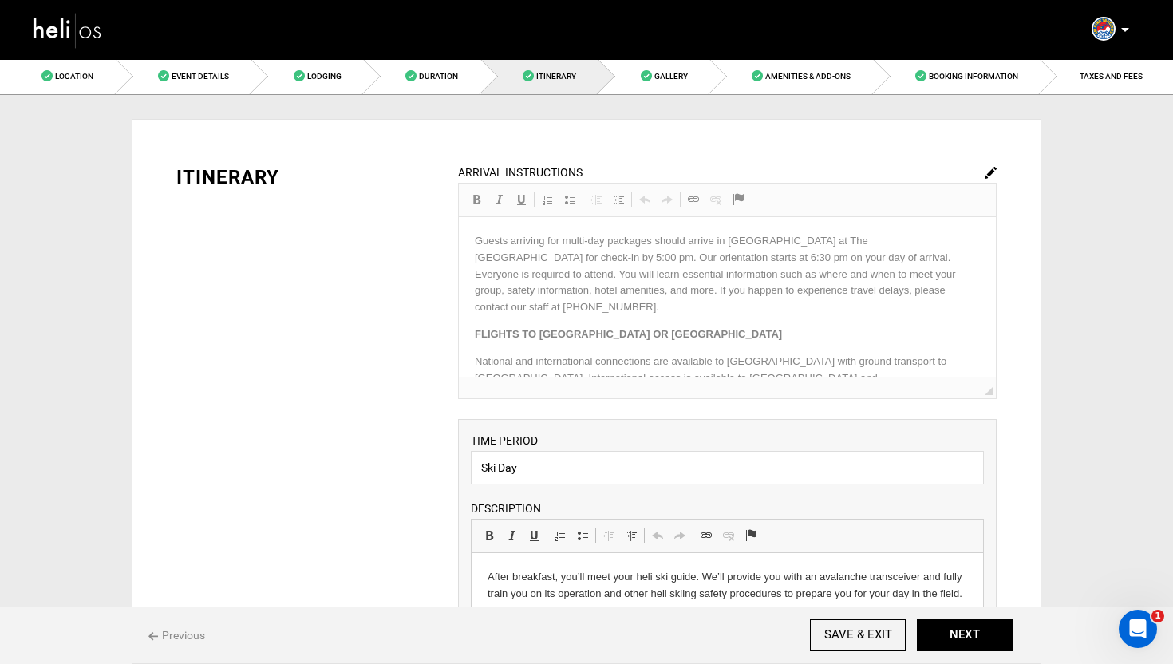
scroll to position [747, 0]
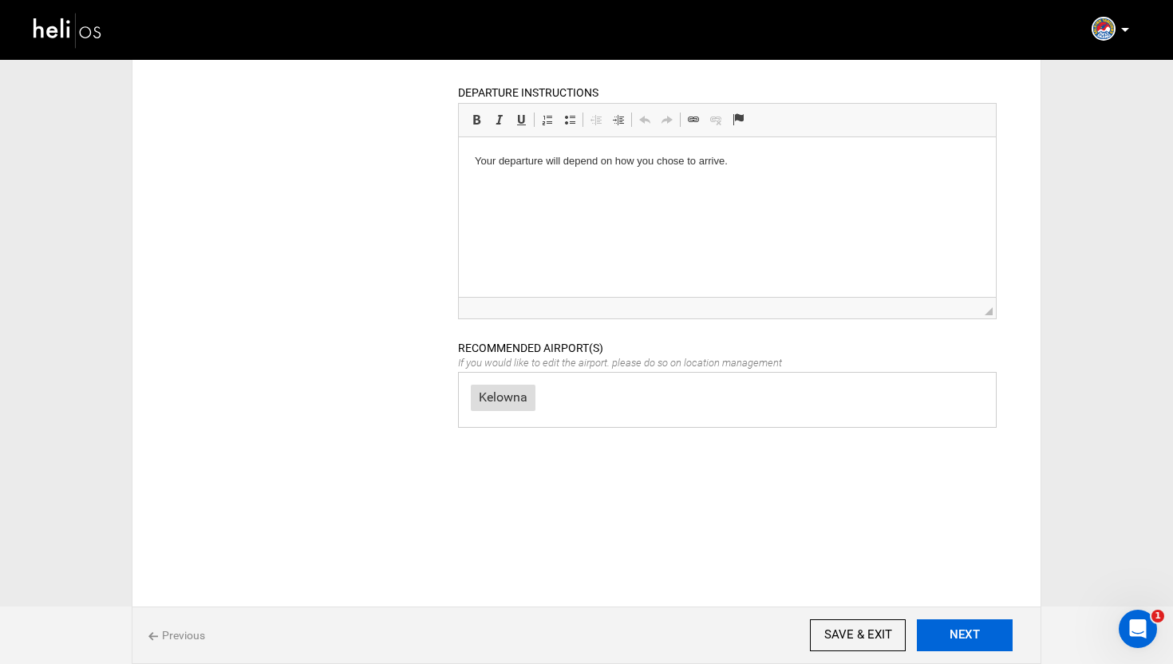
click at [992, 642] on button "NEXT" at bounding box center [964, 635] width 96 height 32
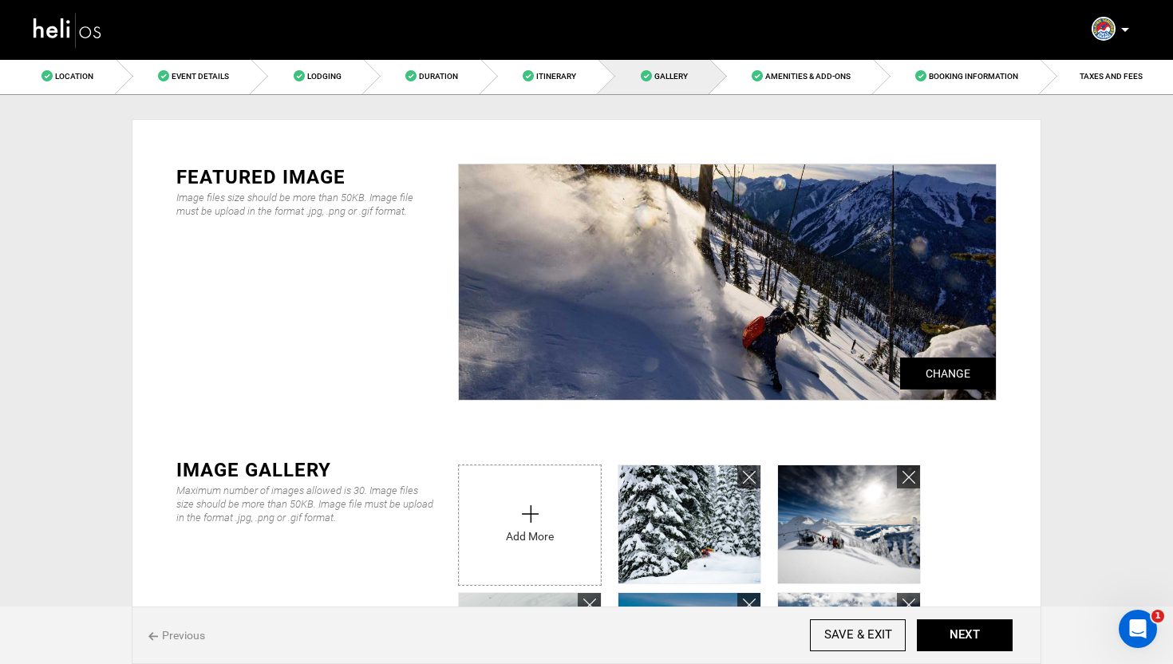
click at [547, 86] on link "Itinerary" at bounding box center [540, 76] width 118 height 36
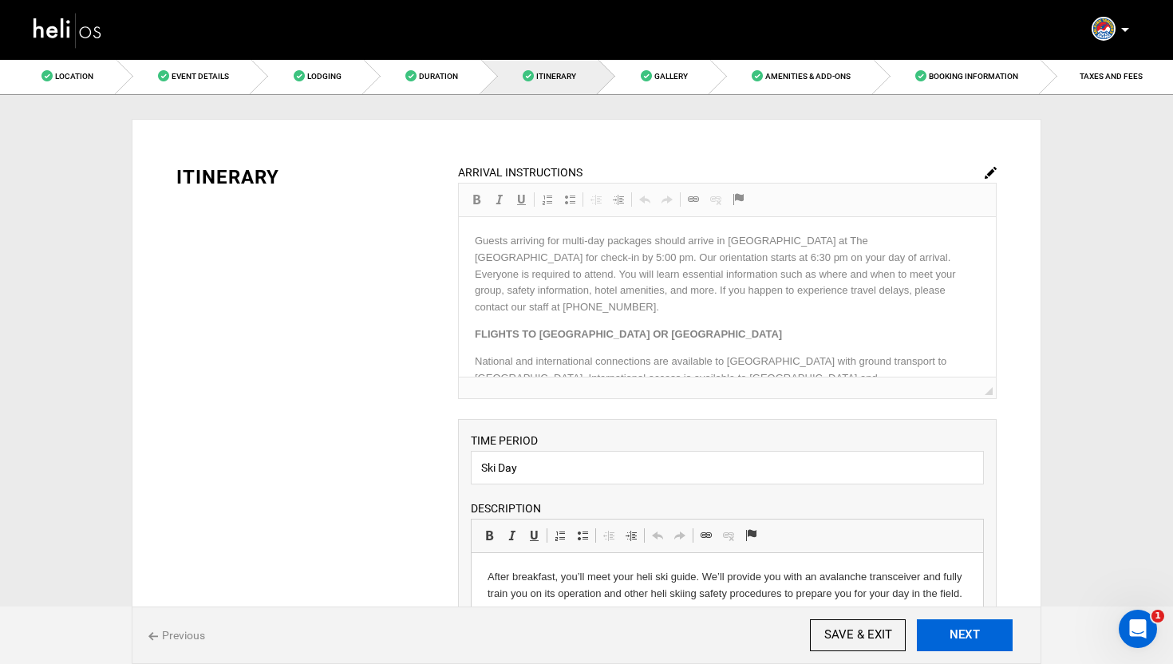
click at [974, 638] on button "NEXT" at bounding box center [964, 635] width 96 height 32
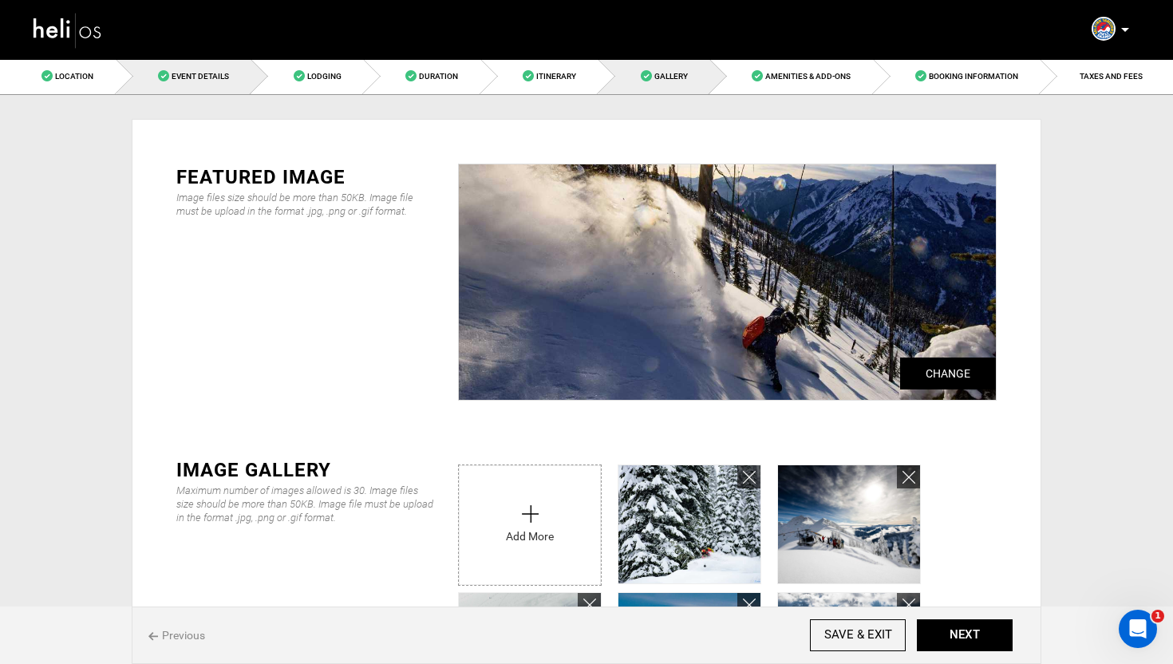
click at [183, 65] on link "Event Details" at bounding box center [184, 76] width 136 height 36
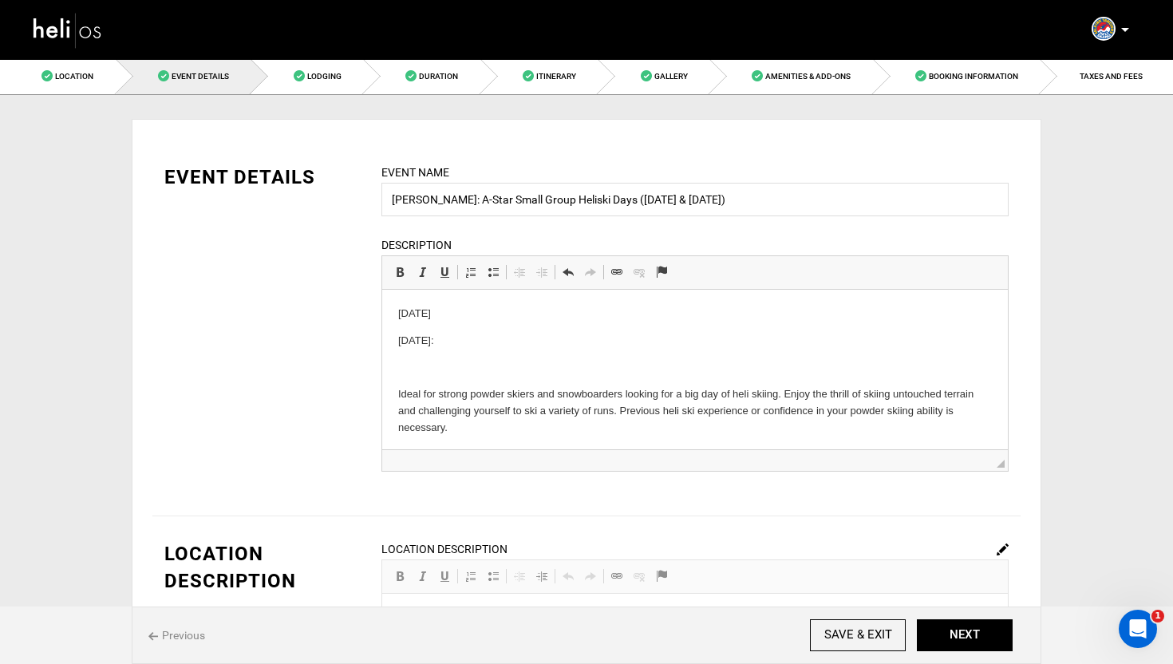
click at [423, 369] on p at bounding box center [694, 368] width 593 height 17
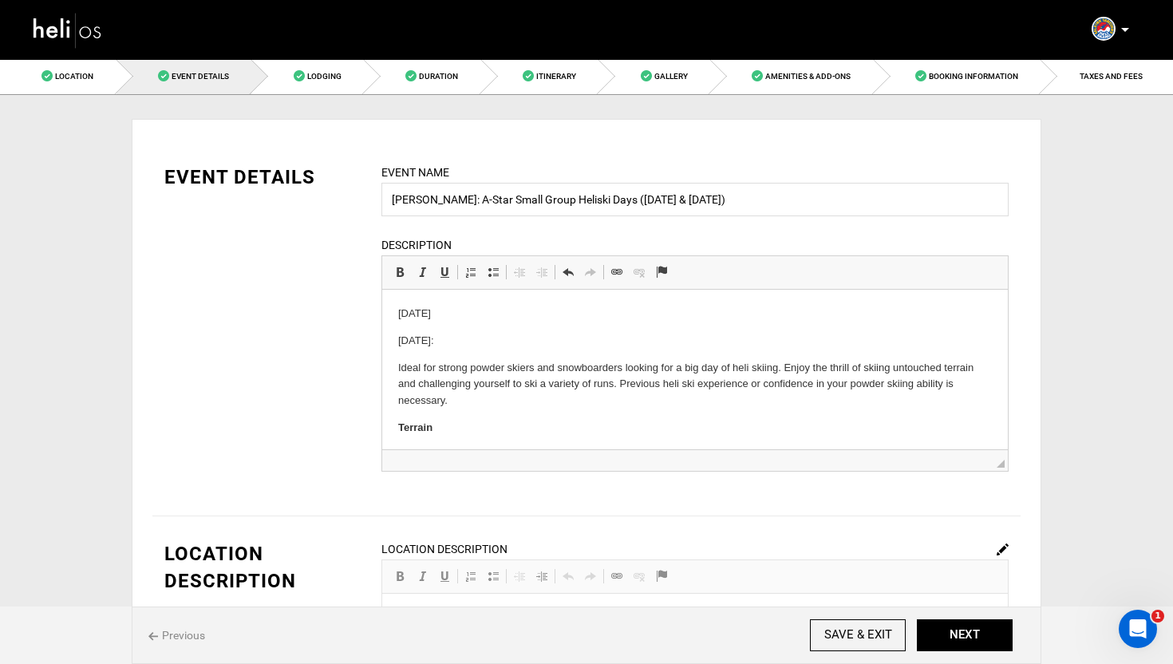
click at [498, 317] on p "December 27th" at bounding box center [694, 313] width 593 height 17
click at [504, 340] on p "December 28th:" at bounding box center [694, 341] width 593 height 17
drag, startPoint x: 540, startPoint y: 338, endPoint x: 393, endPoint y: 314, distance: 148.7
click at [393, 314] on html "December 27th: Heliski with the group December 28th: Heliski solo Ideal for str…" at bounding box center [694, 431] width 625 height 283
click at [396, 269] on span at bounding box center [399, 272] width 13 height 13
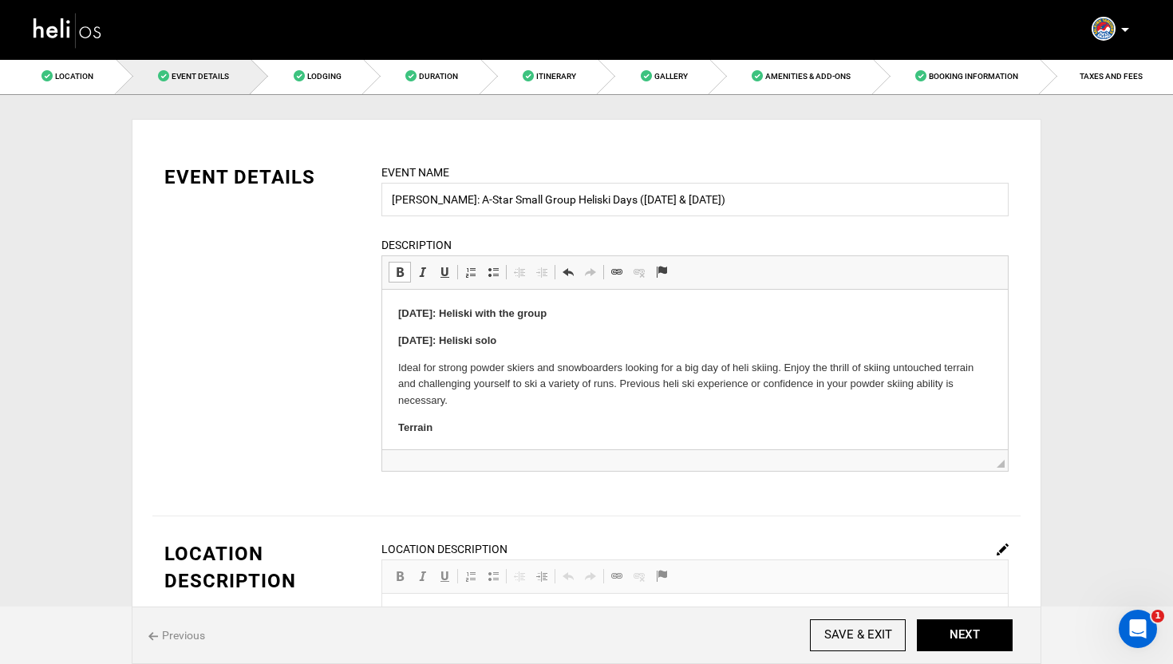
click at [606, 325] on body "December 27th: Heliski with the group December 28th: Heliski solo Ideal for str…" at bounding box center [694, 430] width 593 height 251
click at [566, 333] on p "December 28th: Heliski solo" at bounding box center [694, 341] width 593 height 17
drag, startPoint x: 735, startPoint y: 203, endPoint x: 590, endPoint y: 202, distance: 144.4
click at [590, 202] on input "Martin: A-Star Small Group Heliski Days (December 27th & 28th)" at bounding box center [694, 200] width 627 height 34
click at [345, 317] on div "EVENT DETAILS Event Name Martin: A-Star Small Group Heliski Days Event name can…" at bounding box center [586, 328] width 868 height 328
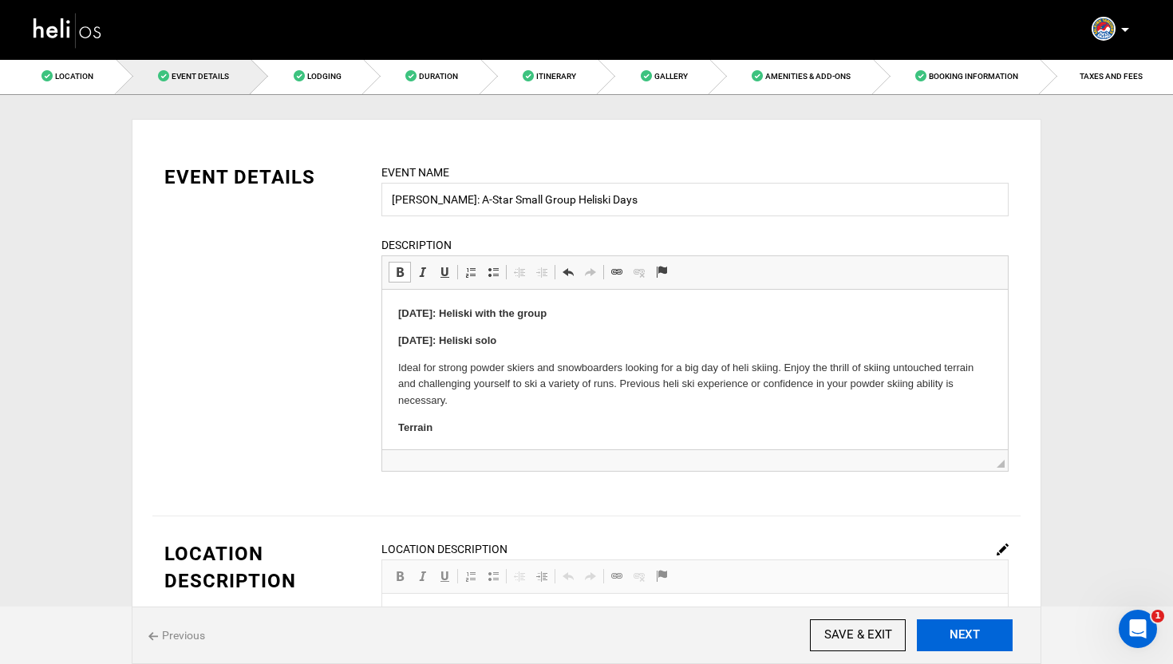
click at [976, 638] on button "NEXT" at bounding box center [964, 635] width 96 height 32
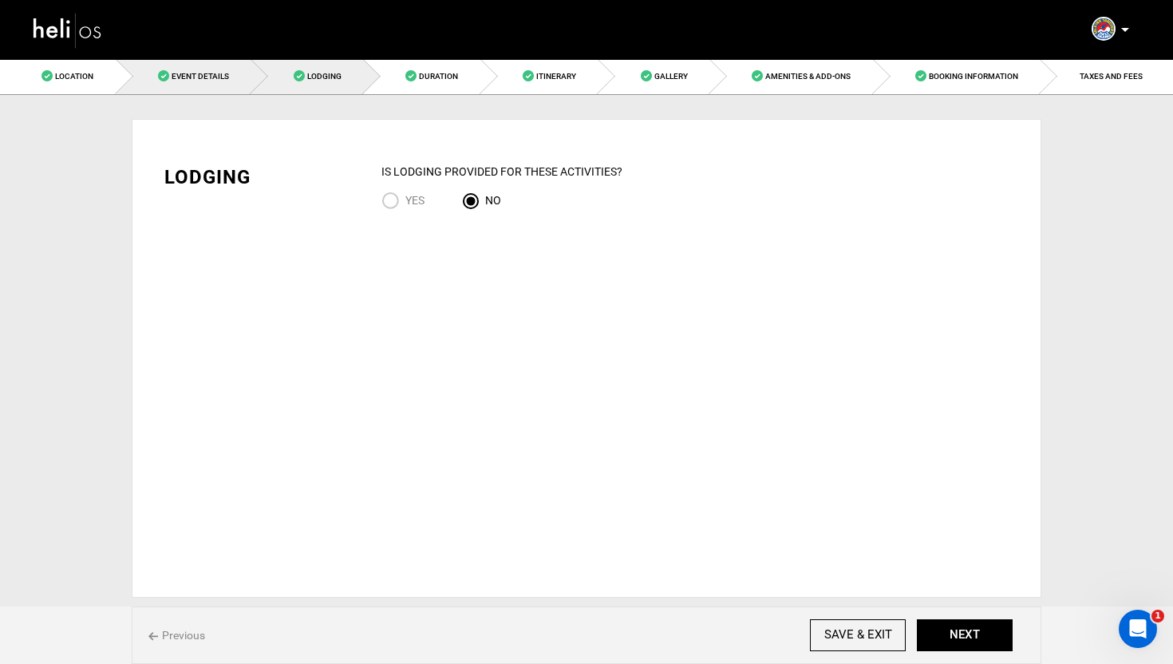
click at [214, 77] on span "Event Details" at bounding box center [199, 76] width 57 height 9
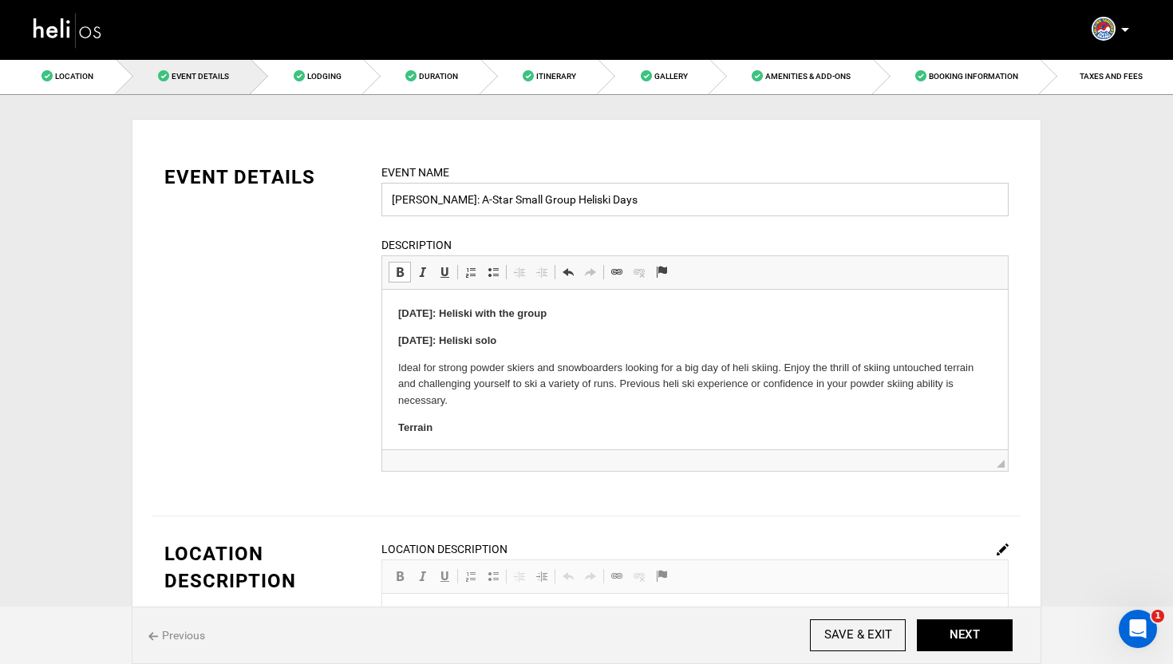
click at [431, 202] on input "Martin: A-Star Small Group Heliski Days" at bounding box center [694, 200] width 627 height 34
click at [614, 205] on input "Martin: A-Star Small Group Heliski Days" at bounding box center [694, 200] width 627 height 34
click at [338, 76] on span "Lodging" at bounding box center [324, 76] width 34 height 9
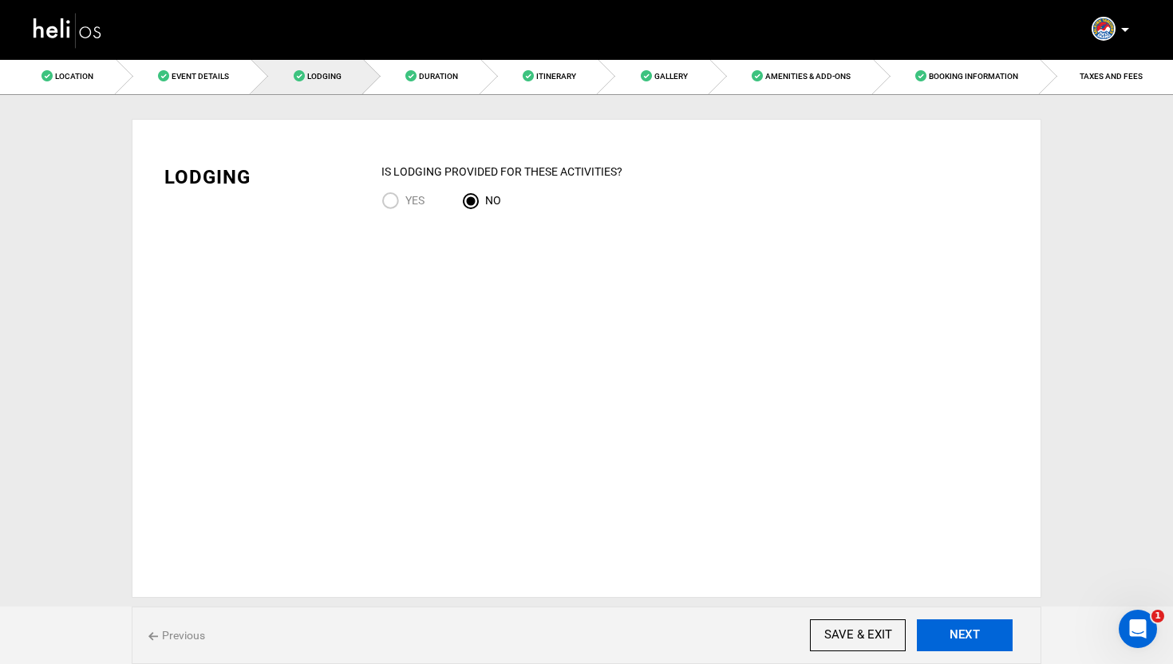
click at [989, 638] on button "NEXT" at bounding box center [964, 635] width 96 height 32
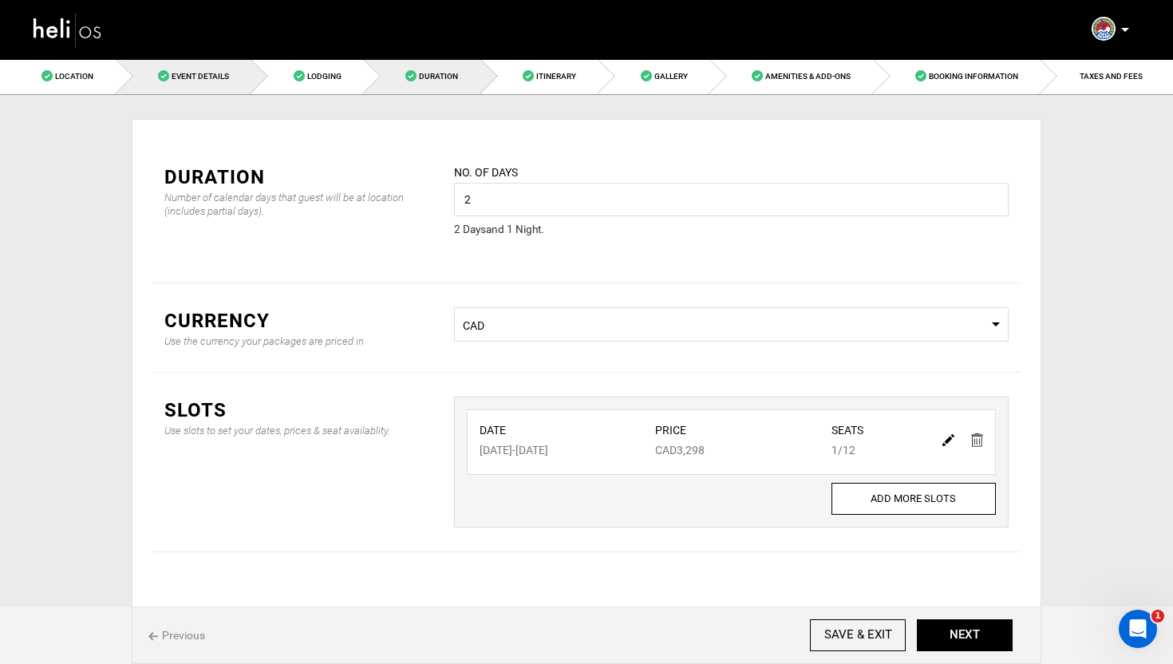
click at [182, 73] on span "Event Details" at bounding box center [199, 76] width 57 height 9
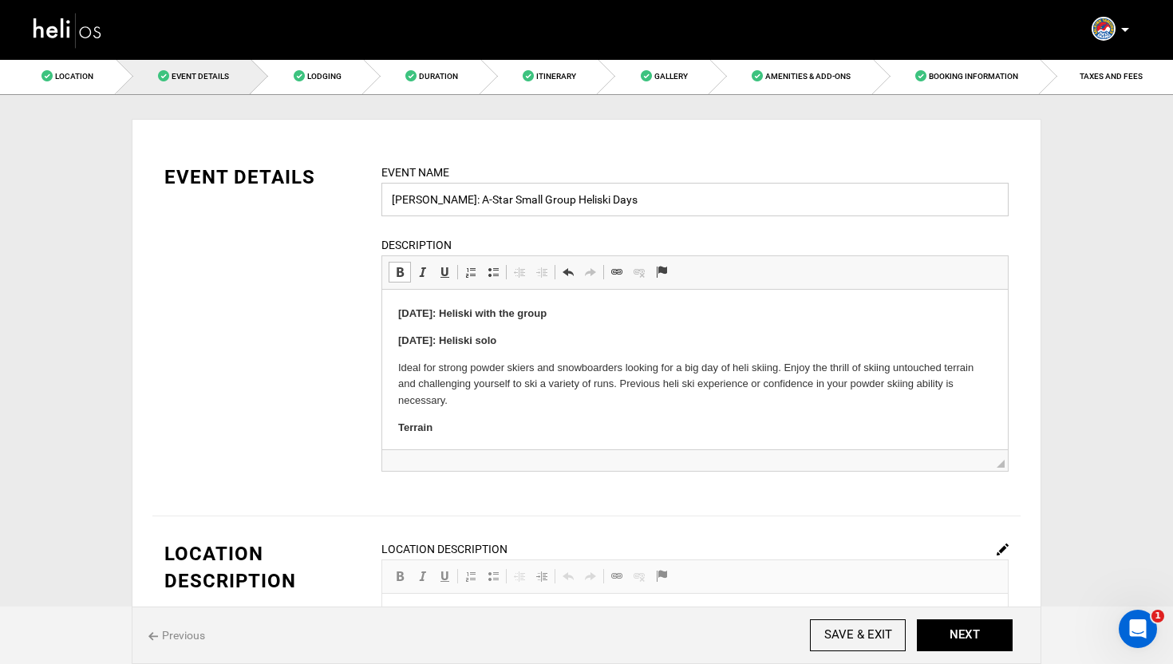
click at [430, 202] on input "Martin: A-Star Small Group Heliski Days" at bounding box center [694, 200] width 627 height 34
drag, startPoint x: 670, startPoint y: 204, endPoint x: 617, endPoint y: 201, distance: 53.5
click at [617, 201] on input "Martin: Two Days of A-Star Small Group Heliski Days" at bounding box center [694, 200] width 627 height 34
click at [700, 201] on input "Martin: Two Days of A-Star Small Group Heliskiing" at bounding box center [694, 200] width 627 height 34
type input "Martin: Two Days of A-Star Small Group Heliskiing"
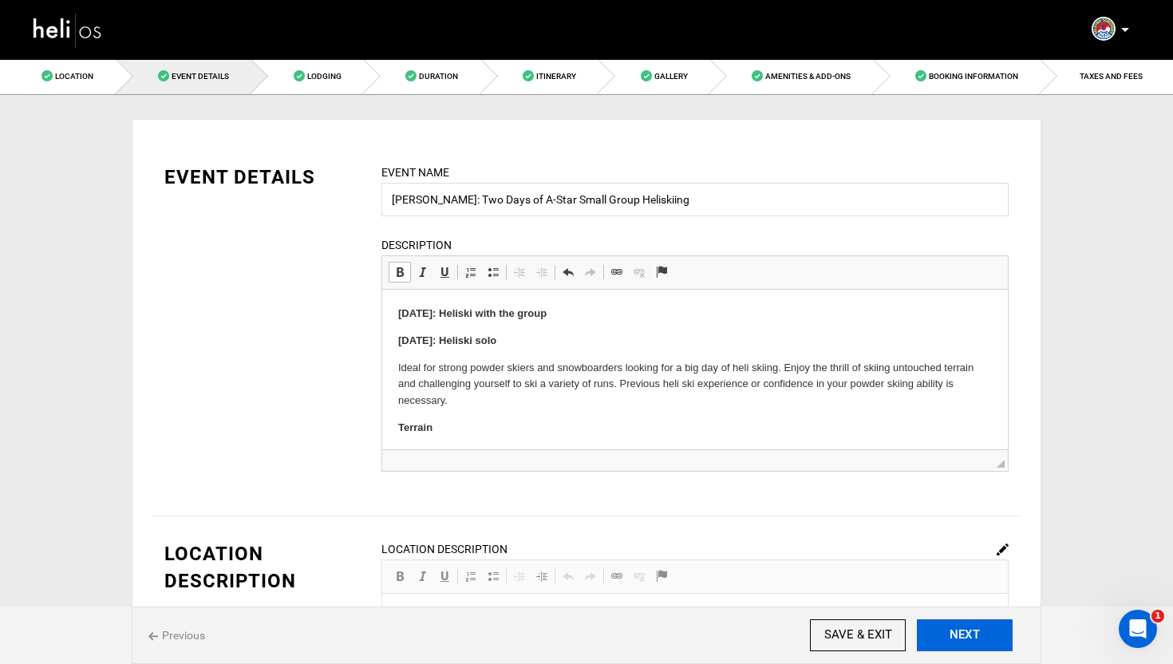
click at [964, 633] on button "NEXT" at bounding box center [964, 635] width 96 height 32
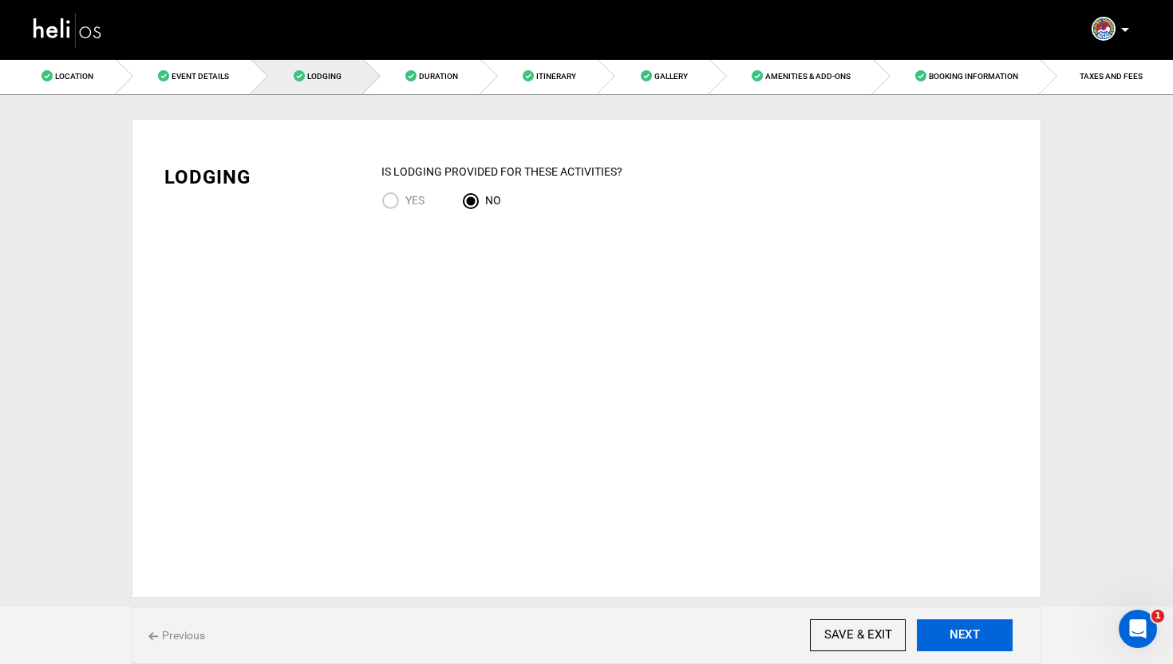
click at [969, 638] on button "NEXT" at bounding box center [964, 635] width 96 height 32
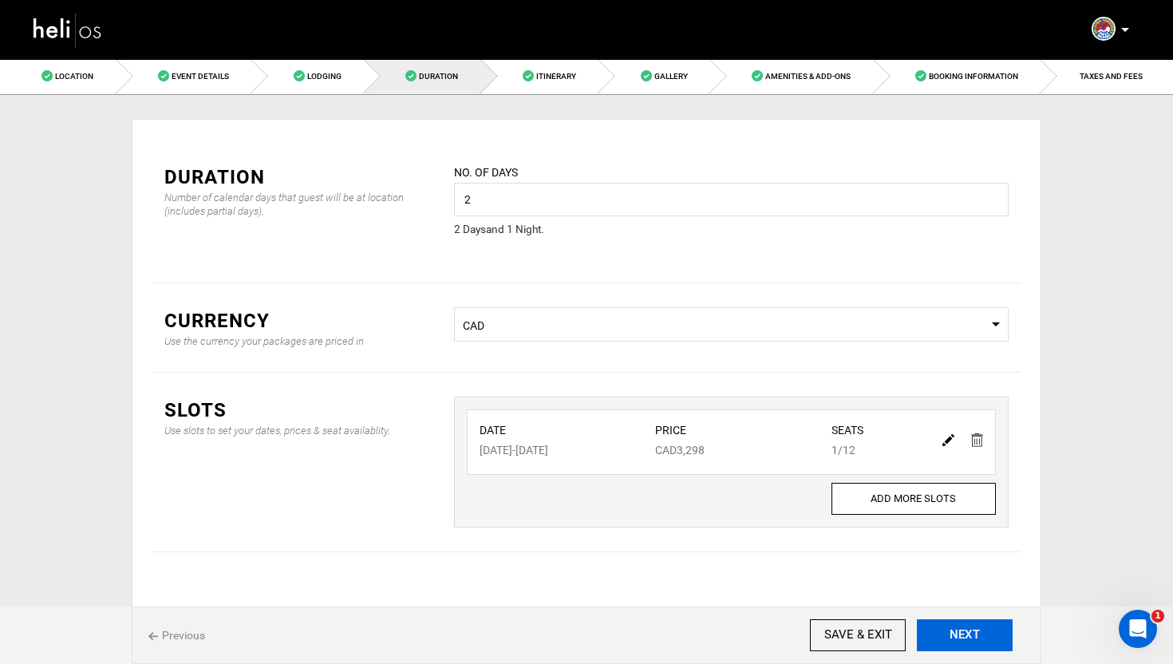
click at [969, 638] on button "NEXT" at bounding box center [964, 635] width 96 height 32
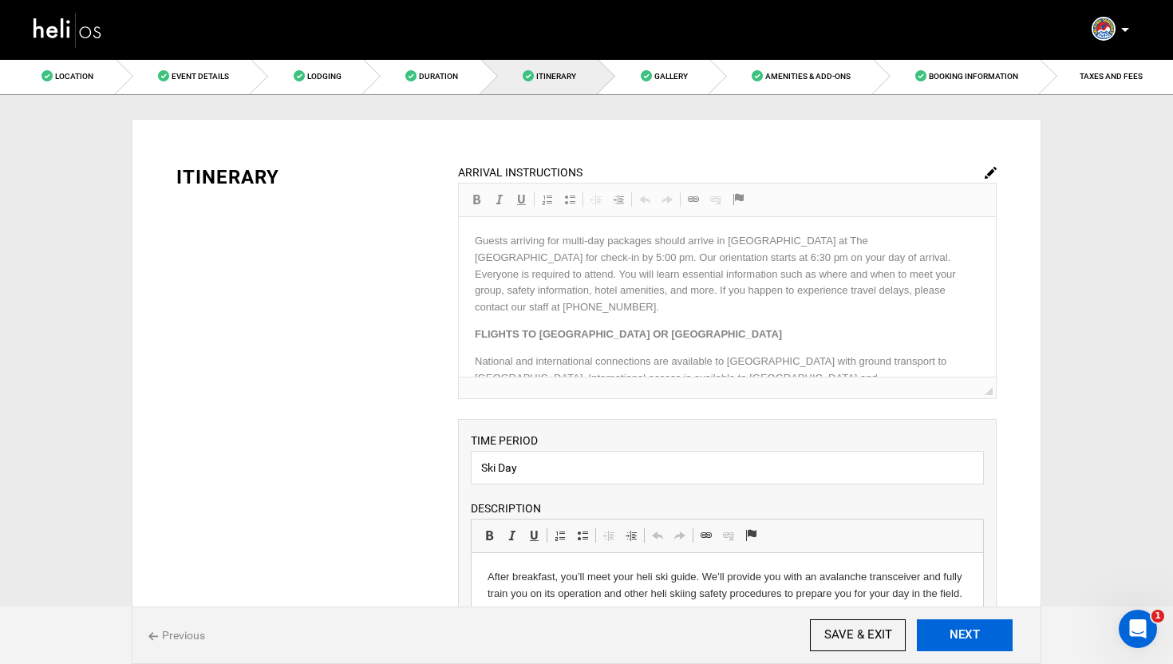
click at [994, 643] on button "NEXT" at bounding box center [964, 635] width 96 height 32
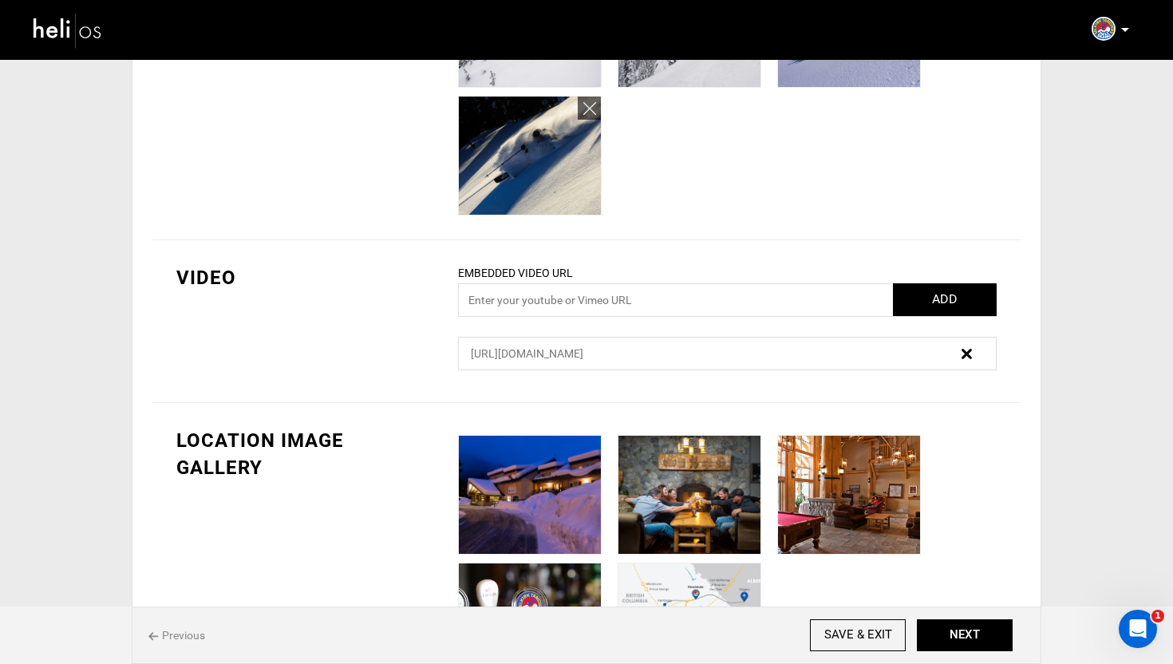
scroll to position [448, 0]
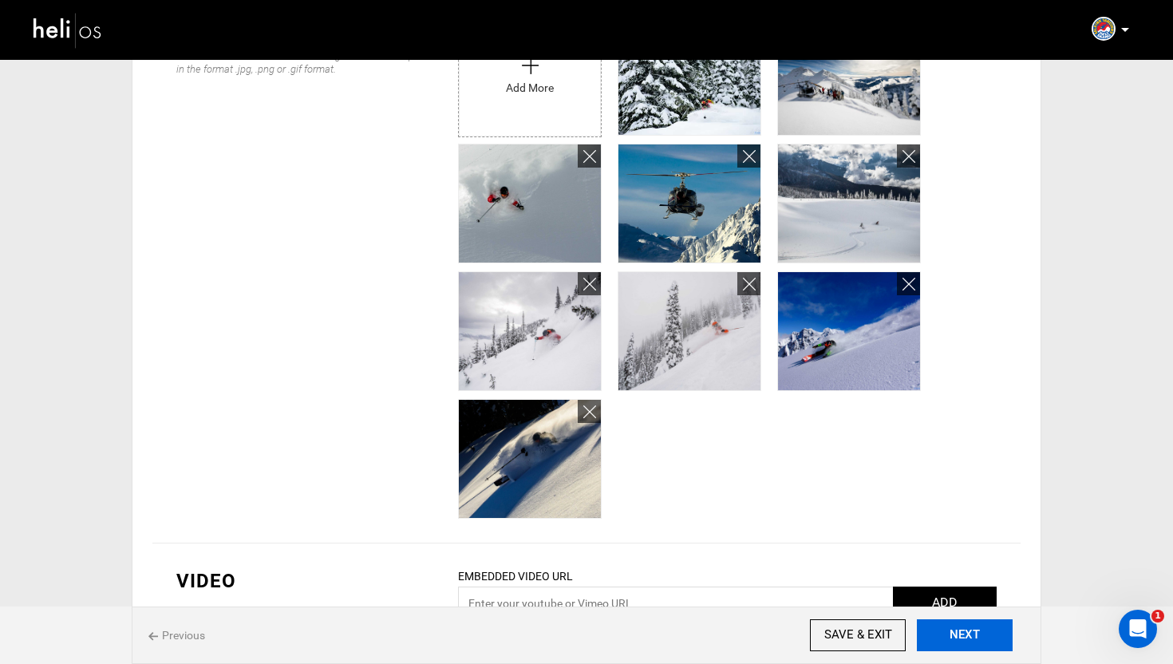
click at [974, 642] on button "NEXT" at bounding box center [964, 635] width 96 height 32
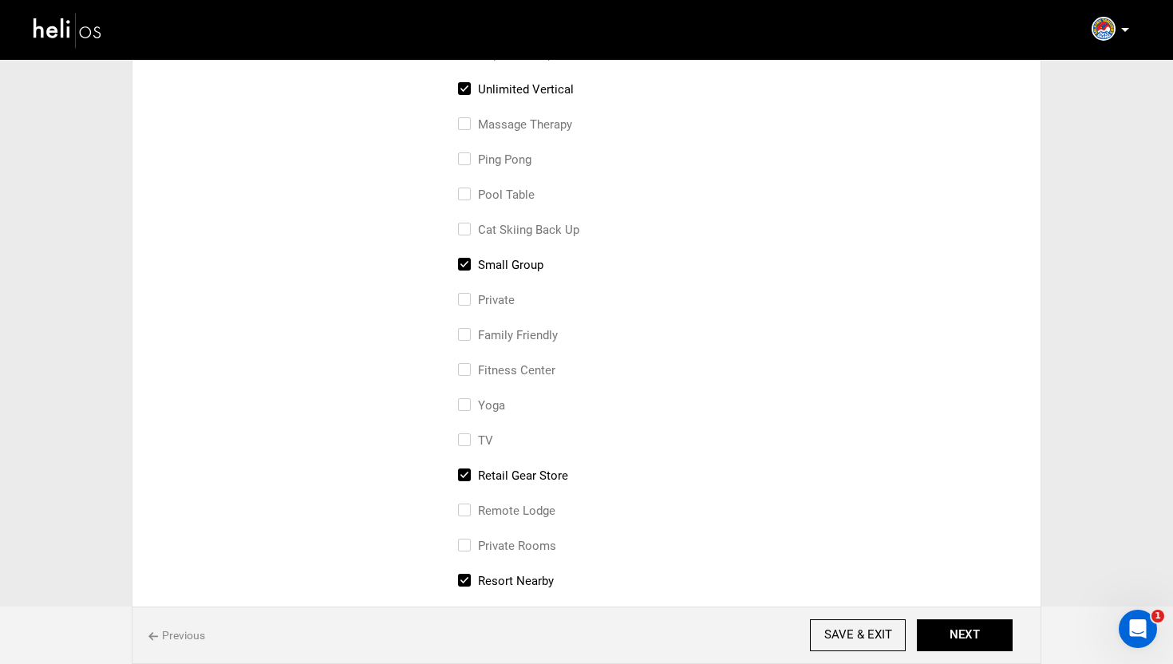
scroll to position [305, 0]
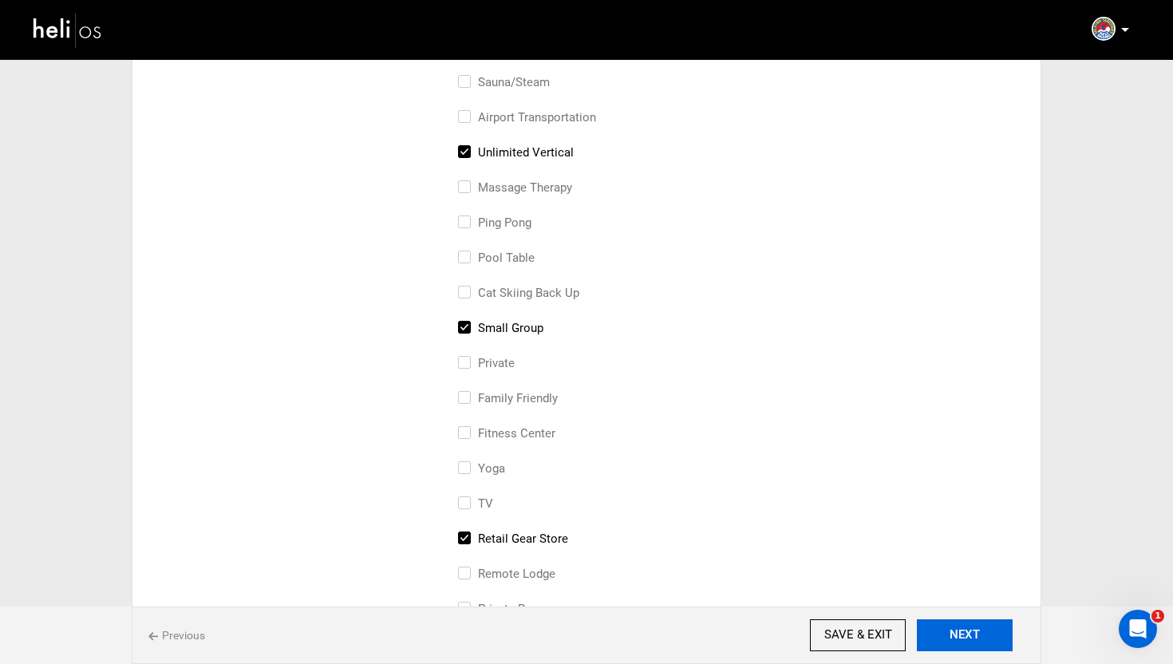
click at [965, 623] on button "NEXT" at bounding box center [964, 635] width 96 height 32
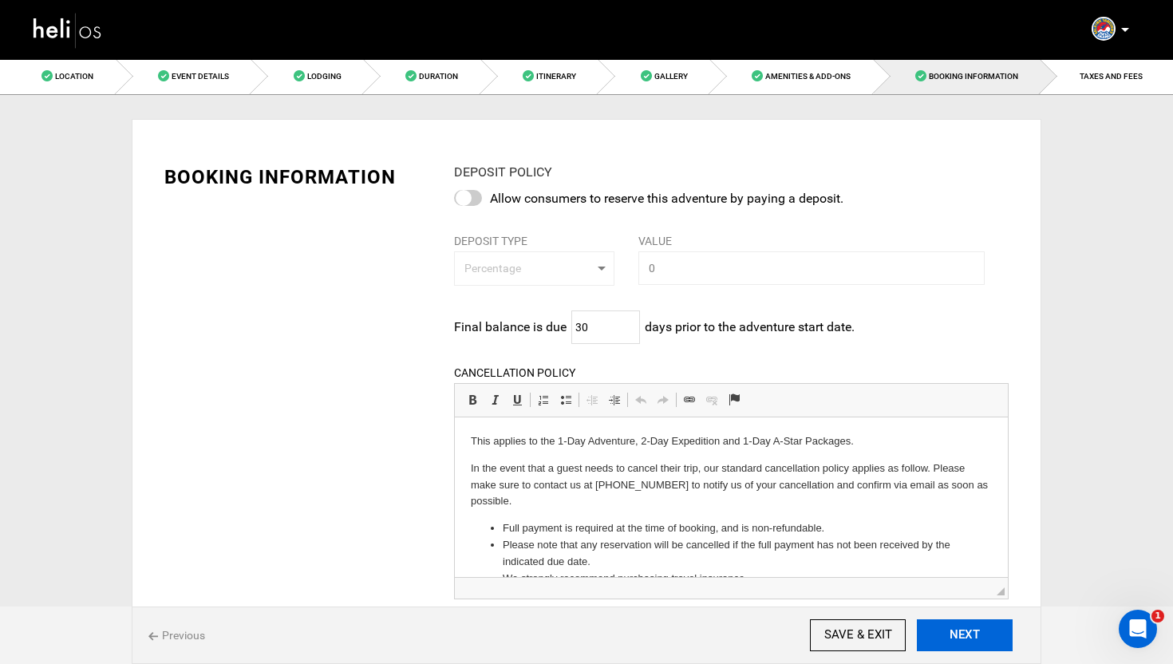
click at [976, 636] on button "NEXT" at bounding box center [964, 635] width 96 height 32
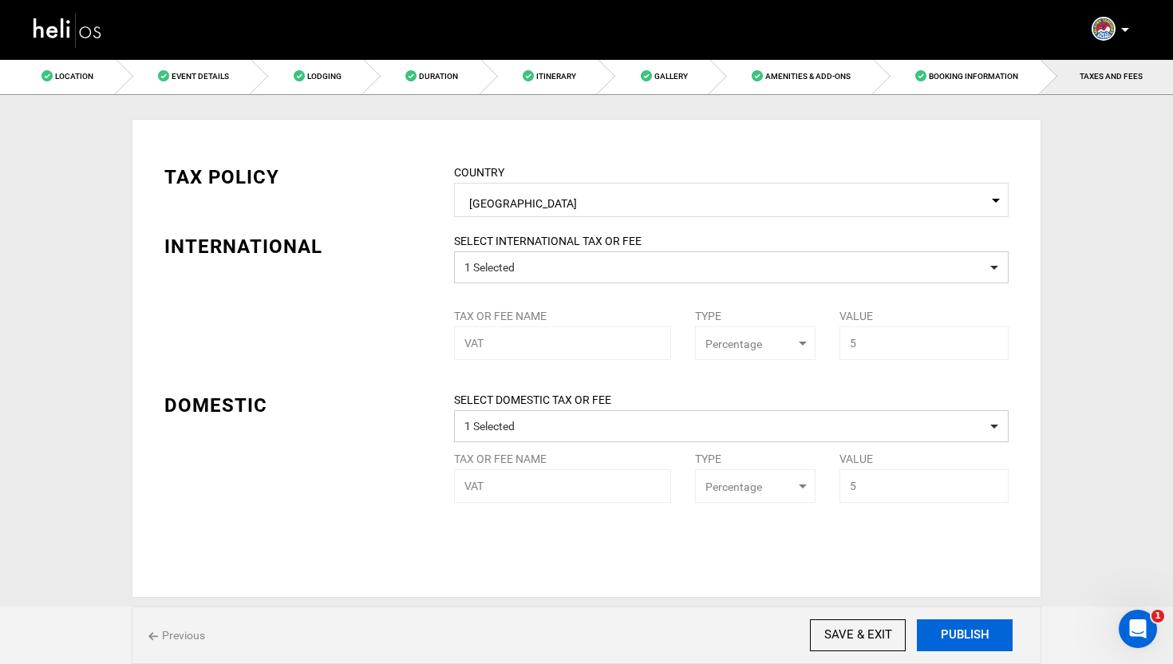
click at [976, 636] on button "PUBLISH" at bounding box center [964, 635] width 96 height 32
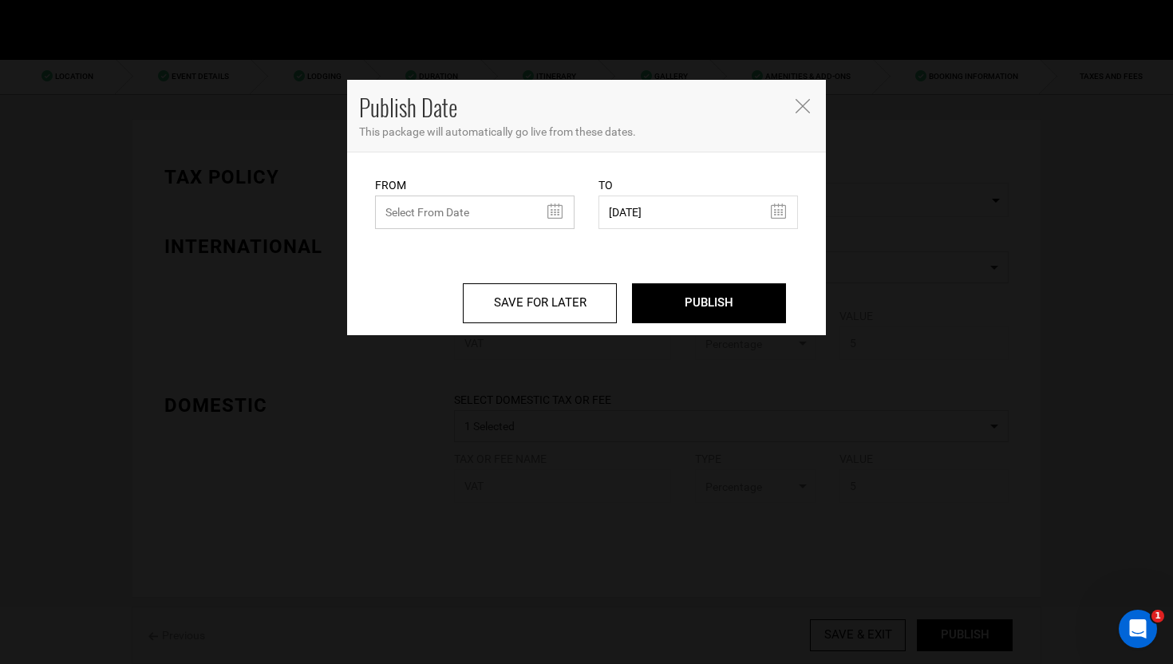
click at [519, 206] on input "text" at bounding box center [474, 212] width 199 height 34
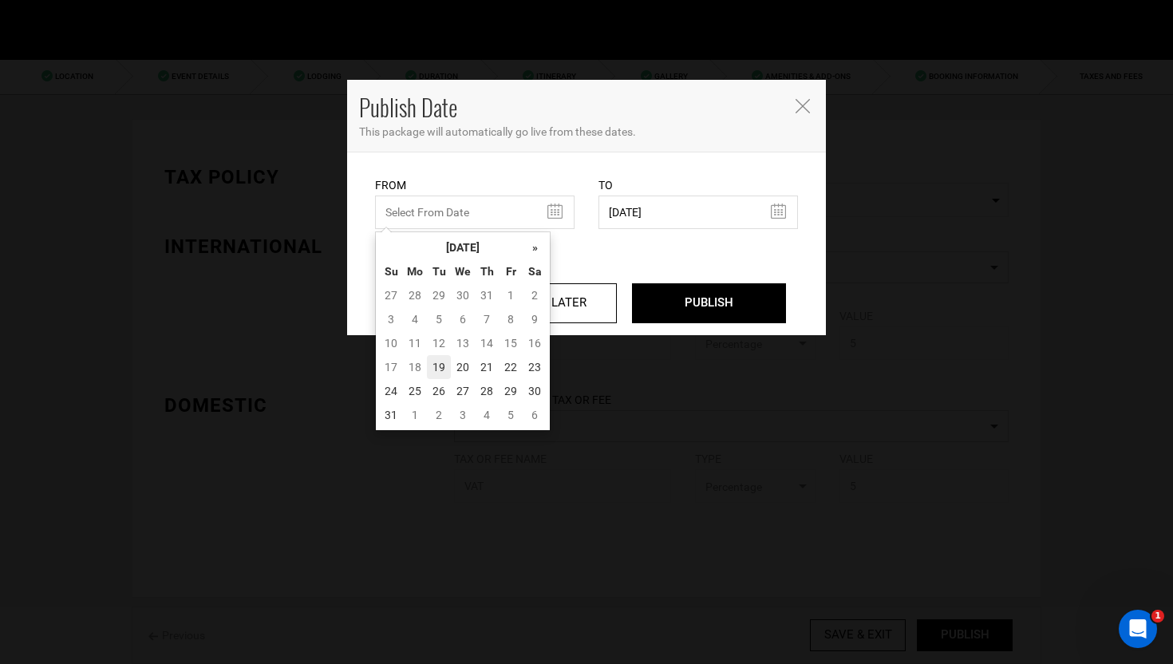
click at [440, 361] on td "19" at bounding box center [439, 367] width 24 height 24
type input "08/19/2025"
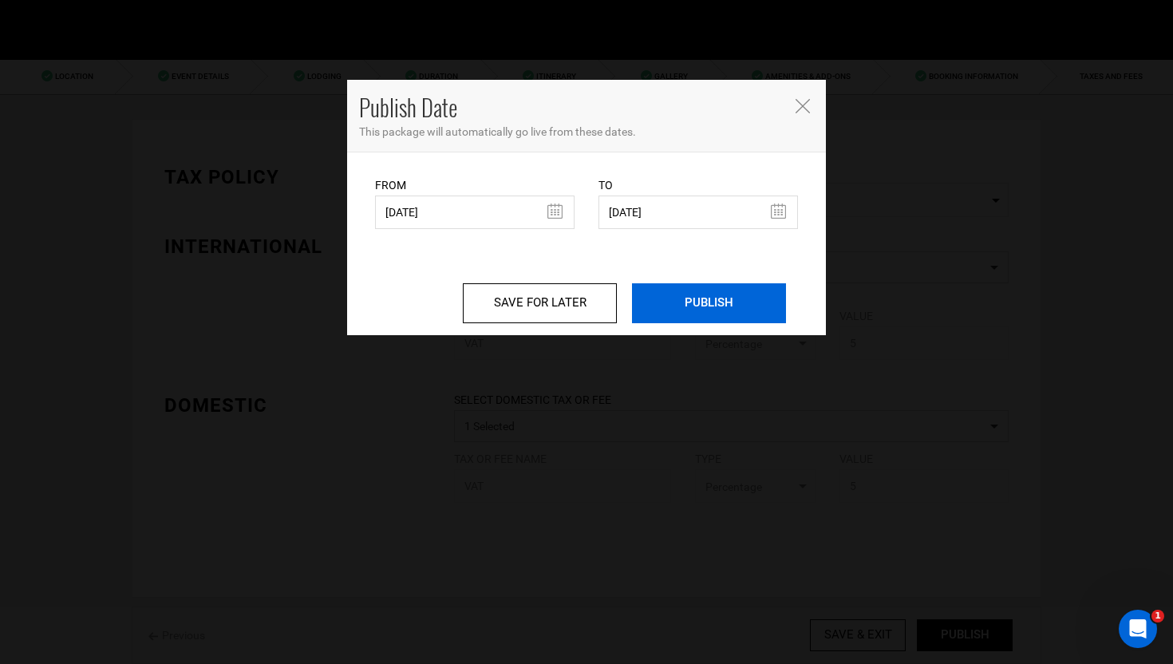
click at [778, 315] on input "PUBLISH" at bounding box center [709, 303] width 154 height 40
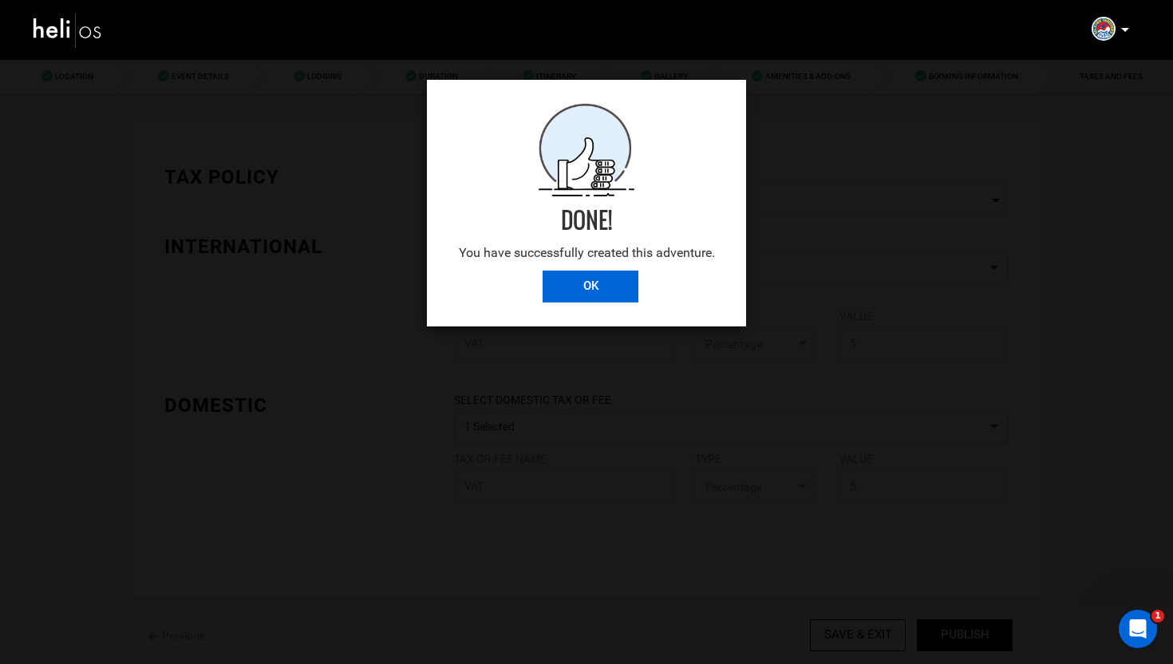
click at [599, 282] on input "OK" at bounding box center [590, 286] width 96 height 32
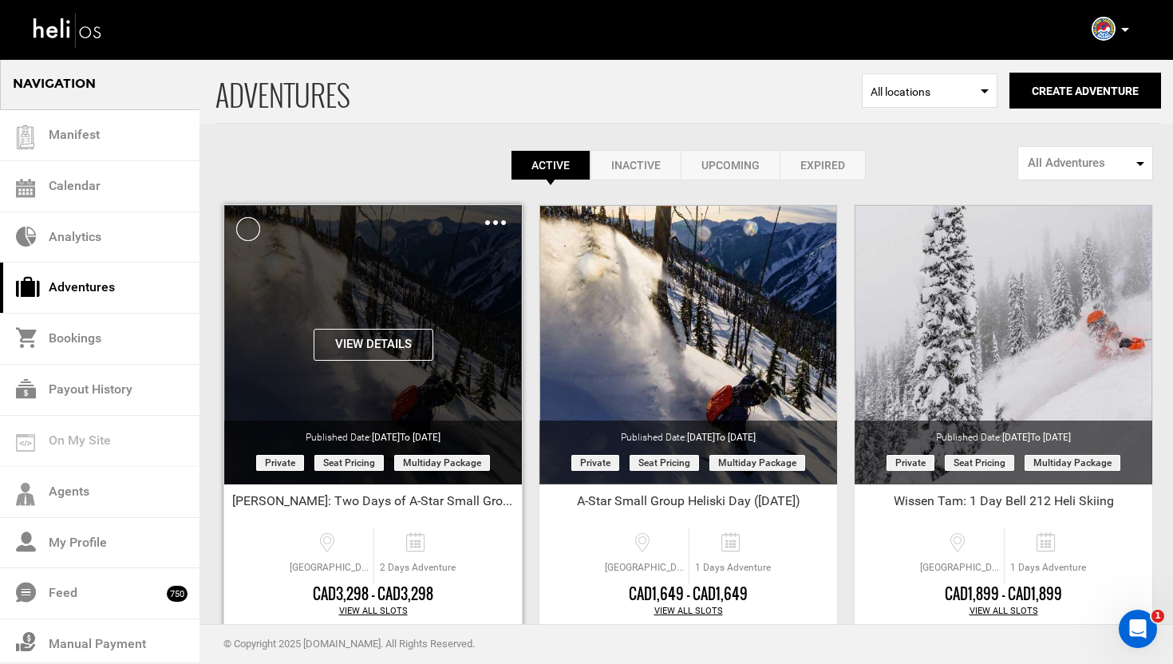
click at [491, 222] on img at bounding box center [495, 222] width 21 height 5
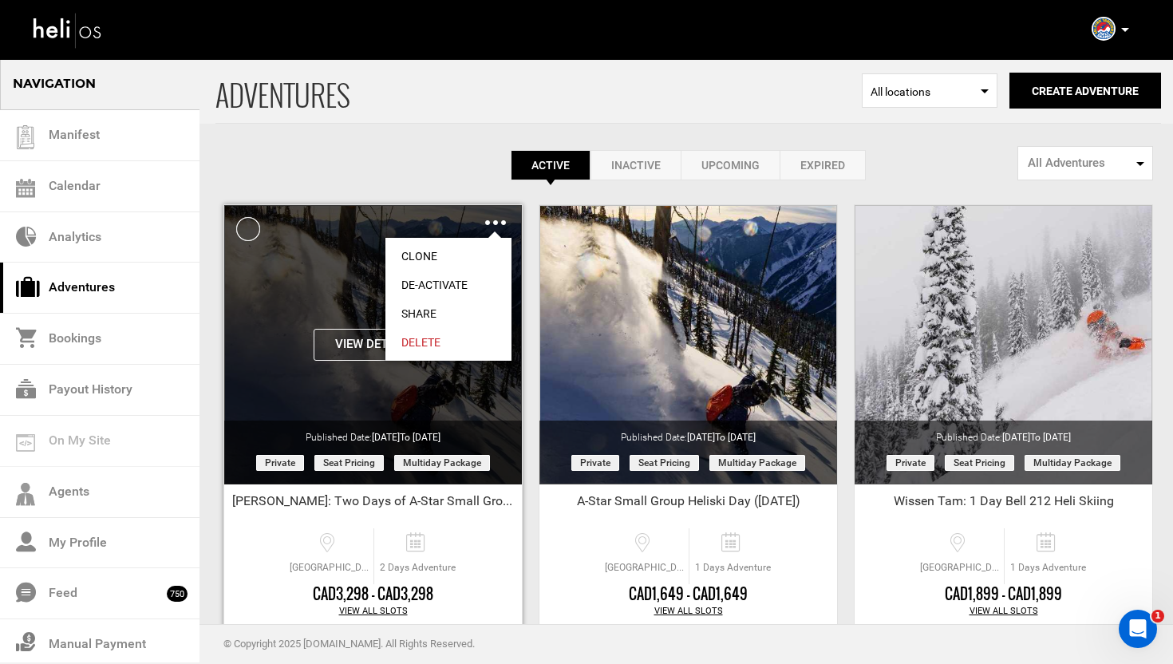
click at [432, 313] on link "Share" at bounding box center [448, 313] width 126 height 29
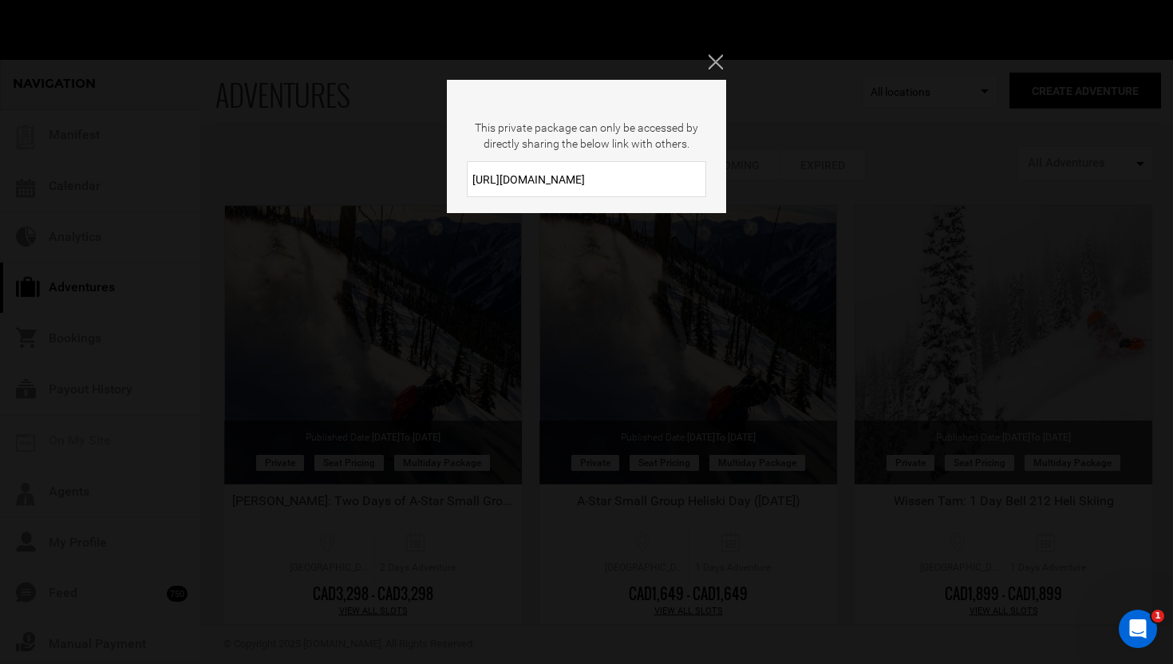
click at [585, 179] on input "https://heli.life/tmyemK" at bounding box center [586, 179] width 239 height 36
click at [714, 62] on icon "Close" at bounding box center [715, 61] width 14 height 14
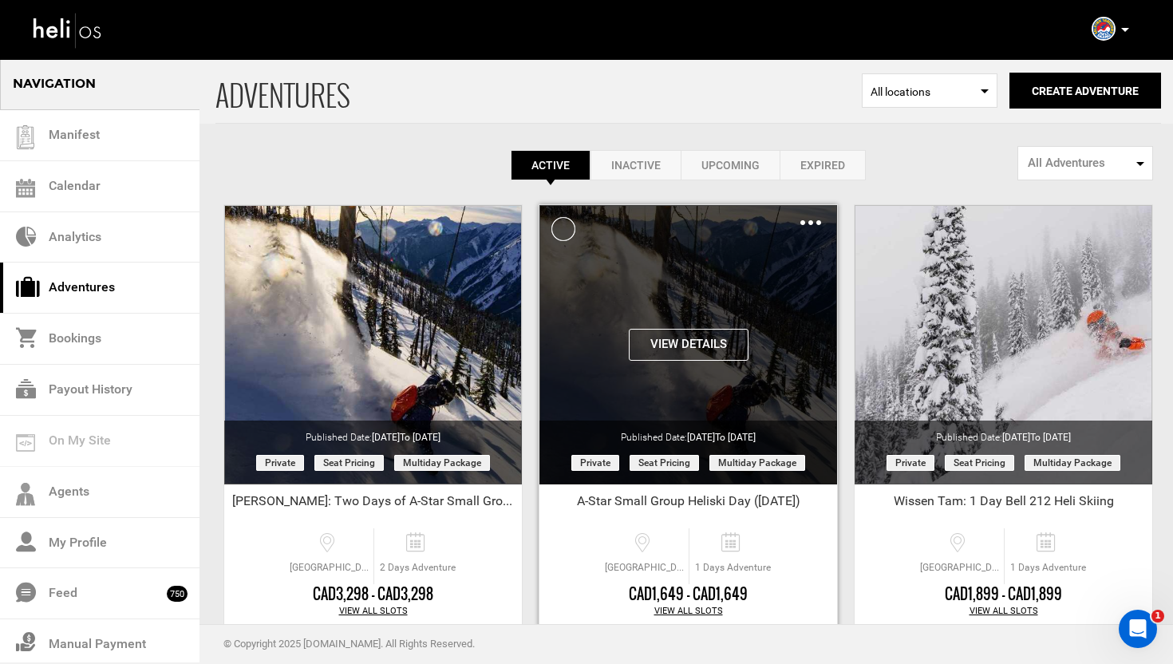
click at [811, 222] on img at bounding box center [810, 222] width 21 height 5
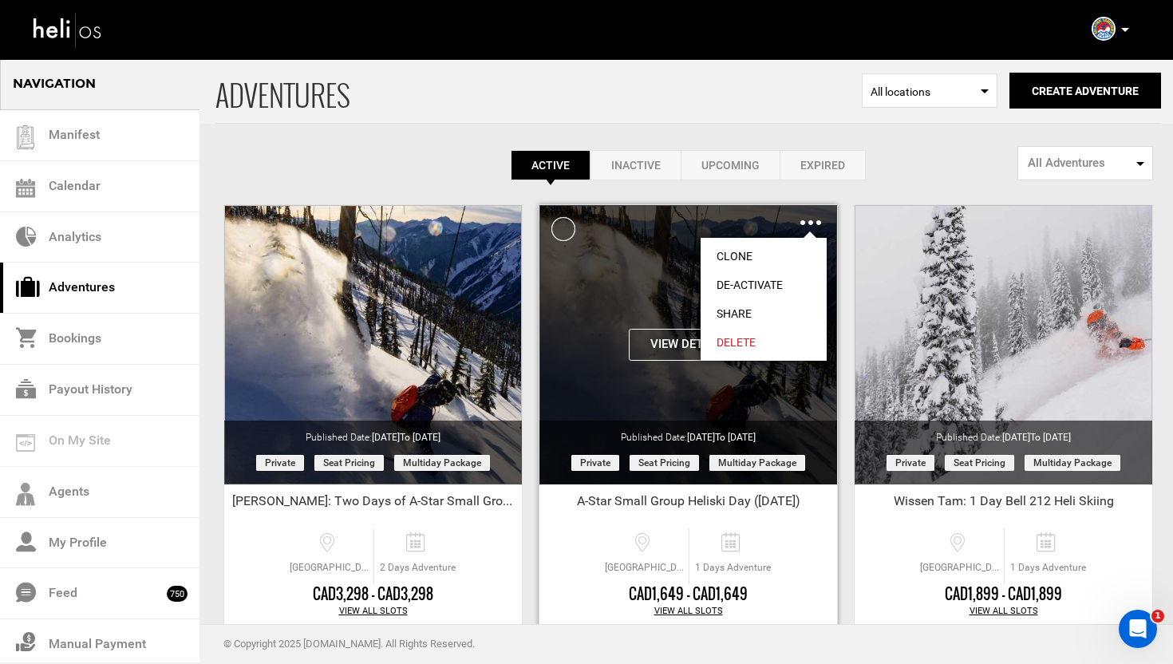
click at [744, 314] on link "Share" at bounding box center [763, 313] width 126 height 29
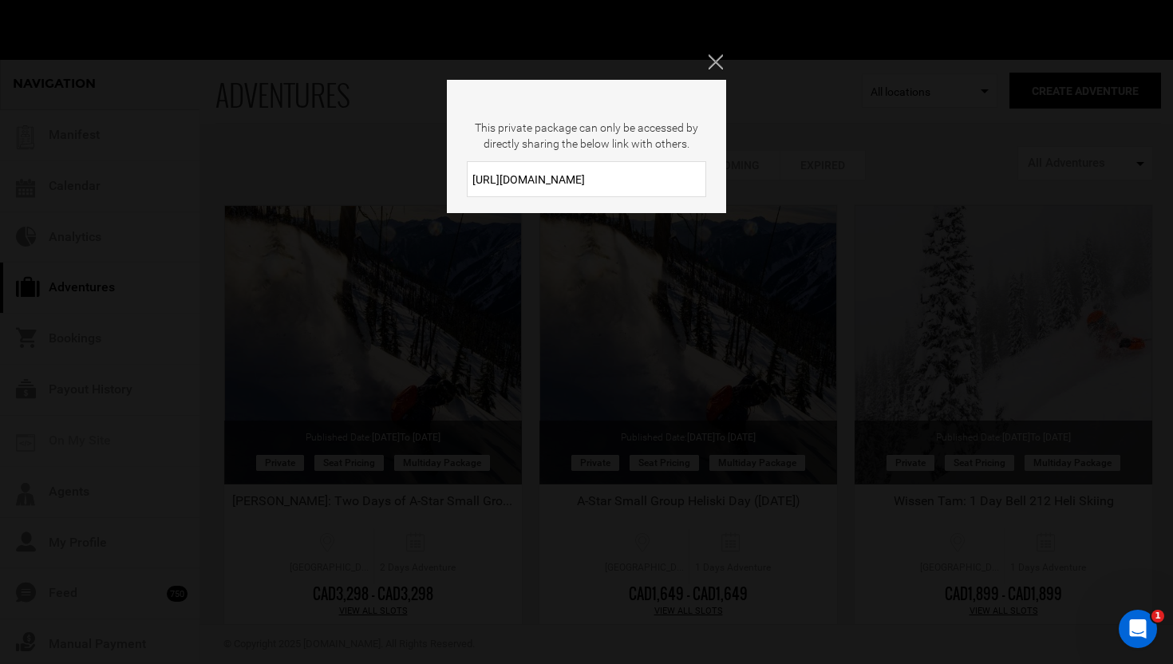
click at [609, 179] on input "https://heli.life/Dgh5J9" at bounding box center [586, 179] width 239 height 36
click at [716, 57] on icon "Close" at bounding box center [715, 61] width 14 height 14
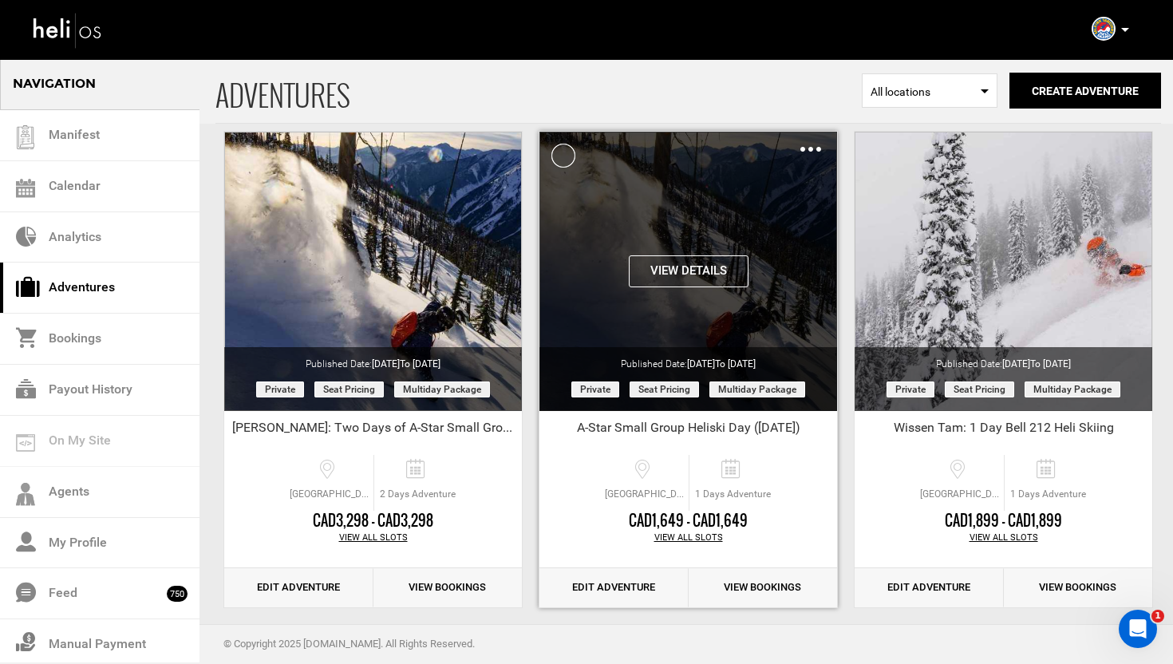
scroll to position [93, 0]
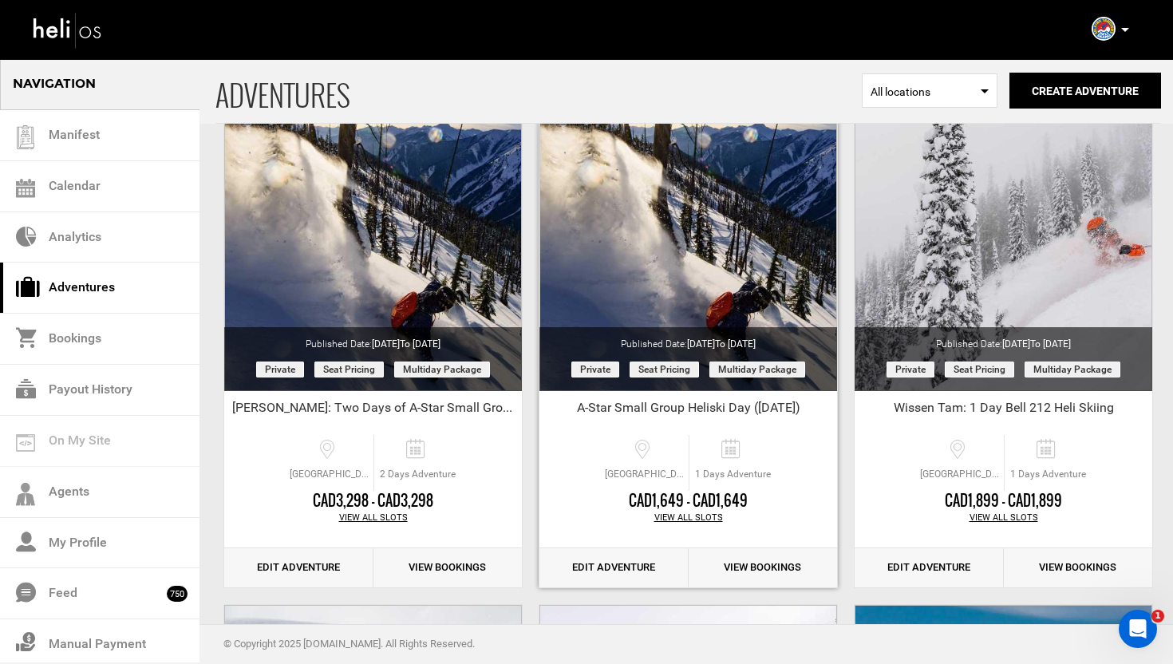
click at [601, 570] on link "Edit Adventure" at bounding box center [613, 567] width 149 height 39
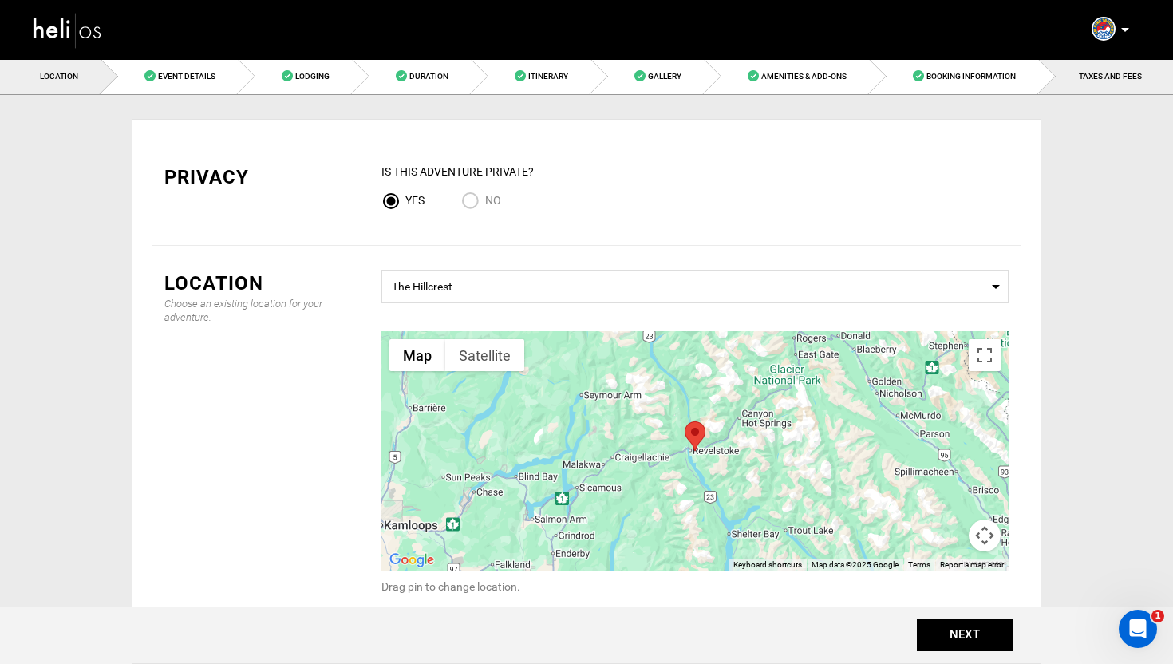
click at [1102, 78] on span "TAXES AND FEES" at bounding box center [1109, 76] width 63 height 9
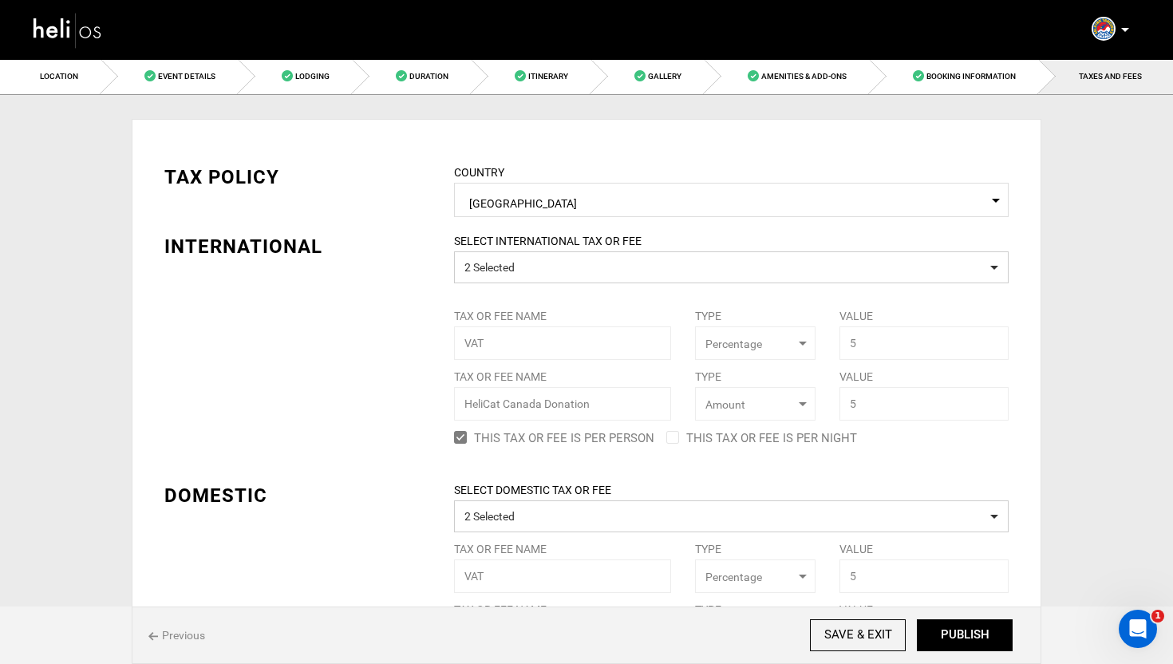
click at [76, 26] on img at bounding box center [68, 30] width 72 height 42
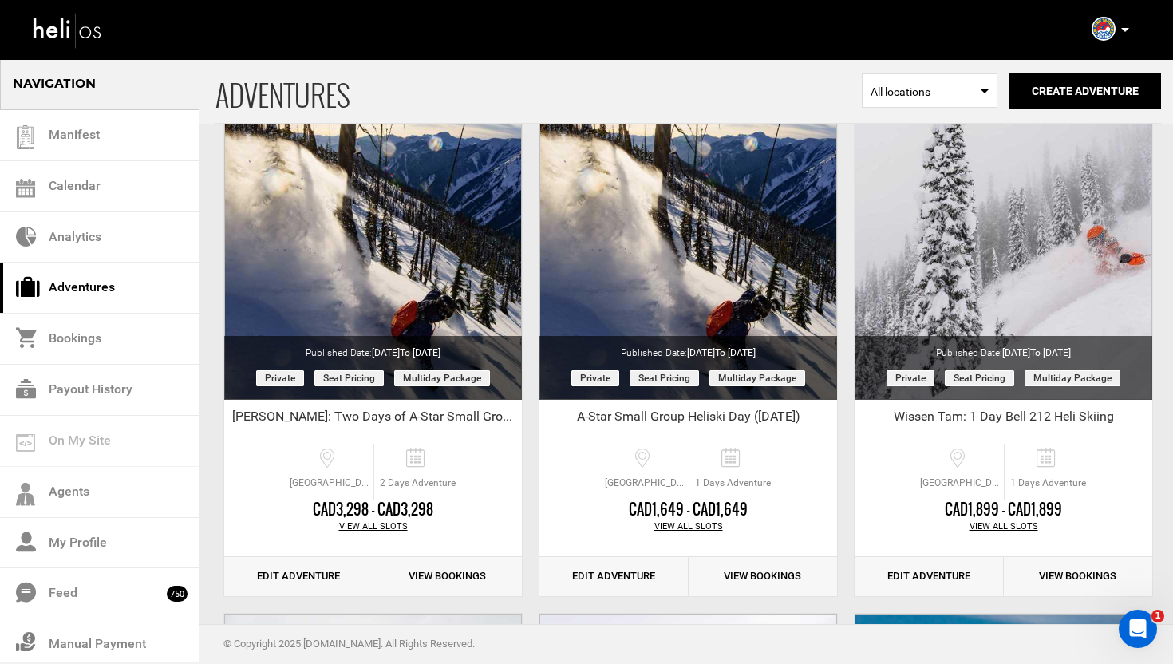
scroll to position [114, 0]
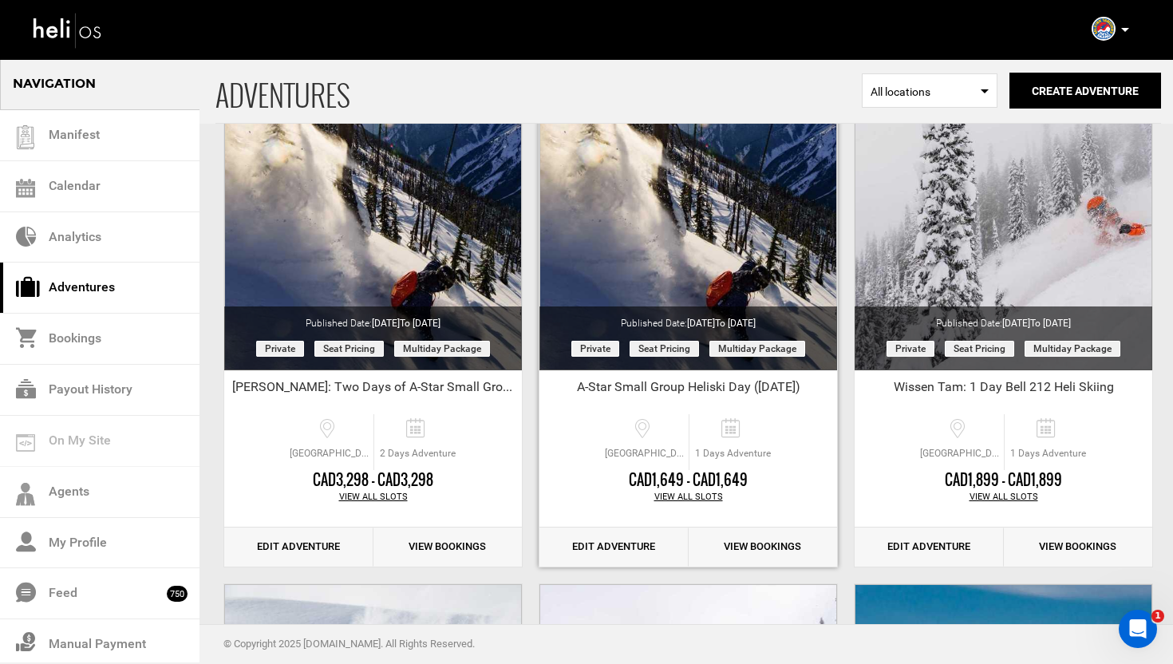
click at [593, 540] on link "Edit Adventure" at bounding box center [613, 546] width 149 height 39
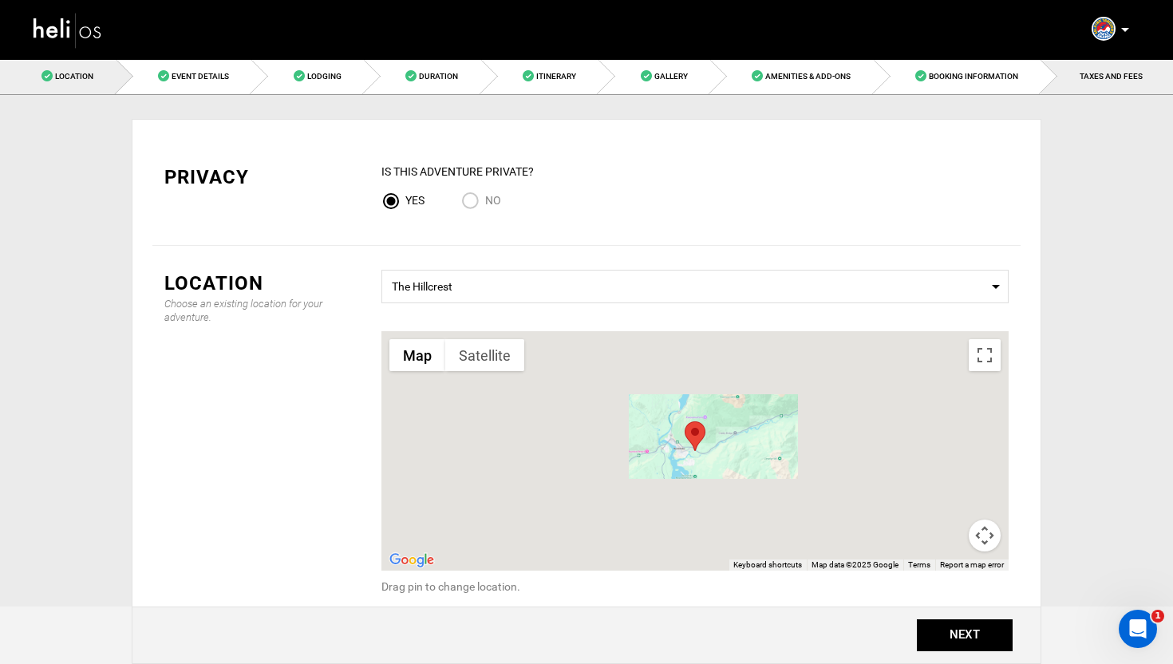
click at [1092, 83] on link "TAXES AND FEES" at bounding box center [1106, 76] width 132 height 36
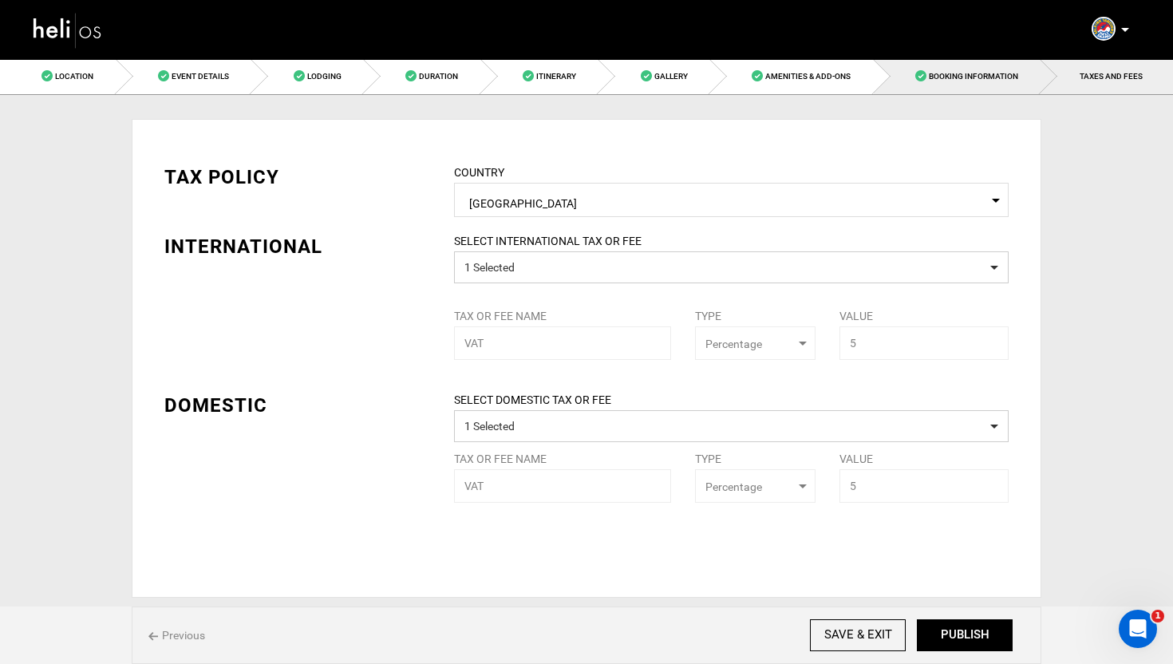
click at [977, 74] on span "Booking Information" at bounding box center [972, 76] width 89 height 9
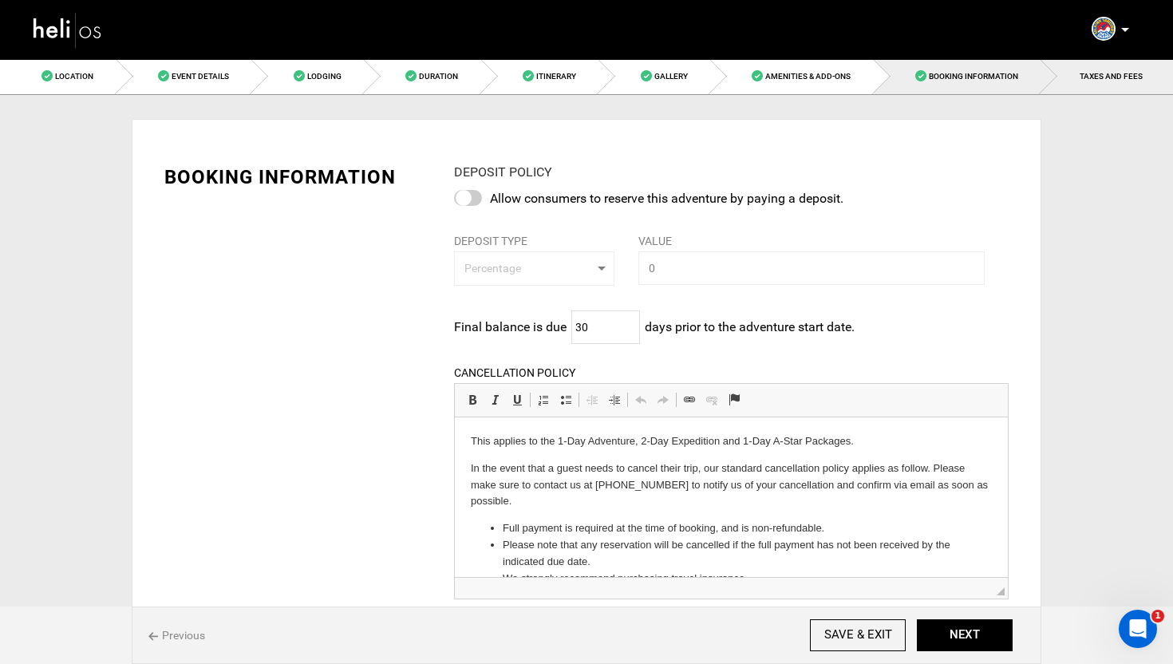
click at [1083, 92] on link "TAXES AND FEES" at bounding box center [1106, 76] width 132 height 36
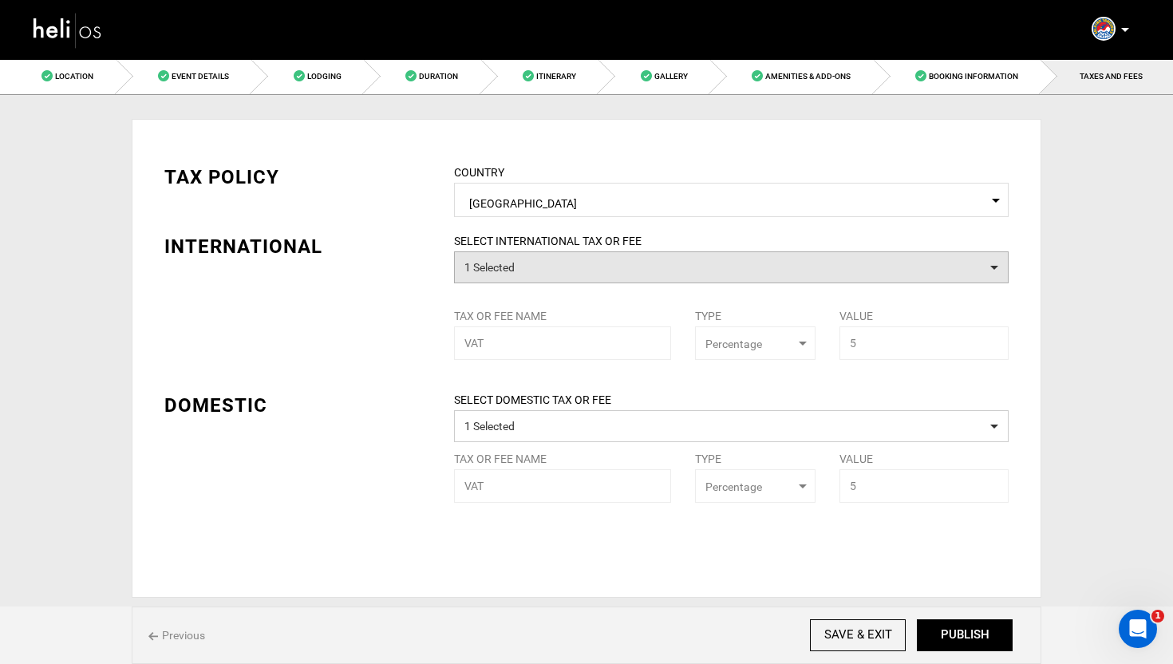
click at [565, 270] on button "1 Selected" at bounding box center [731, 267] width 554 height 32
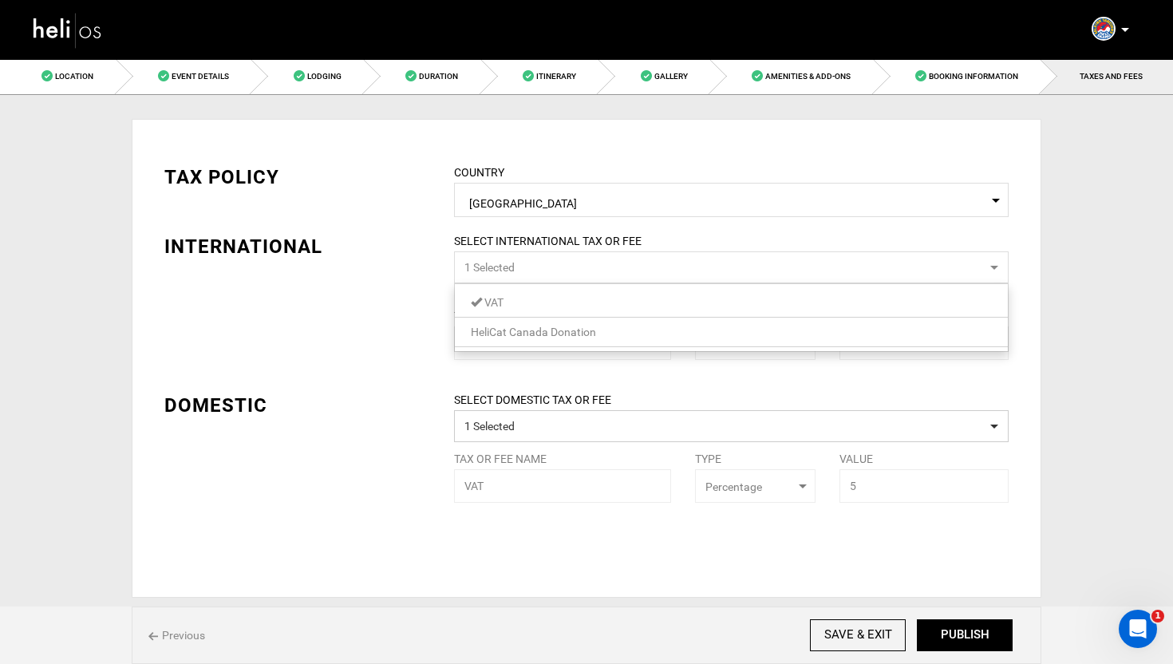
click at [388, 319] on div "TAX POLICY COUNTRY Select Country Canada Please select a country. INTERNATIONAL…" at bounding box center [586, 321] width 868 height 363
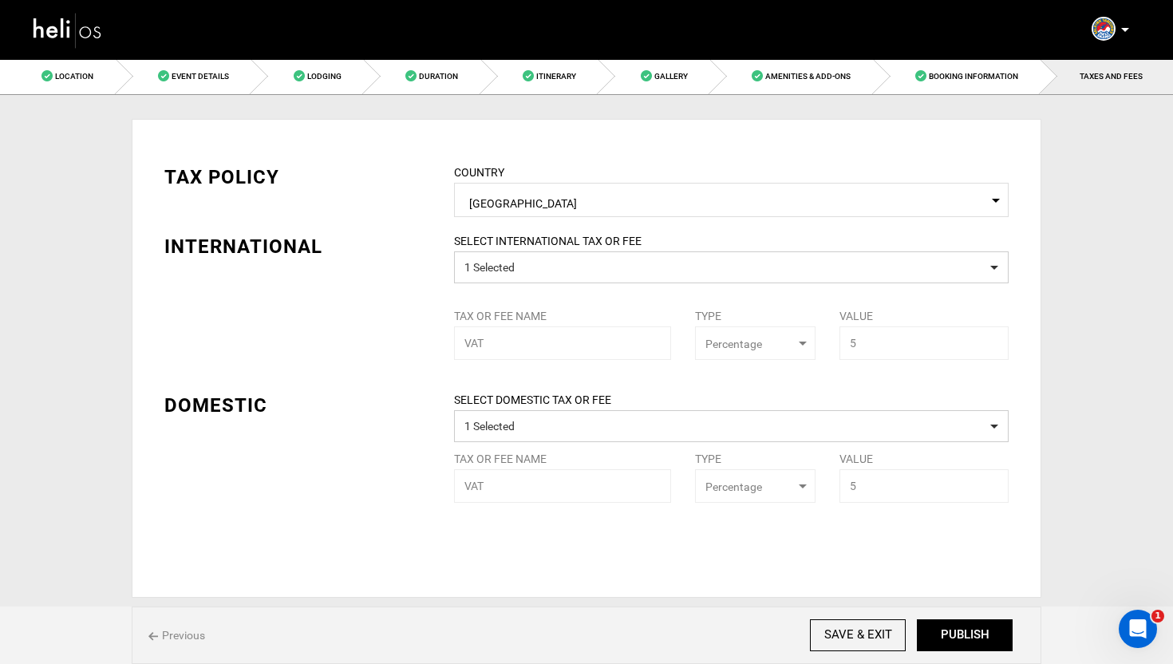
click at [73, 21] on img at bounding box center [68, 30] width 72 height 42
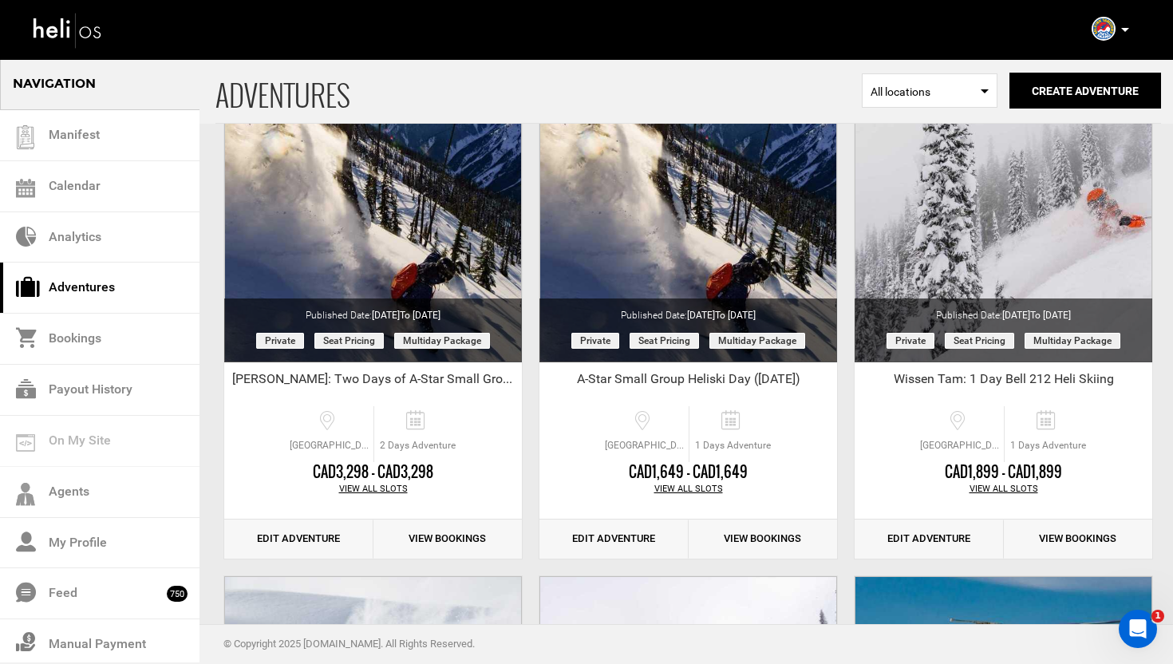
scroll to position [145, 0]
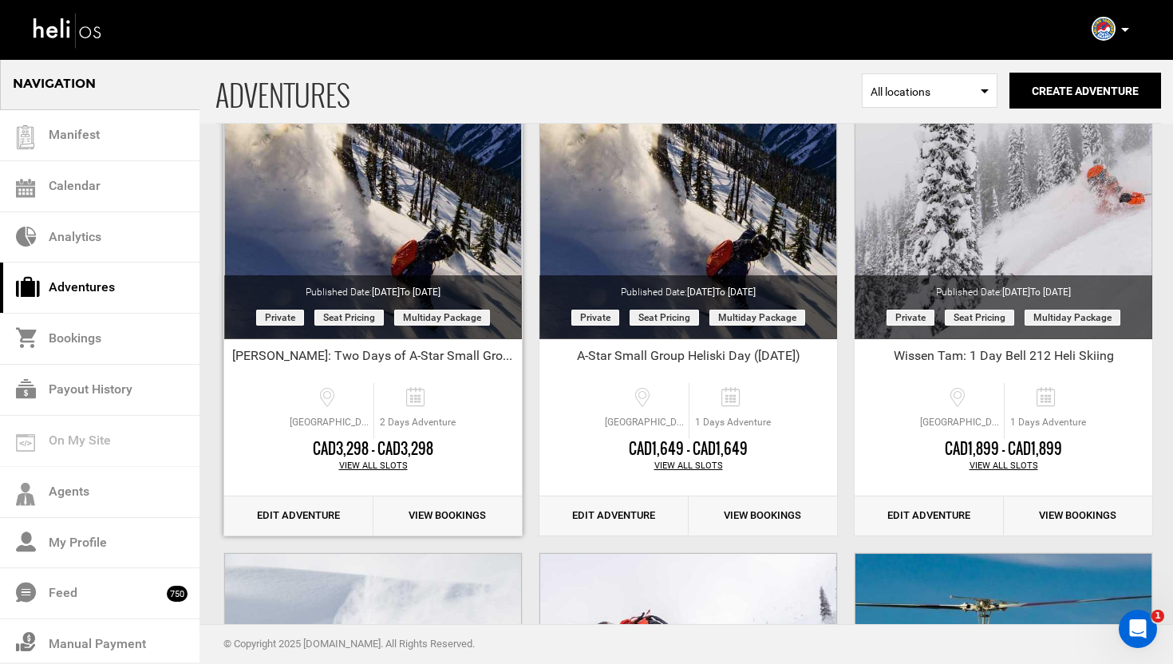
click at [300, 506] on link "Edit Adventure" at bounding box center [298, 515] width 149 height 39
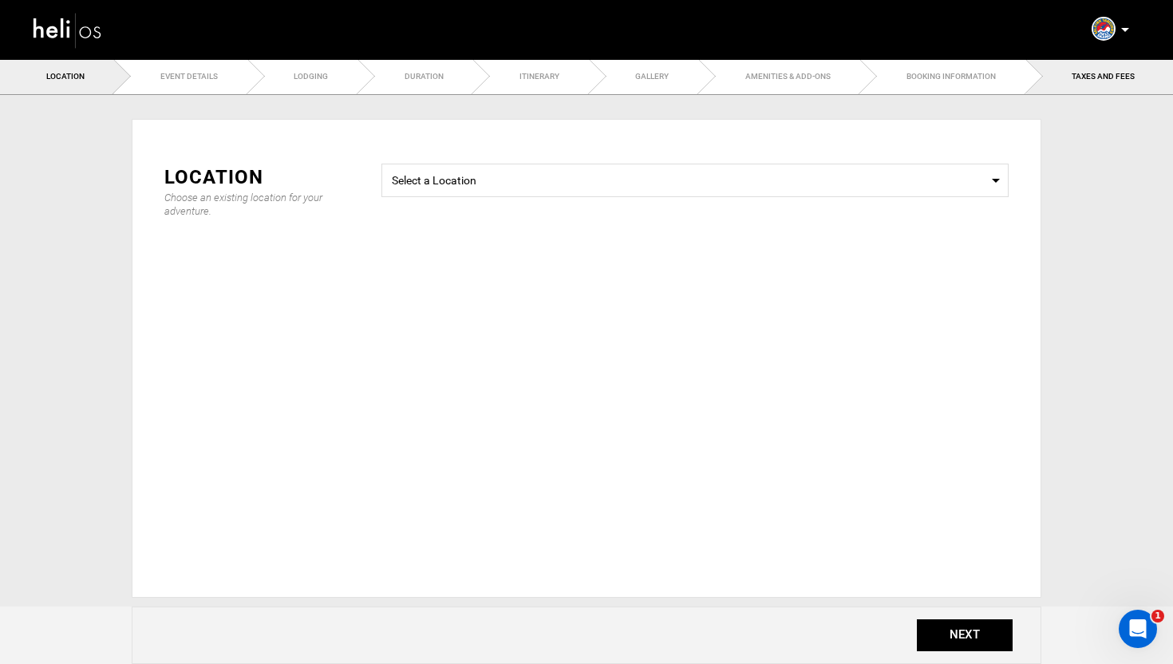
click at [1104, 73] on span "TAXES AND FEES" at bounding box center [1102, 76] width 63 height 9
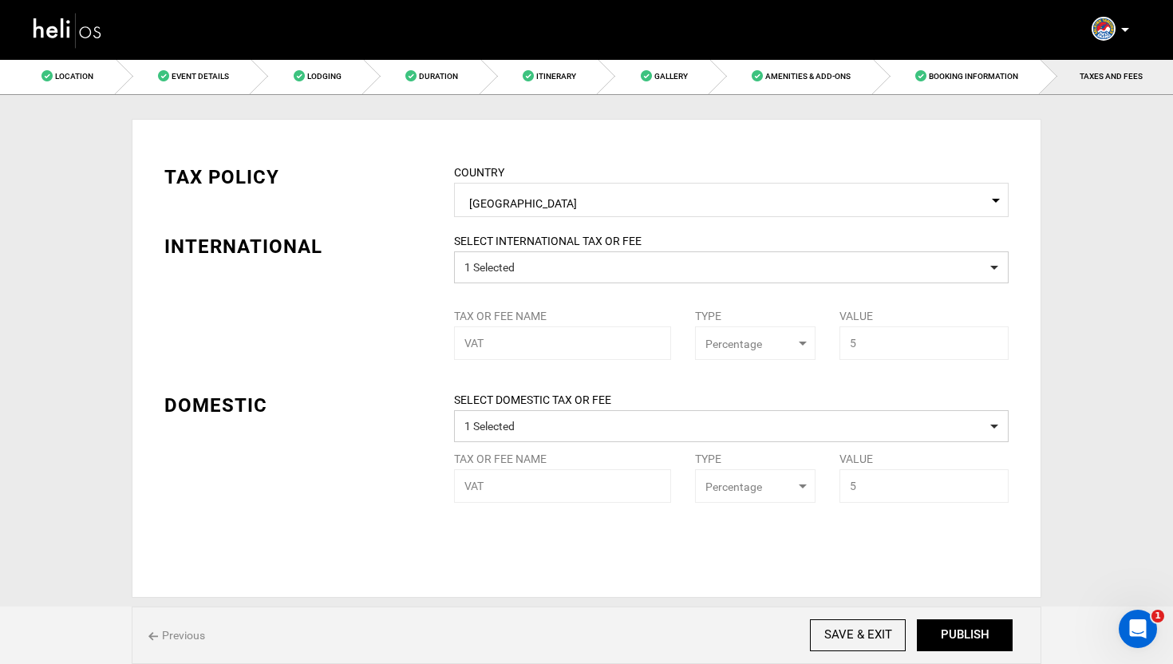
click at [424, 298] on div "TAX POLICY COUNTRY Select Country Canada Please select a country. INTERNATIONAL…" at bounding box center [586, 321] width 868 height 363
click at [72, 22] on img at bounding box center [68, 30] width 72 height 42
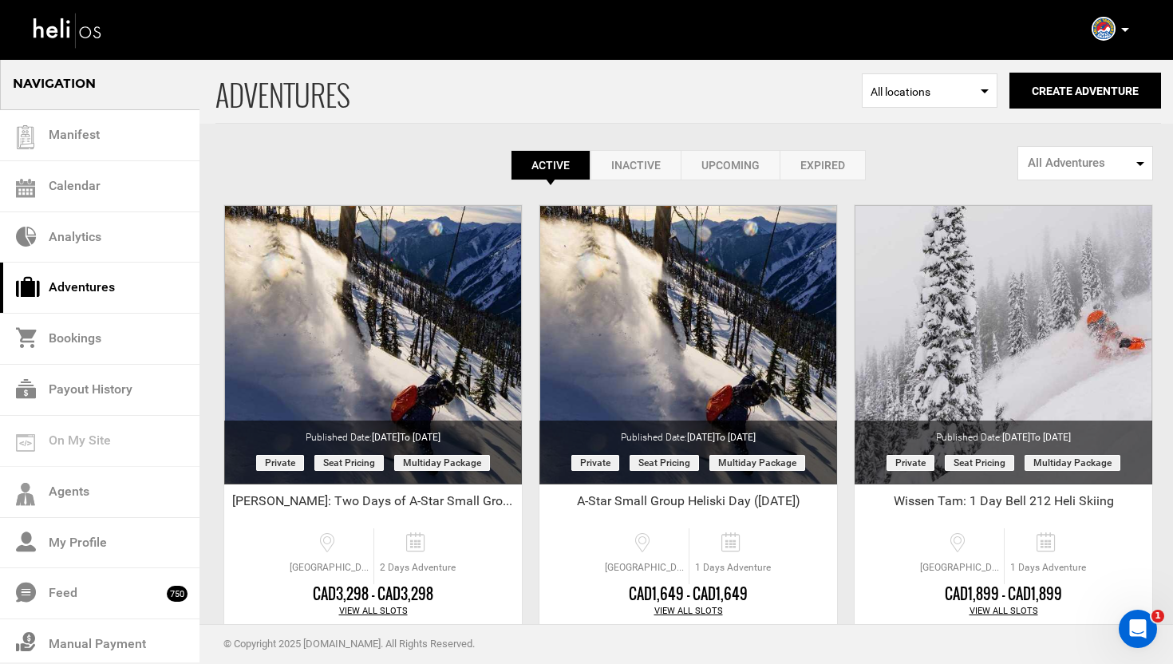
scroll to position [89, 0]
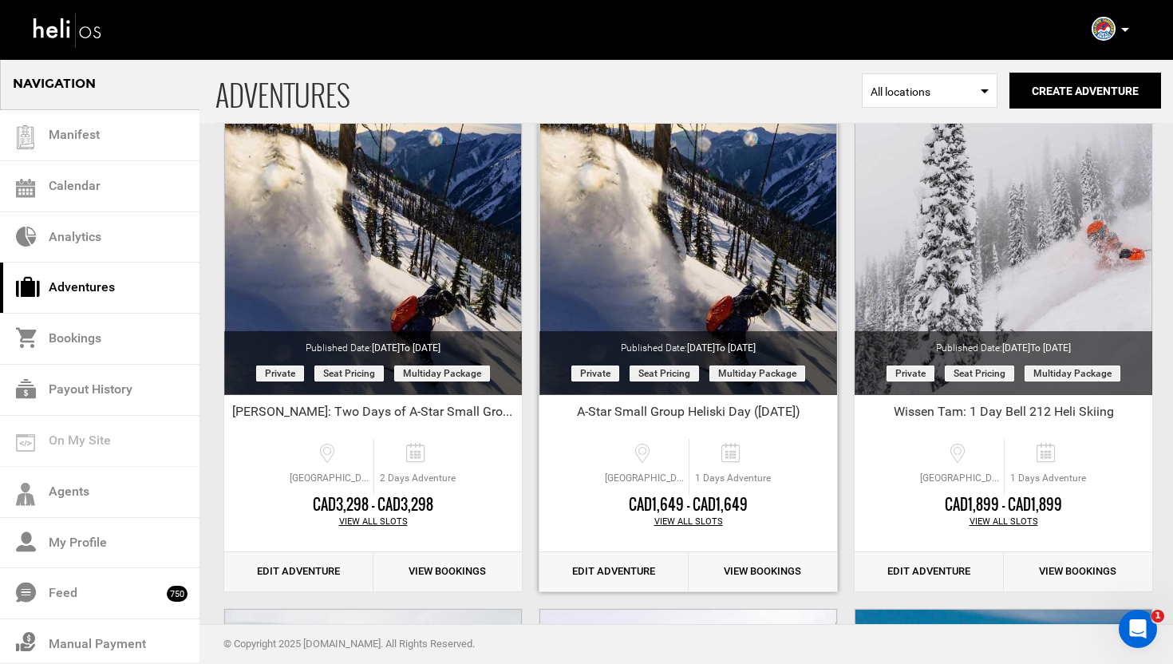
click at [600, 573] on link "Edit Adventure" at bounding box center [613, 571] width 149 height 39
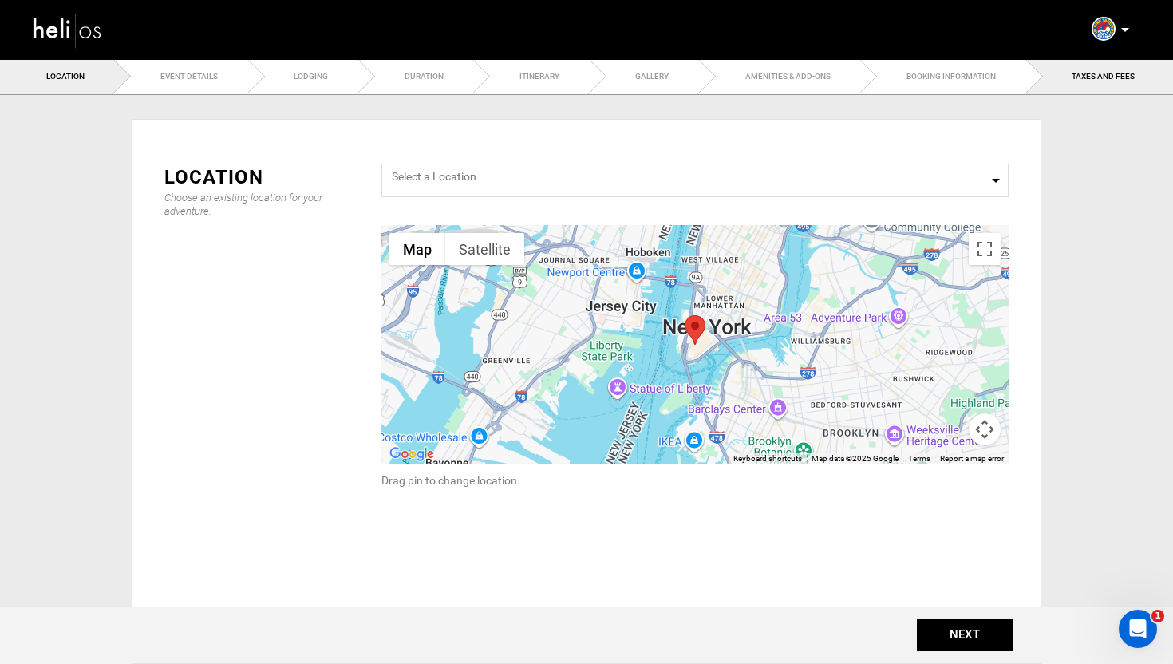
click at [1105, 75] on span "TAXES AND FEES" at bounding box center [1102, 76] width 63 height 9
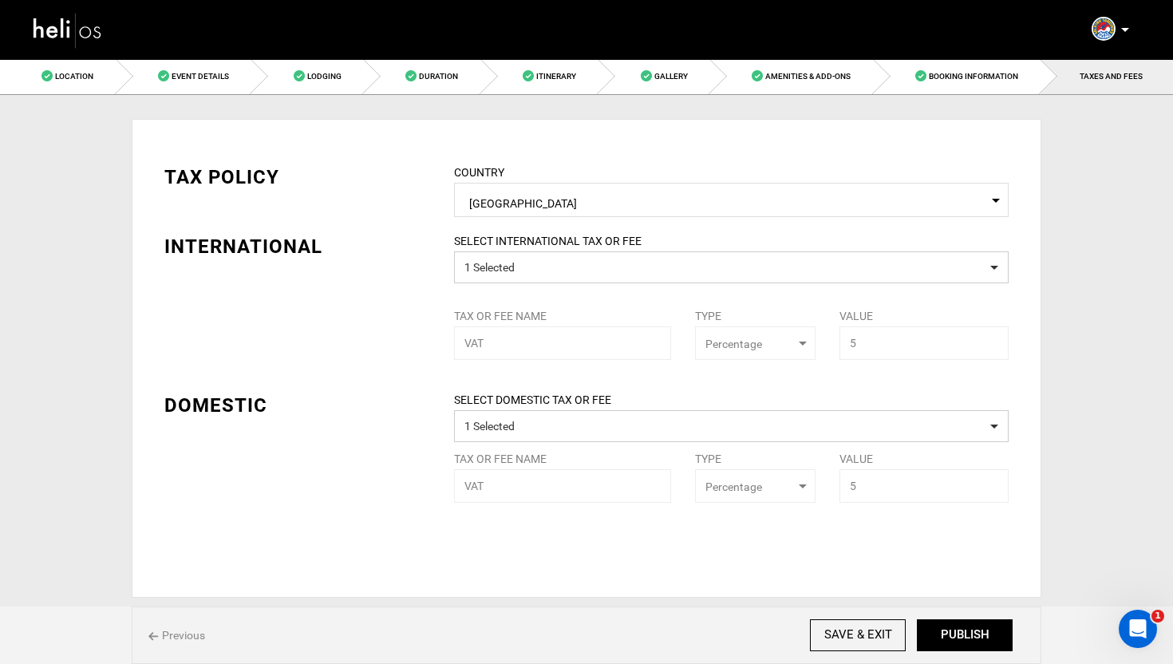
click at [77, 41] on img at bounding box center [68, 30] width 72 height 42
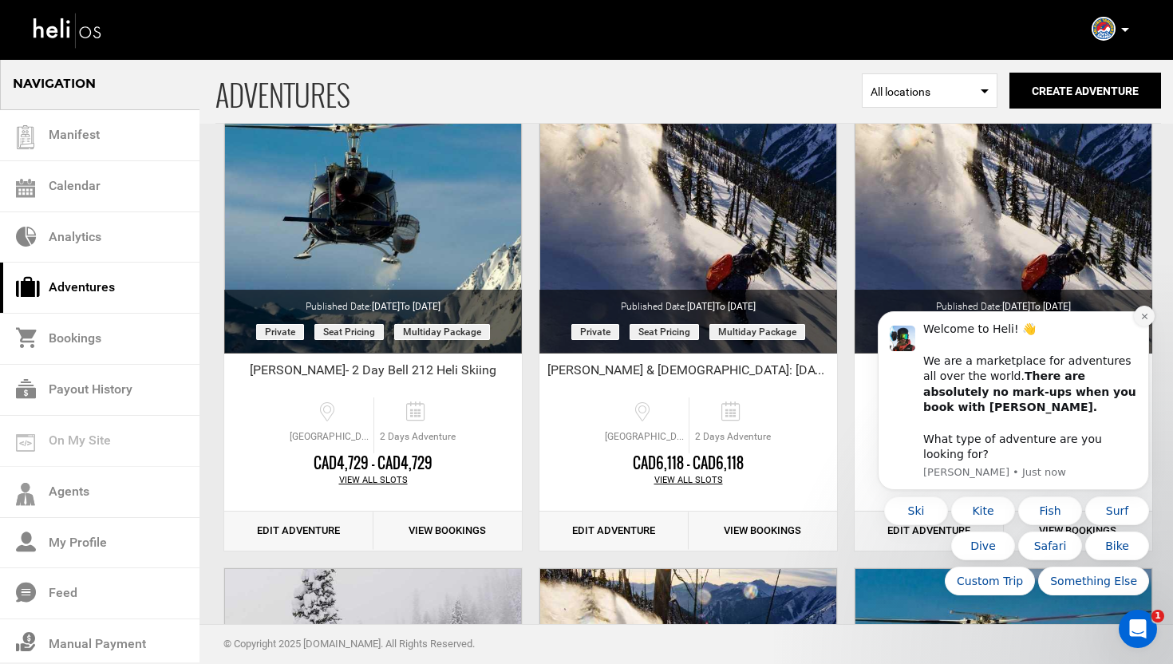
click at [1138, 326] on button "Dismiss notification" at bounding box center [1143, 315] width 21 height 21
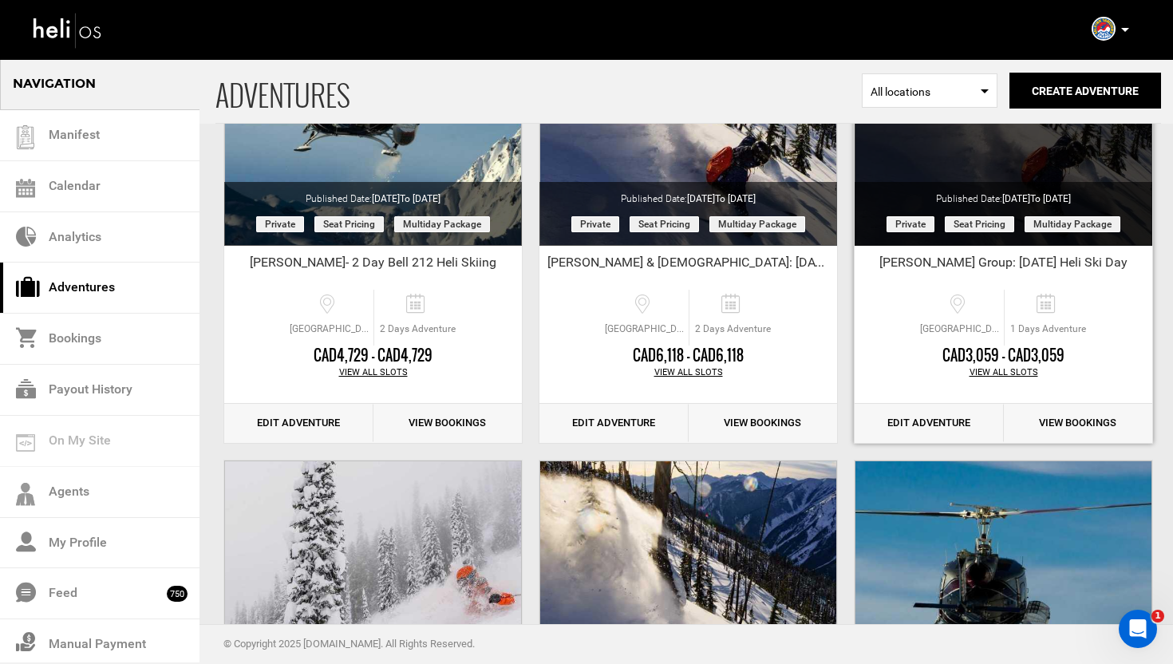
scroll to position [704, 0]
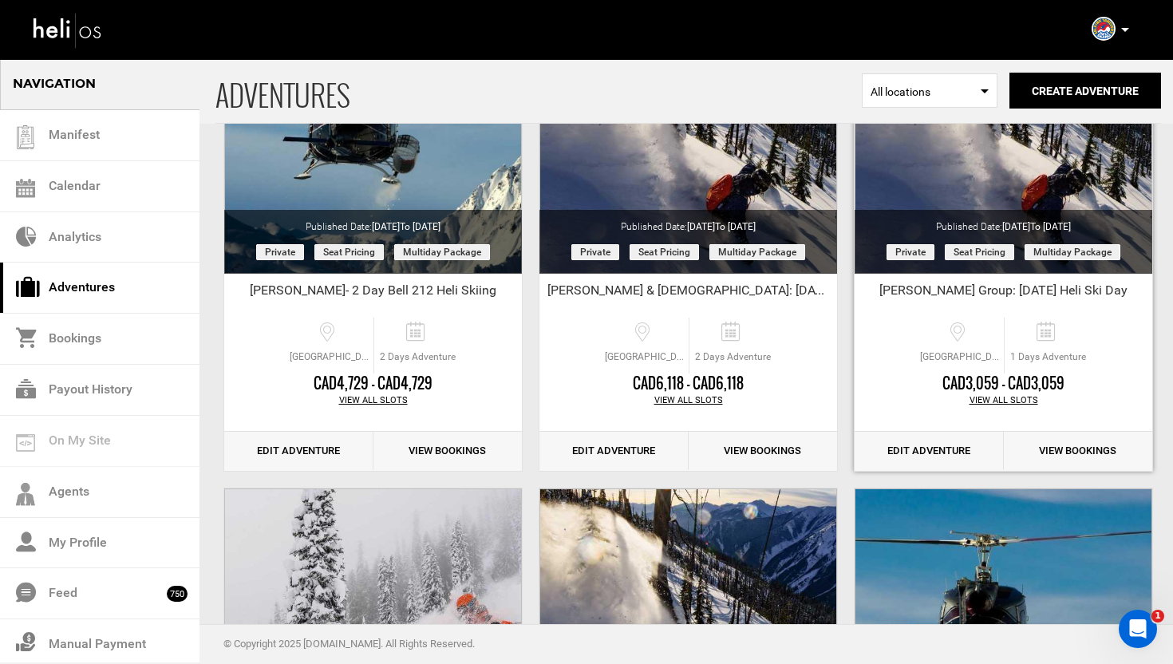
click at [928, 451] on link "Edit Adventure" at bounding box center [928, 451] width 149 height 39
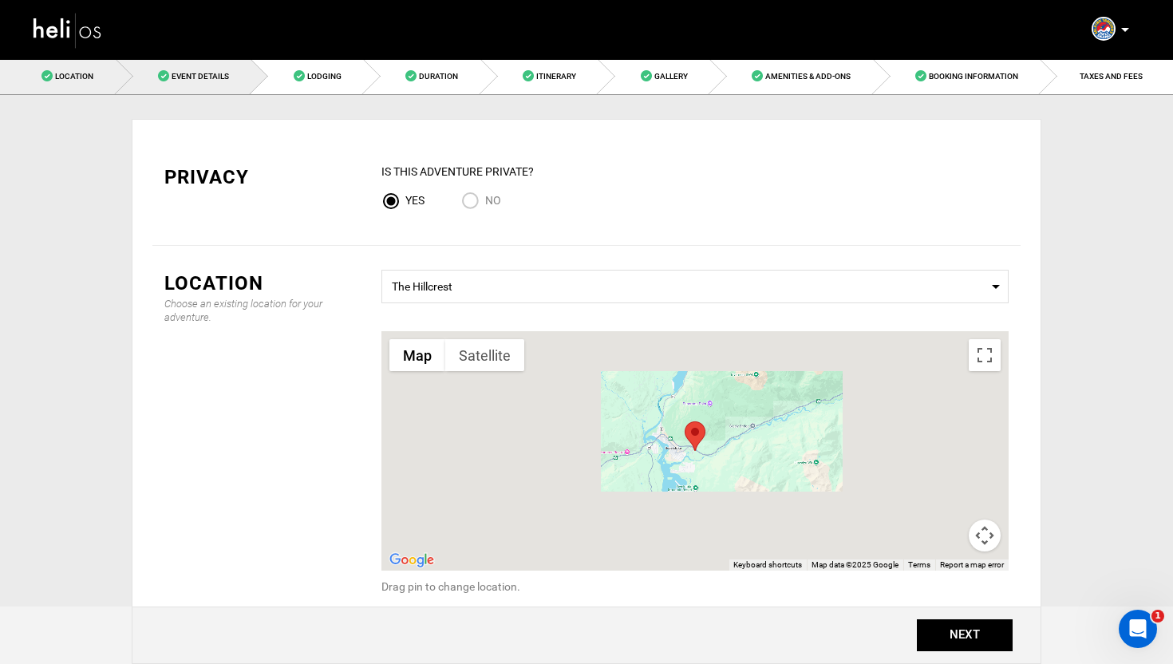
click at [241, 83] on link "Event Details" at bounding box center [184, 76] width 136 height 36
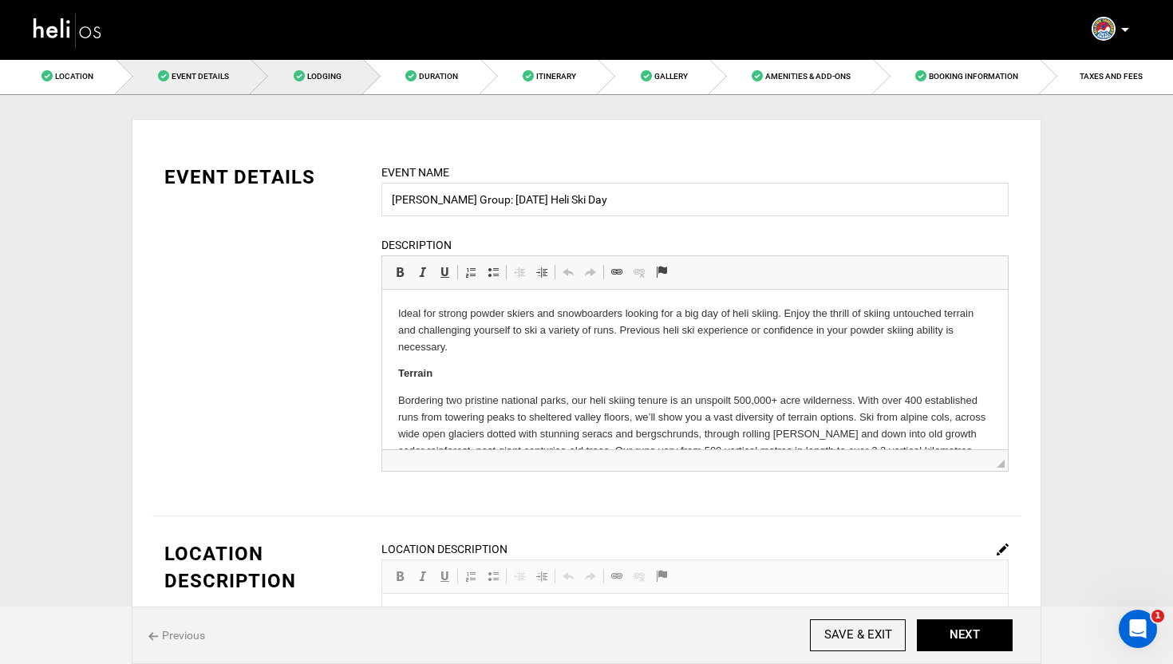
click at [318, 78] on span "Lodging" at bounding box center [324, 76] width 34 height 9
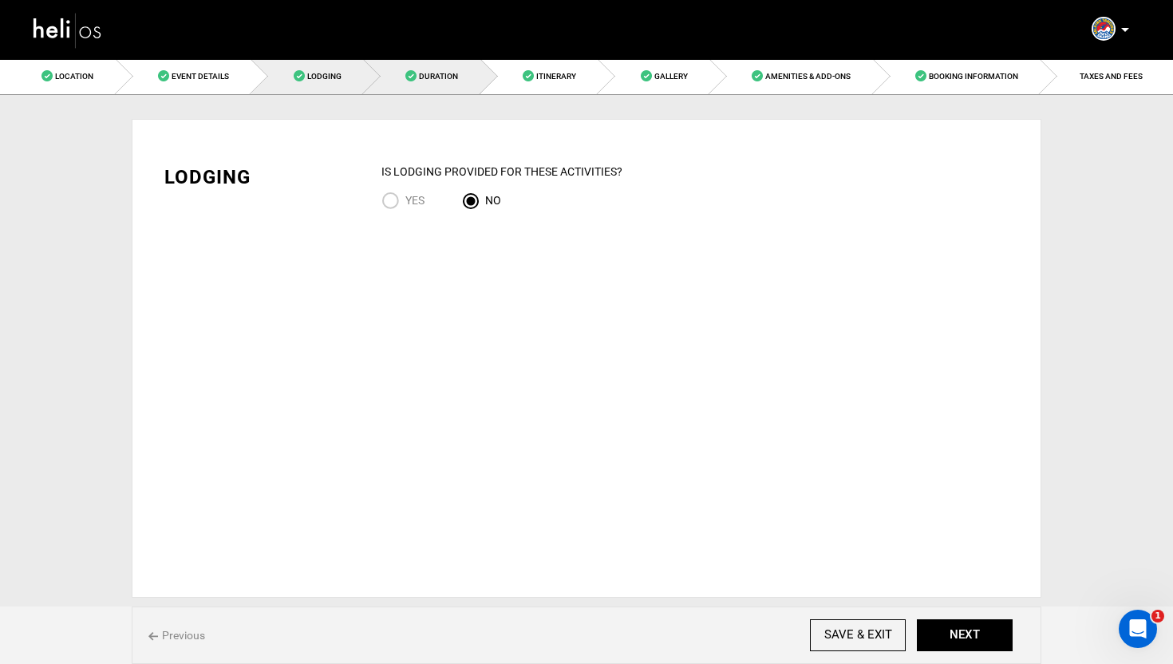
click at [396, 73] on link "Duration" at bounding box center [422, 76] width 117 height 36
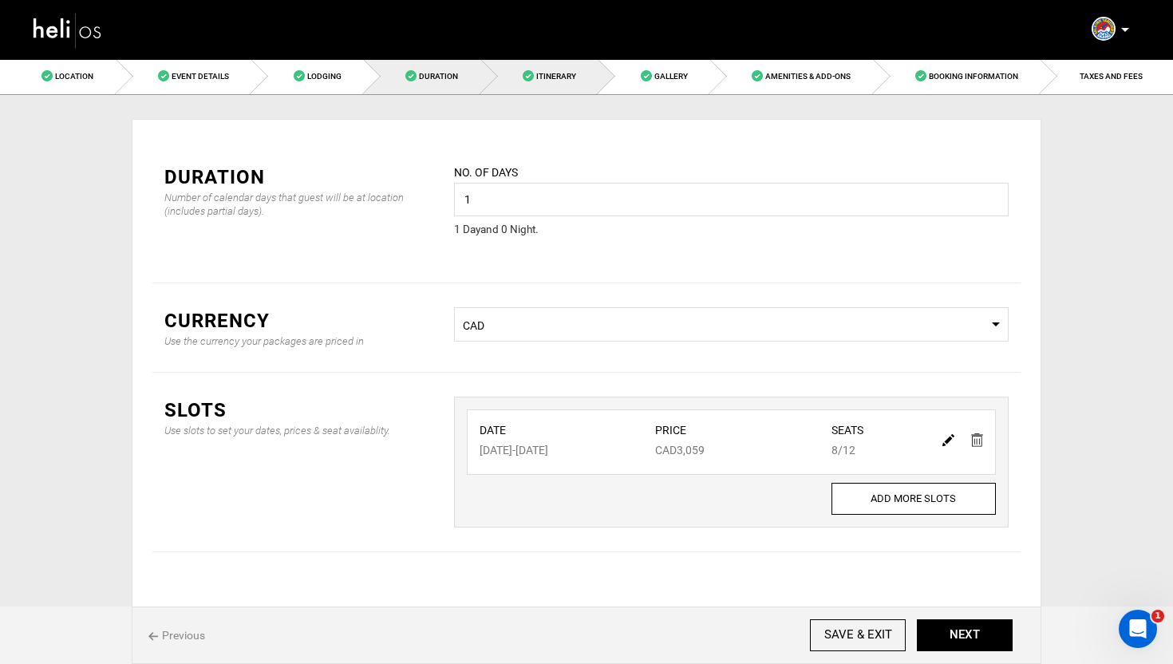
click at [535, 73] on link "Itinerary" at bounding box center [540, 76] width 118 height 36
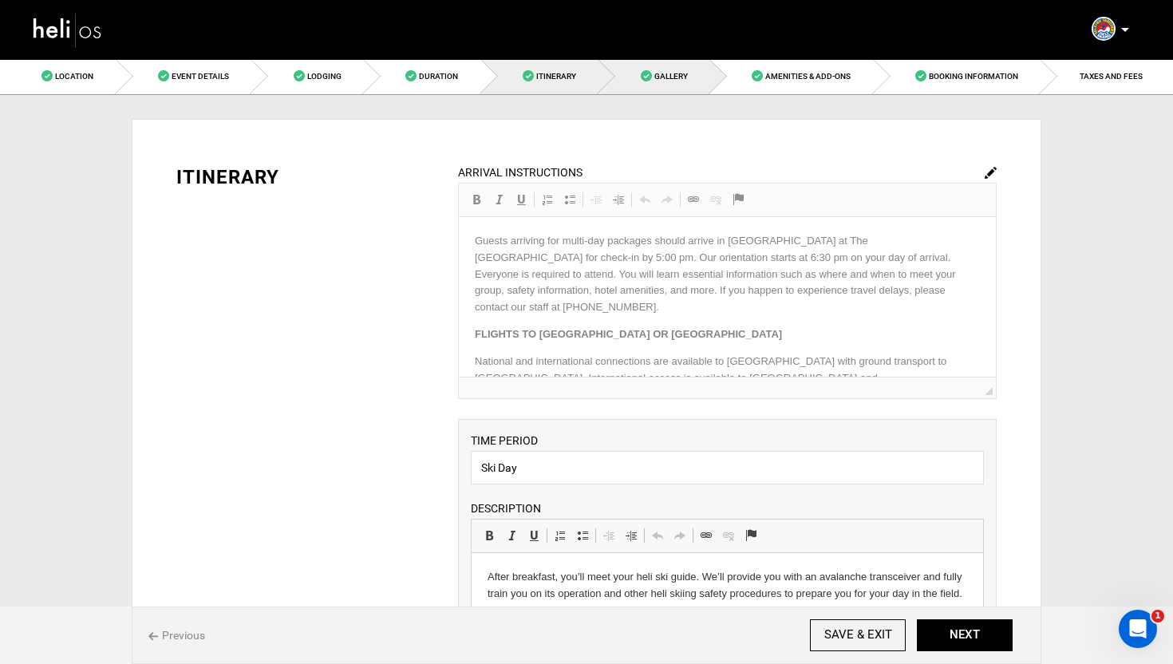
click at [675, 87] on link "Gallery" at bounding box center [654, 76] width 112 height 36
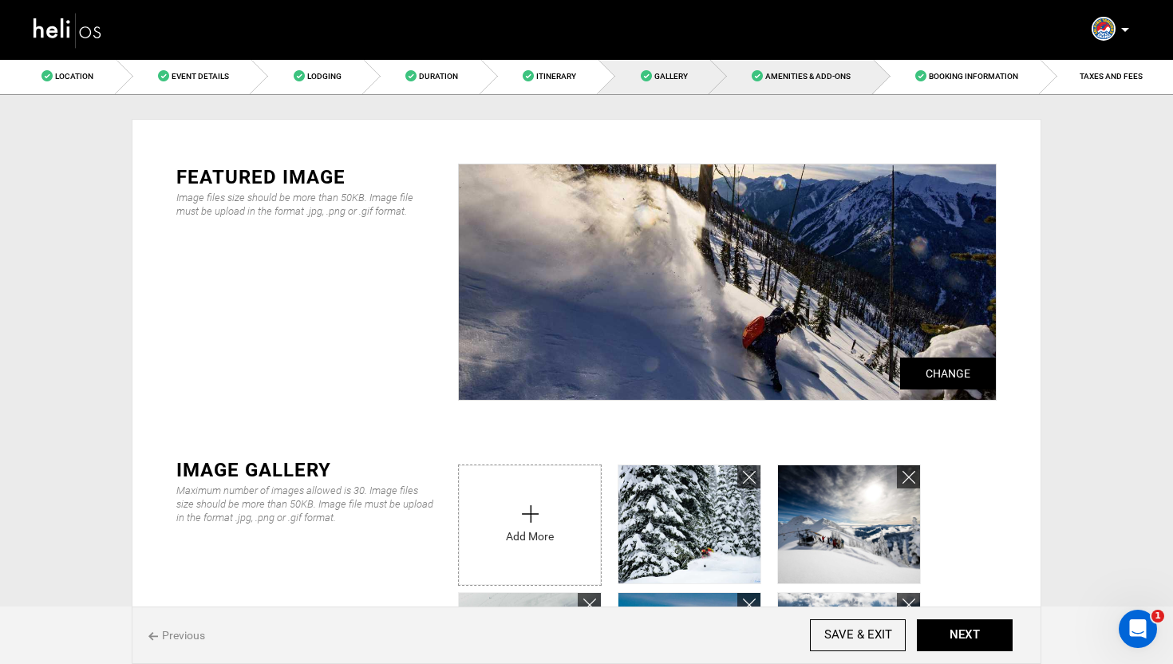
click at [787, 73] on span "Amenities & Add-Ons" at bounding box center [807, 76] width 85 height 9
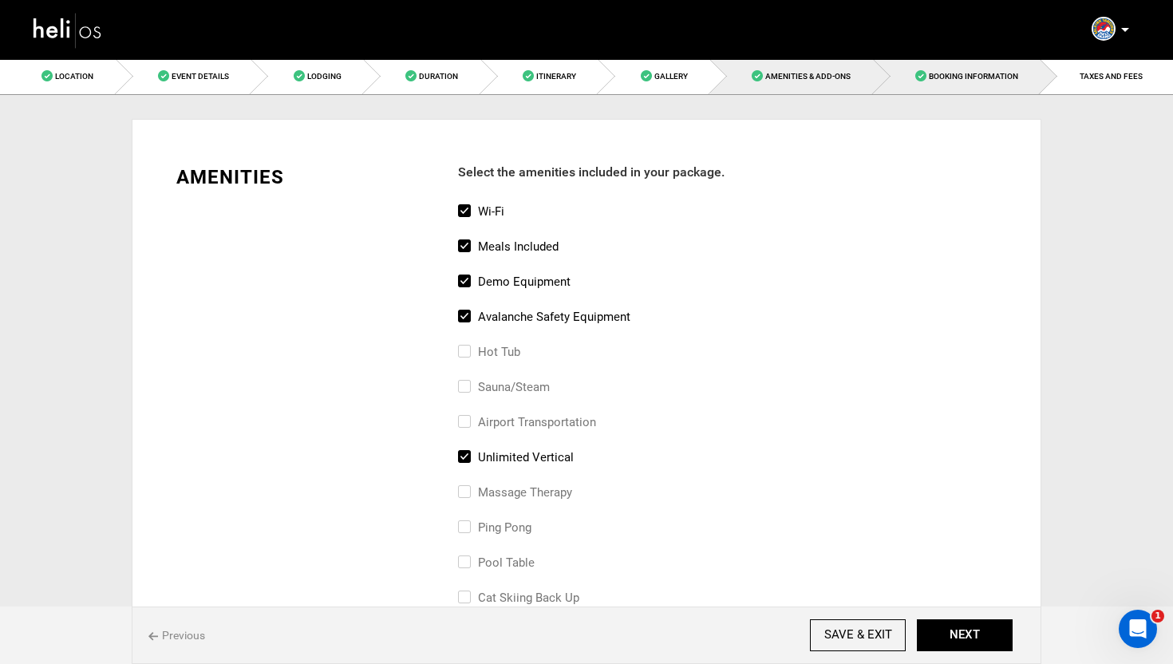
click at [920, 68] on link "Booking Information" at bounding box center [957, 76] width 168 height 36
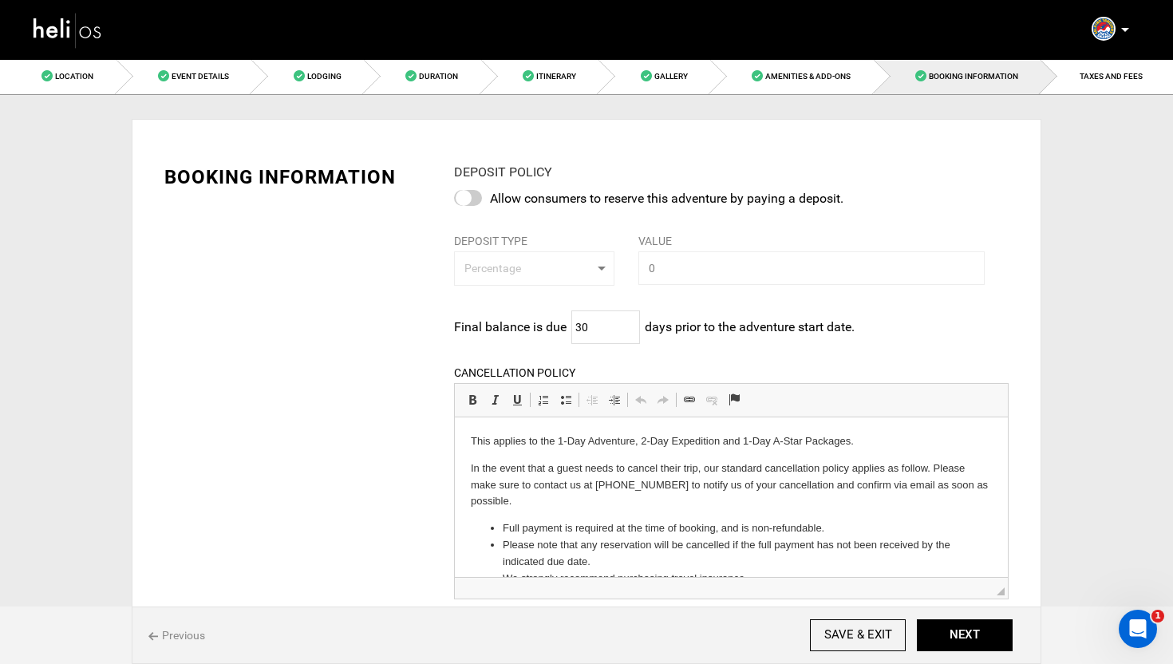
click at [68, 16] on img at bounding box center [68, 30] width 72 height 42
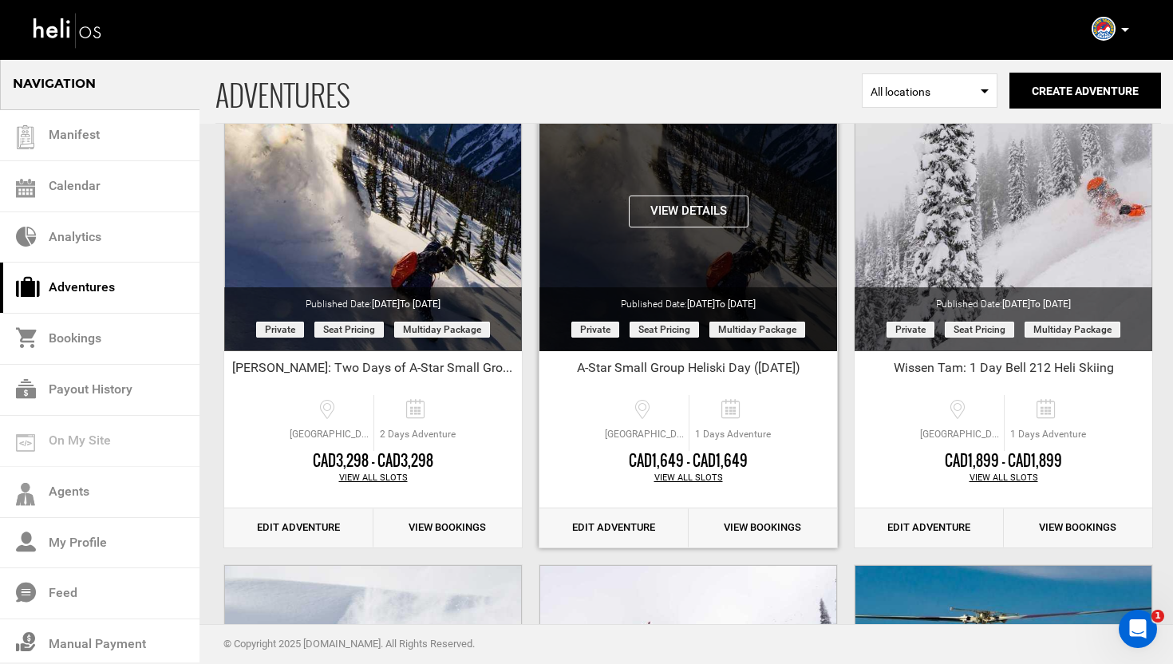
scroll to position [134, 0]
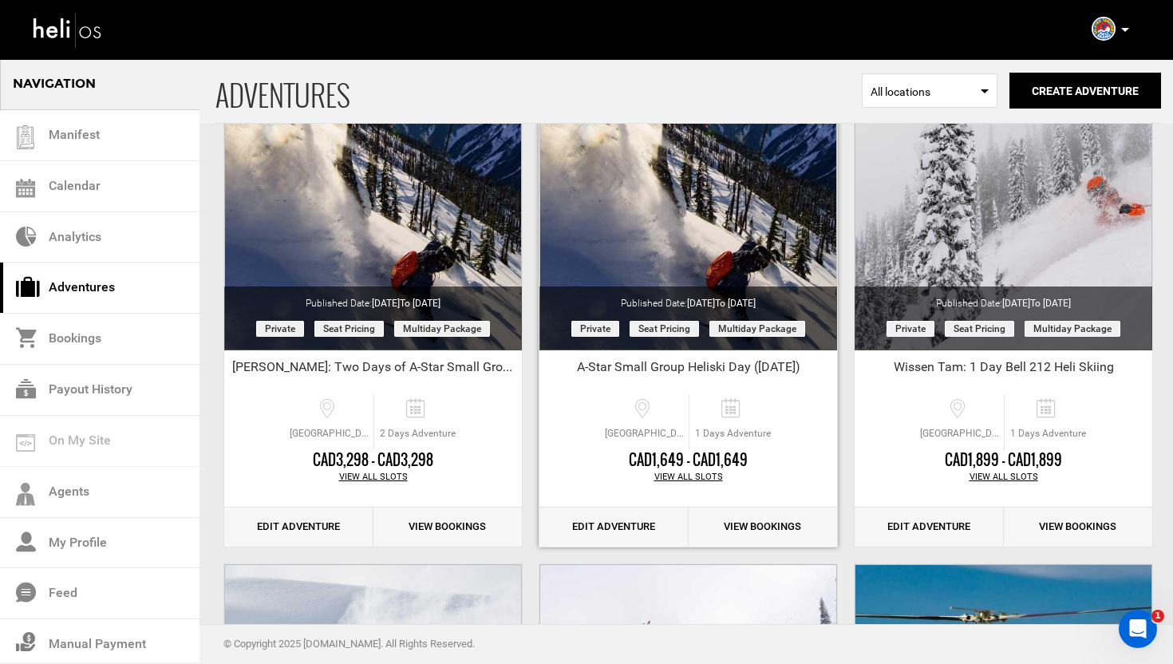
click at [598, 523] on link "Edit Adventure" at bounding box center [613, 526] width 149 height 39
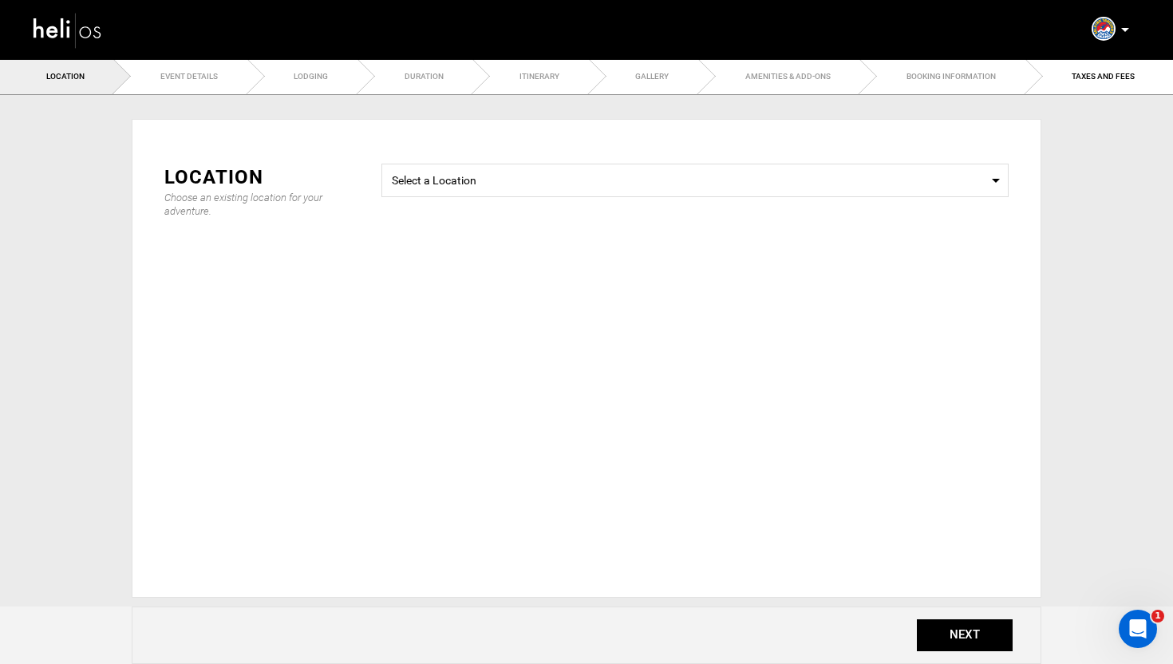
type input "Ski Day"
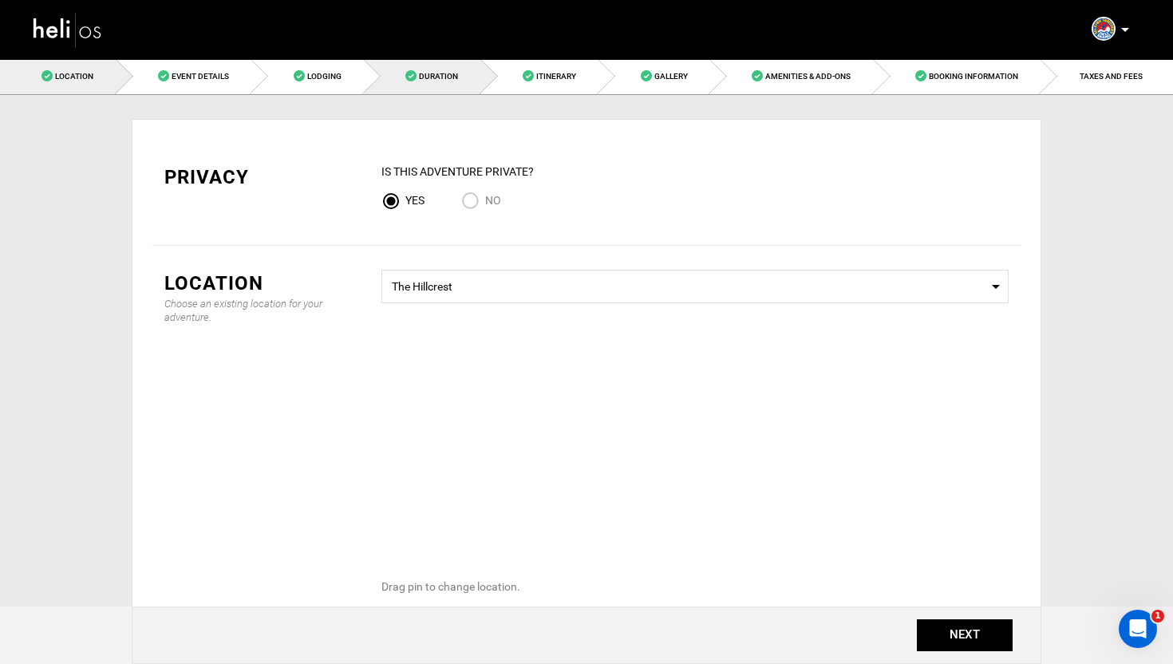
click at [462, 68] on link "Duration" at bounding box center [422, 76] width 117 height 36
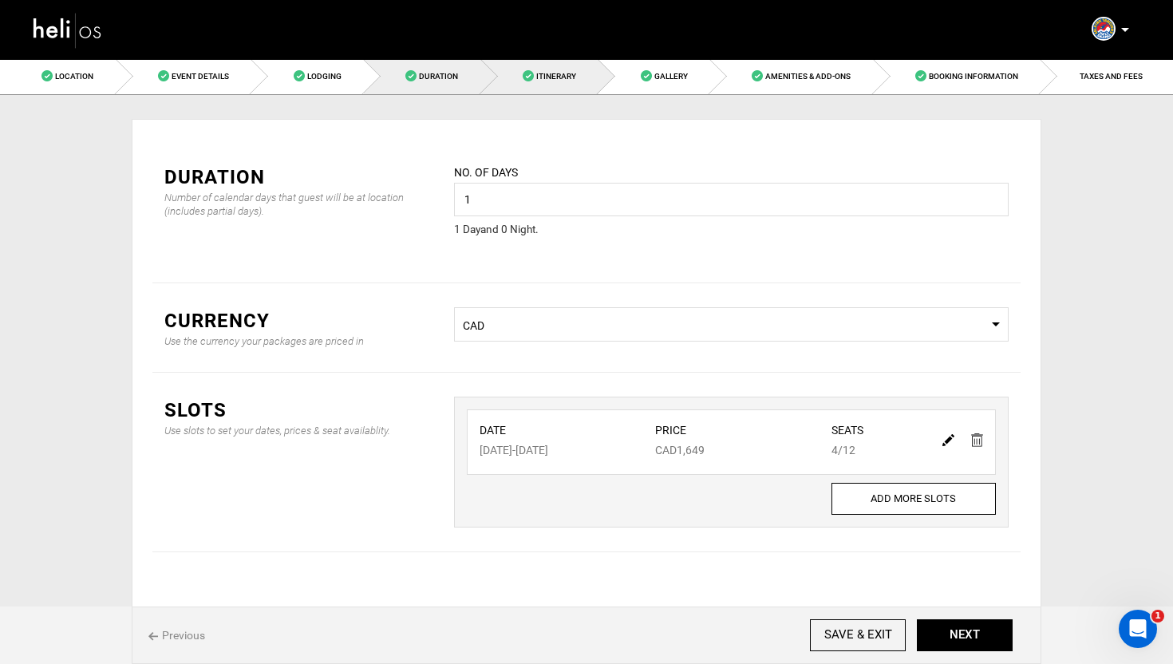
click at [585, 80] on link "Itinerary" at bounding box center [540, 76] width 118 height 36
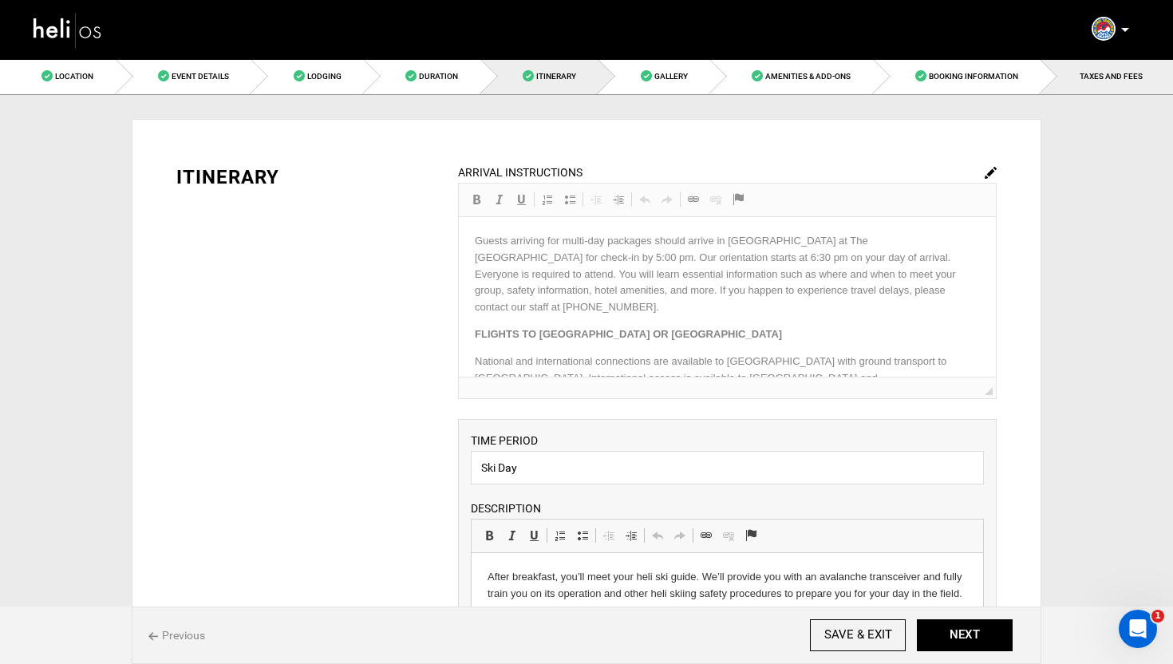
click at [1084, 74] on span "TAXES AND FEES" at bounding box center [1110, 76] width 63 height 9
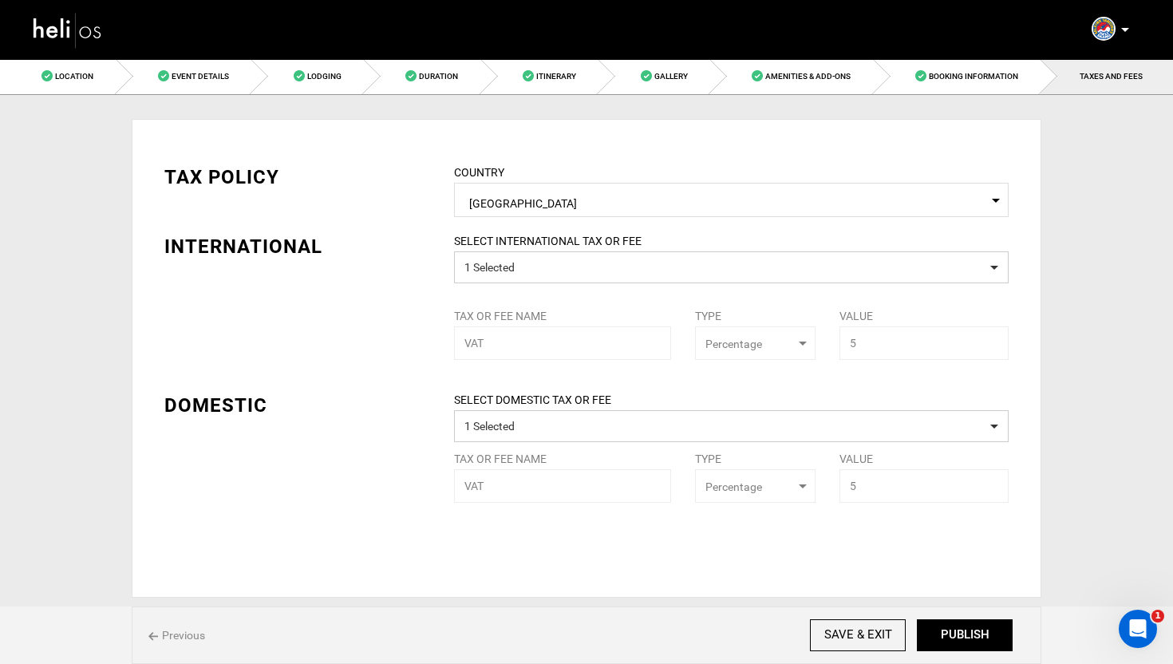
click at [79, 26] on img at bounding box center [68, 30] width 72 height 42
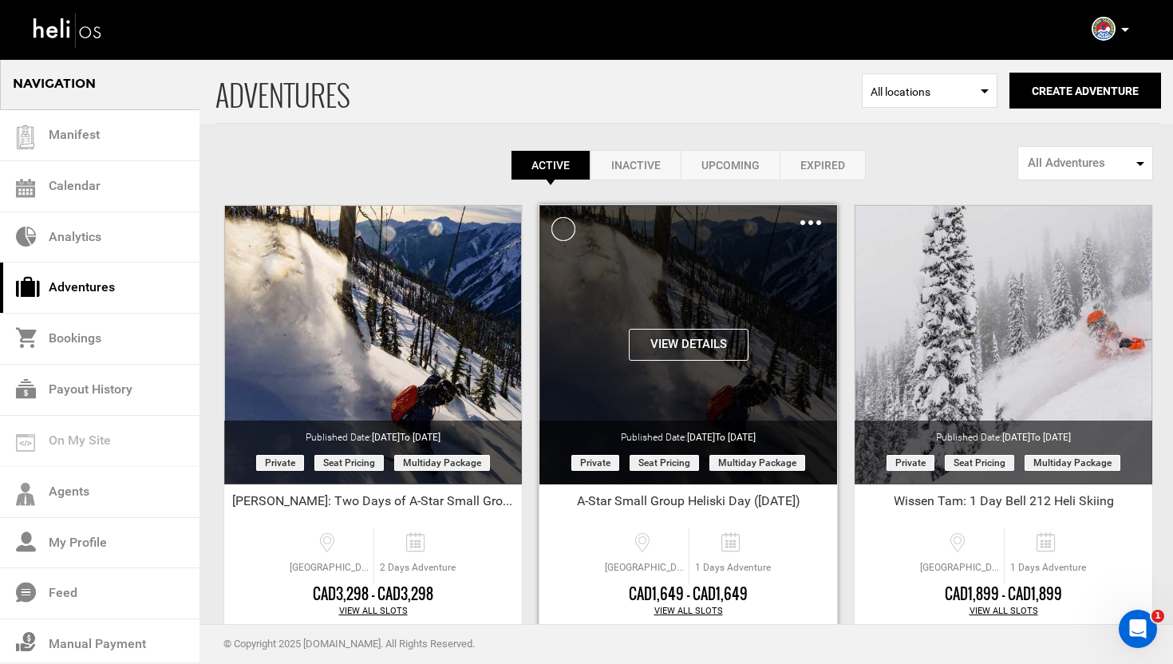
click at [814, 221] on img at bounding box center [810, 222] width 21 height 5
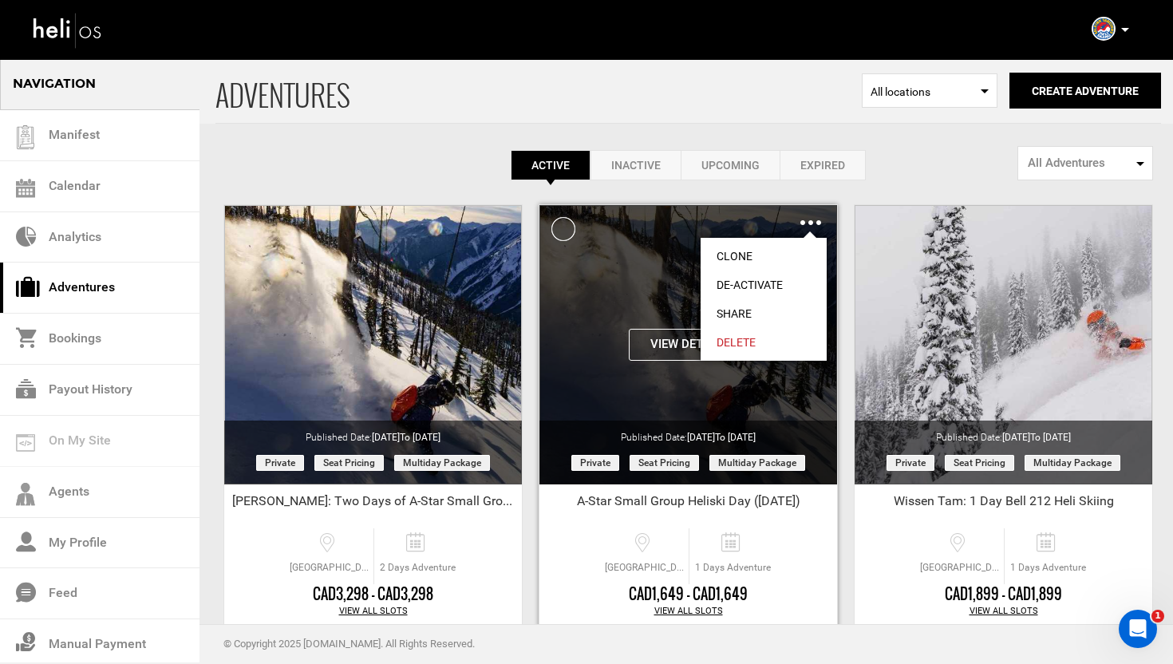
click at [742, 310] on link "Share" at bounding box center [763, 313] width 126 height 29
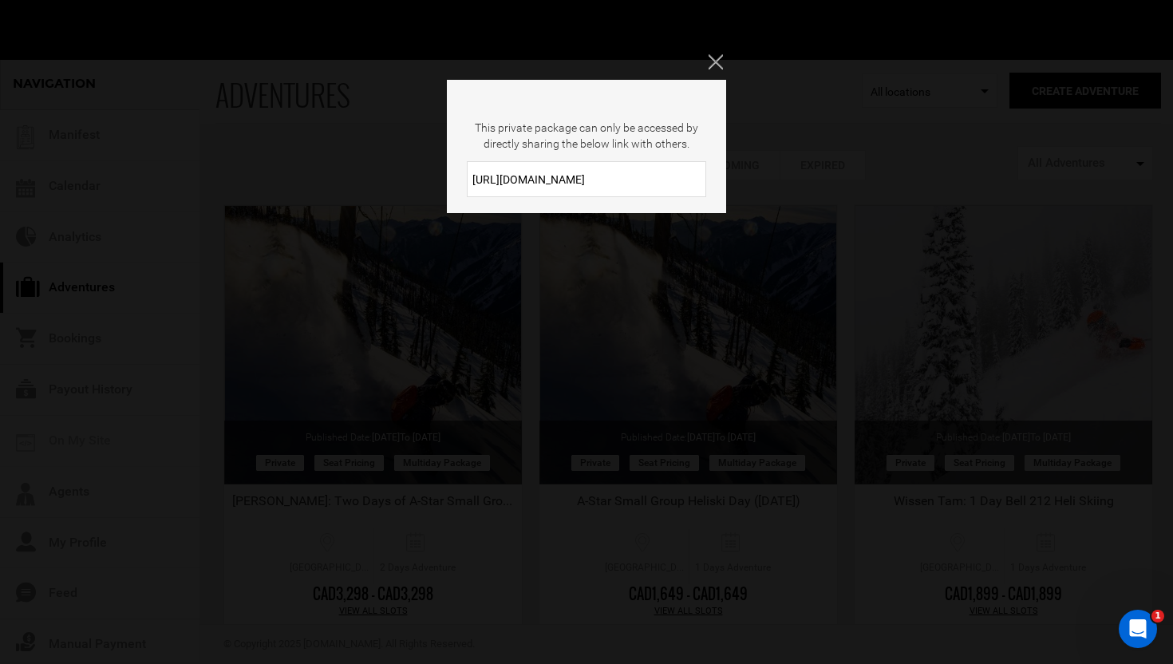
click at [588, 177] on input "https://heli.life/Dgh5J9" at bounding box center [586, 179] width 239 height 36
click at [719, 59] on icon "Close" at bounding box center [715, 61] width 14 height 14
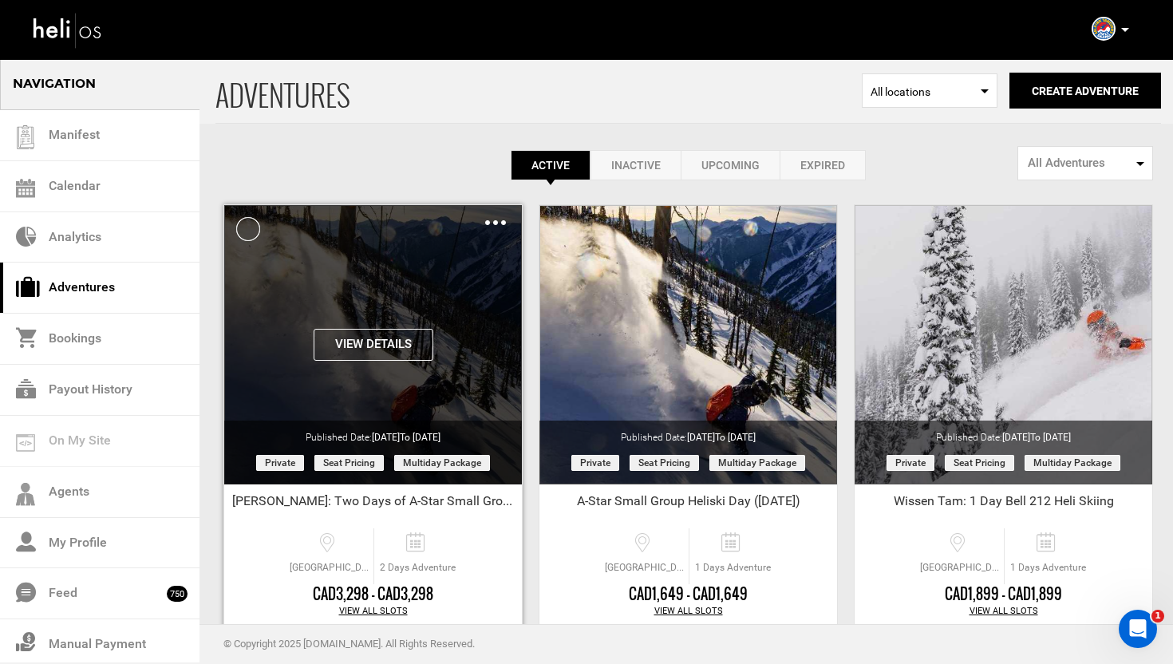
click at [492, 223] on img at bounding box center [495, 222] width 21 height 5
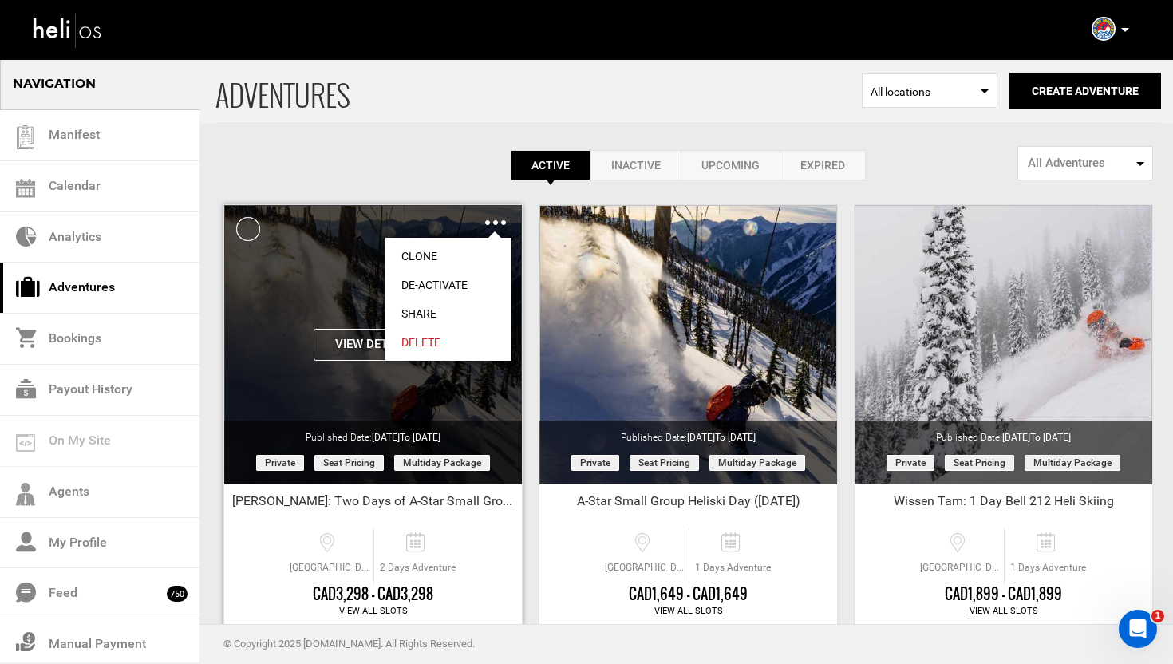
click at [426, 310] on link "Share" at bounding box center [448, 313] width 126 height 29
type input "https://heli.life/tmyemK"
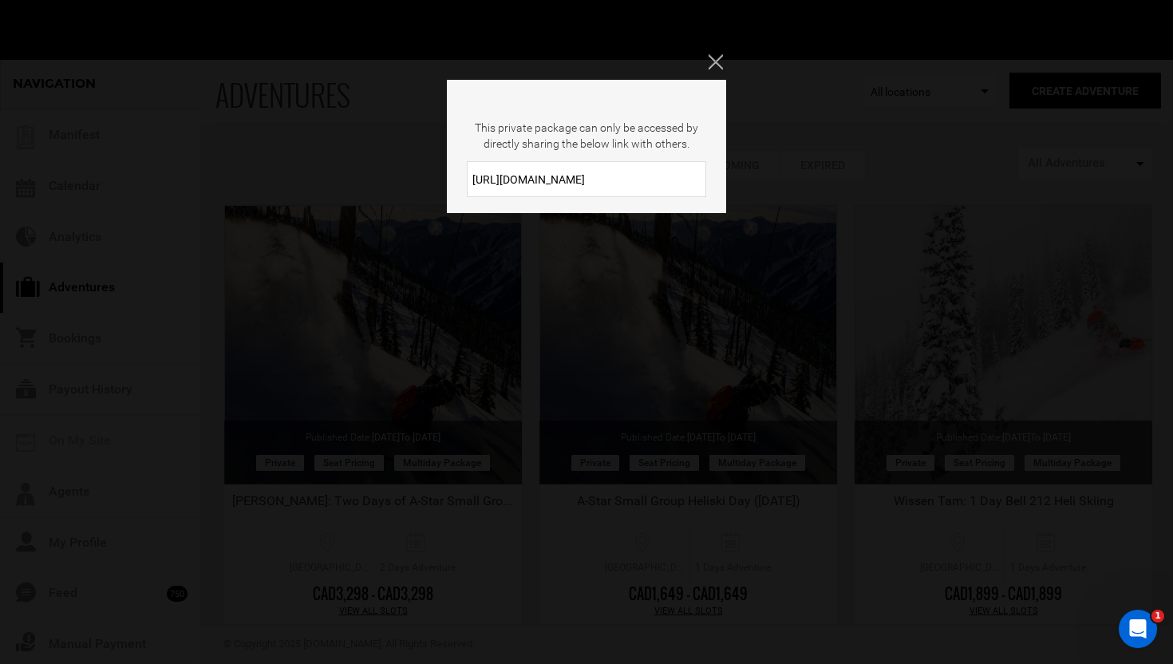
click at [570, 191] on input "https://heli.life/tmyemK" at bounding box center [586, 179] width 239 height 36
click at [718, 63] on icon "Close" at bounding box center [715, 61] width 14 height 14
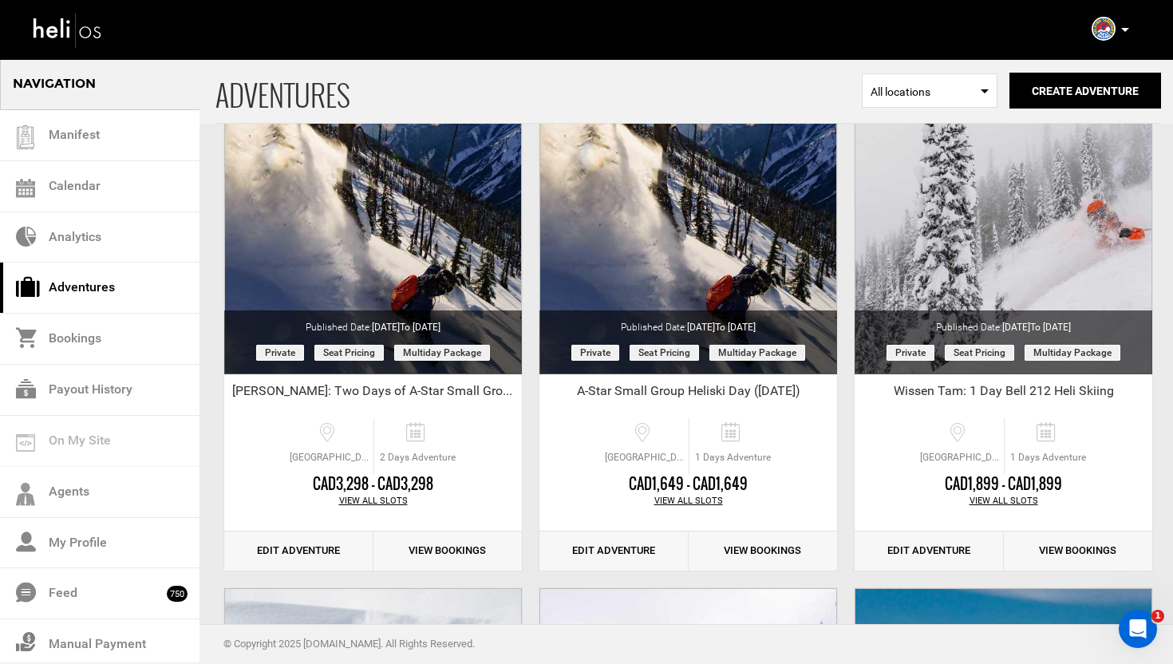
scroll to position [128, 0]
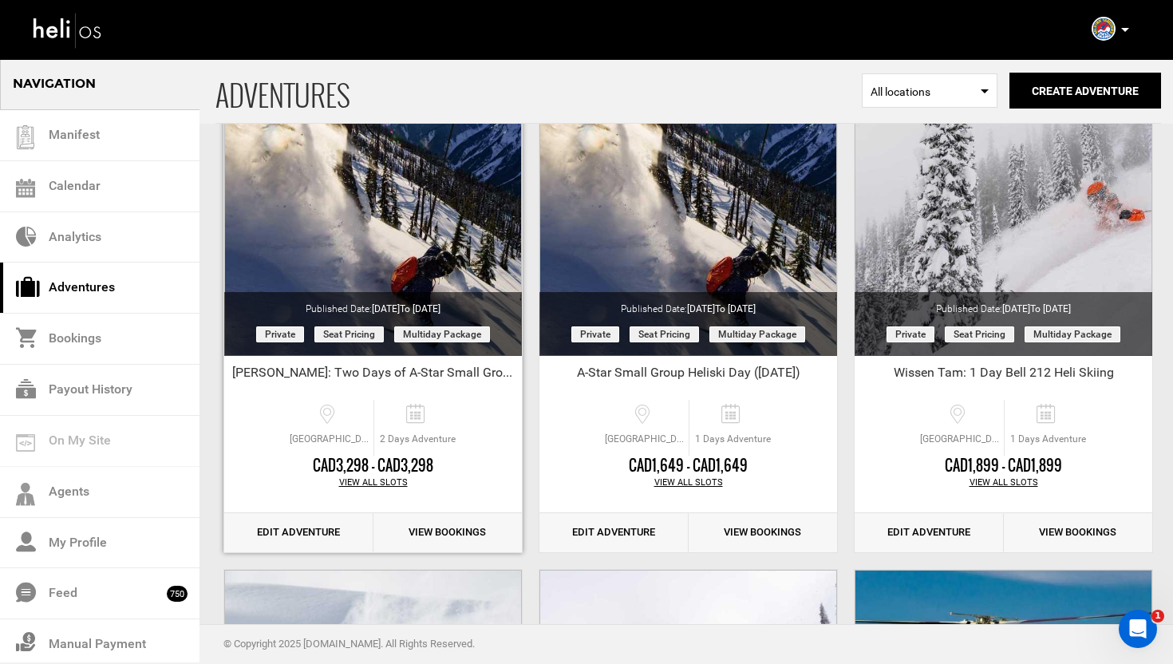
click at [285, 541] on link "Edit Adventure" at bounding box center [298, 532] width 149 height 39
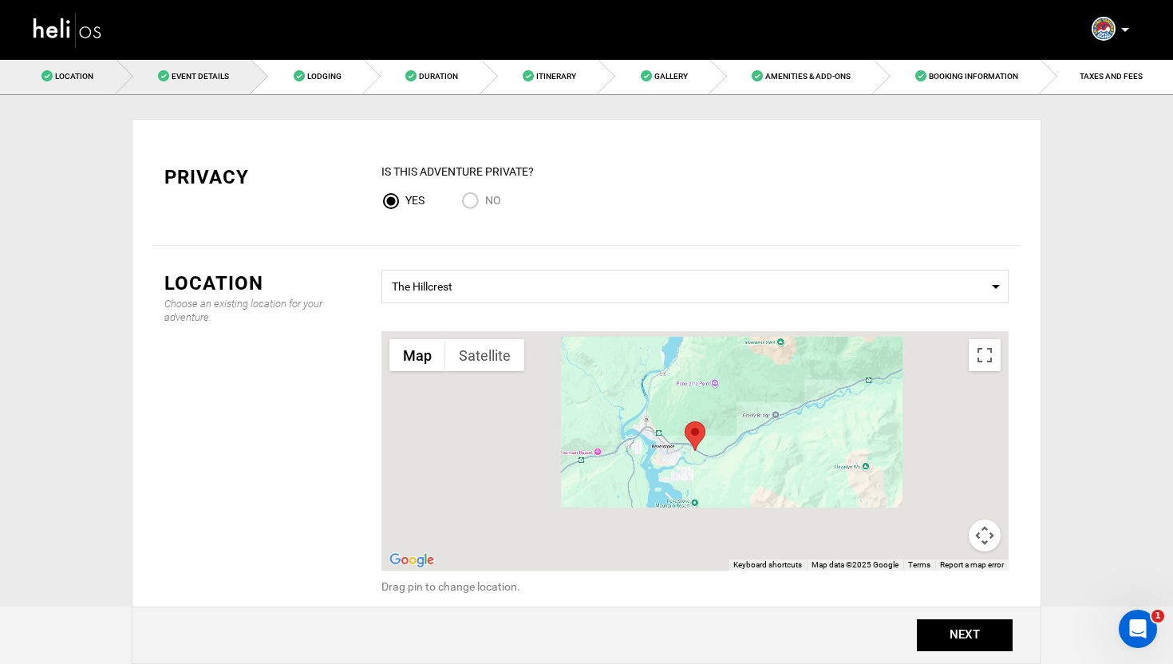
click at [216, 81] on link "Event Details" at bounding box center [184, 76] width 136 height 36
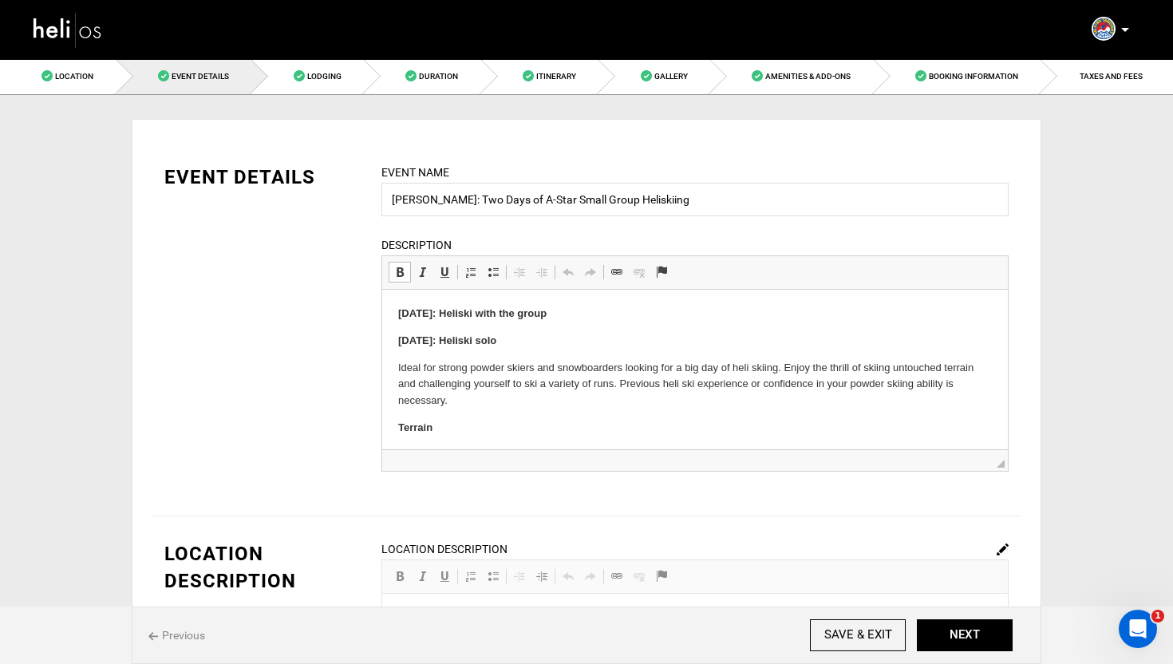
click at [545, 338] on p "December 28th: Heliski solo" at bounding box center [694, 341] width 593 height 17
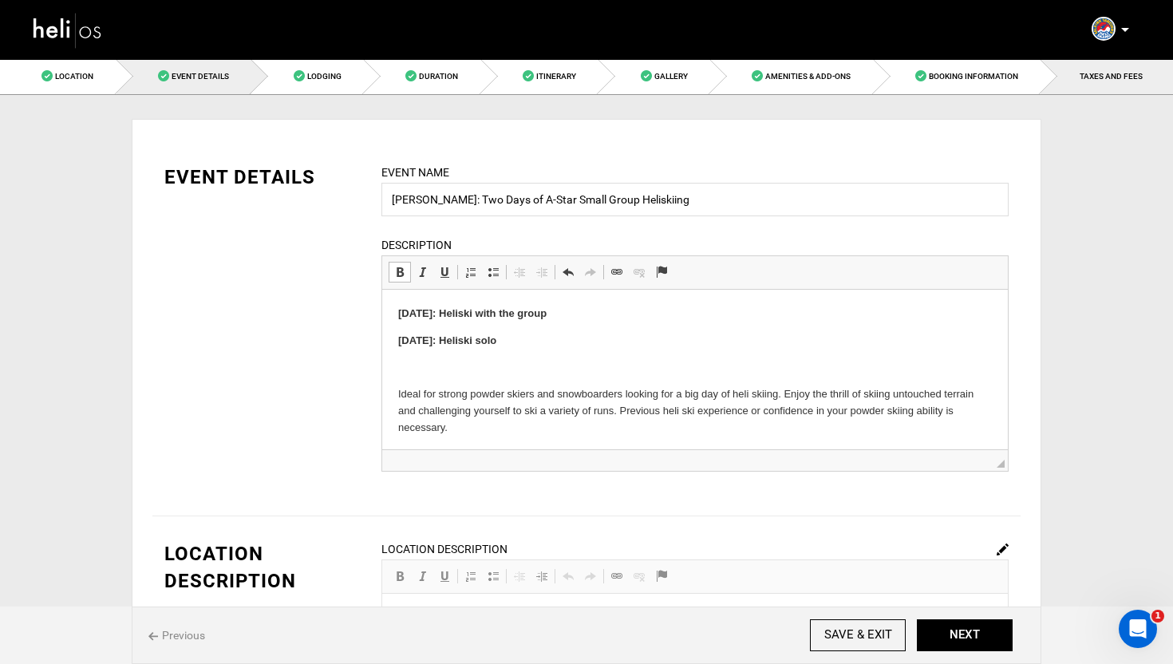
click at [1116, 88] on link "TAXES AND FEES" at bounding box center [1106, 76] width 132 height 36
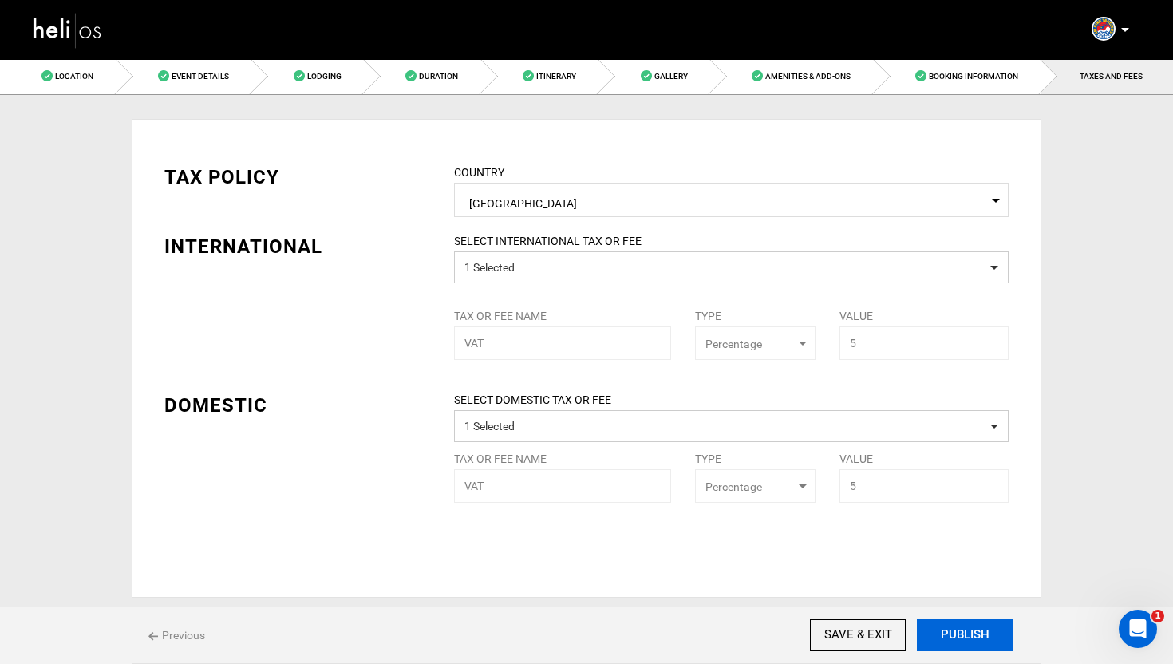
click at [986, 639] on button "PUBLISH" at bounding box center [964, 635] width 96 height 32
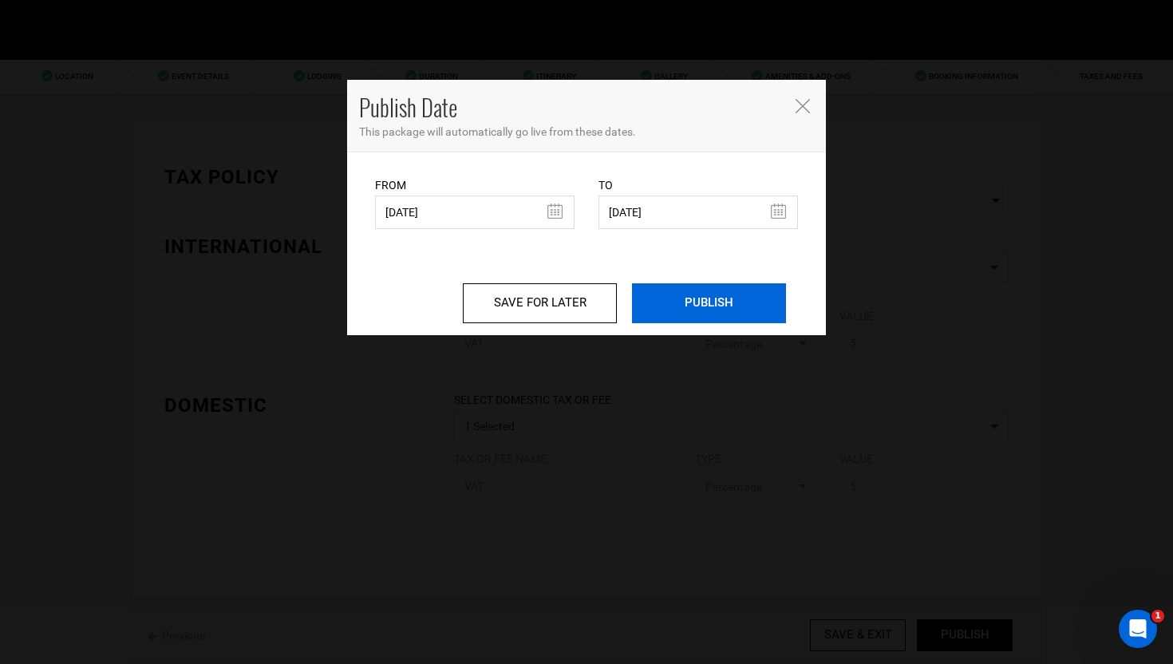
click at [743, 301] on input "PUBLISH" at bounding box center [709, 303] width 154 height 40
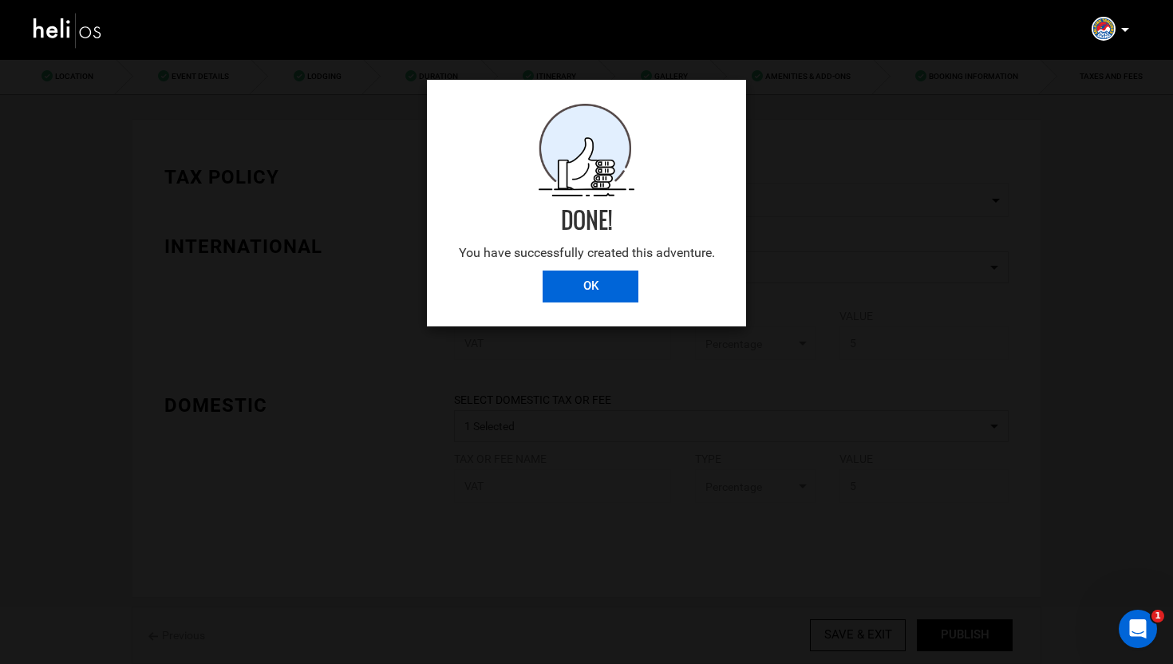
click at [597, 285] on input "OK" at bounding box center [590, 286] width 96 height 32
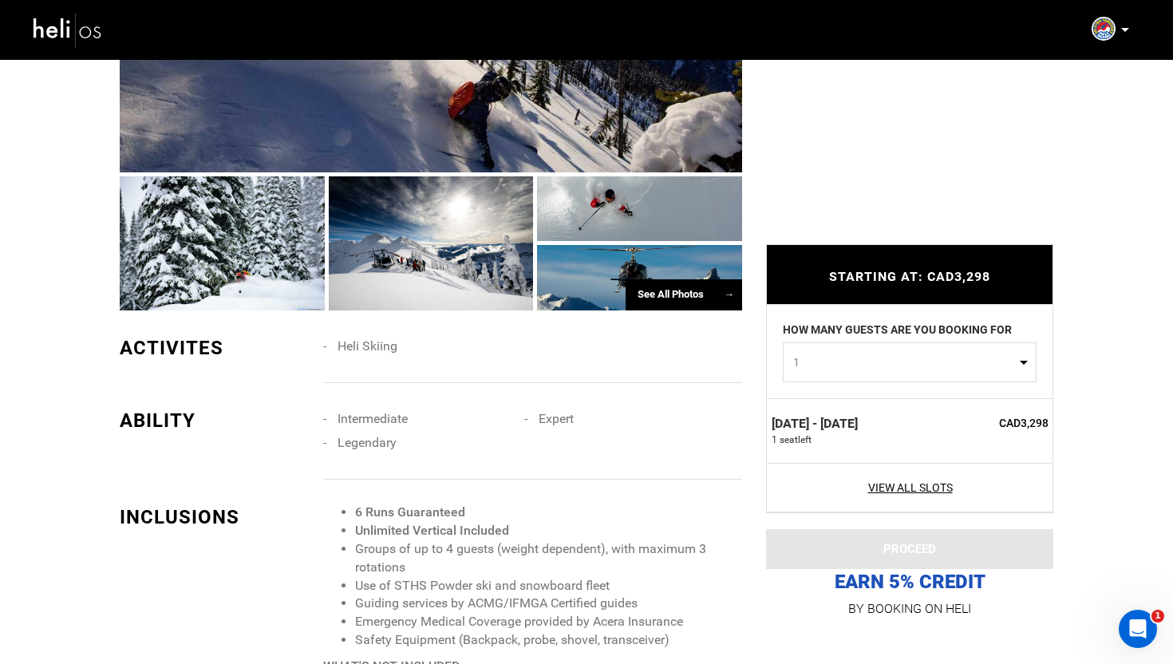
scroll to position [1724, 0]
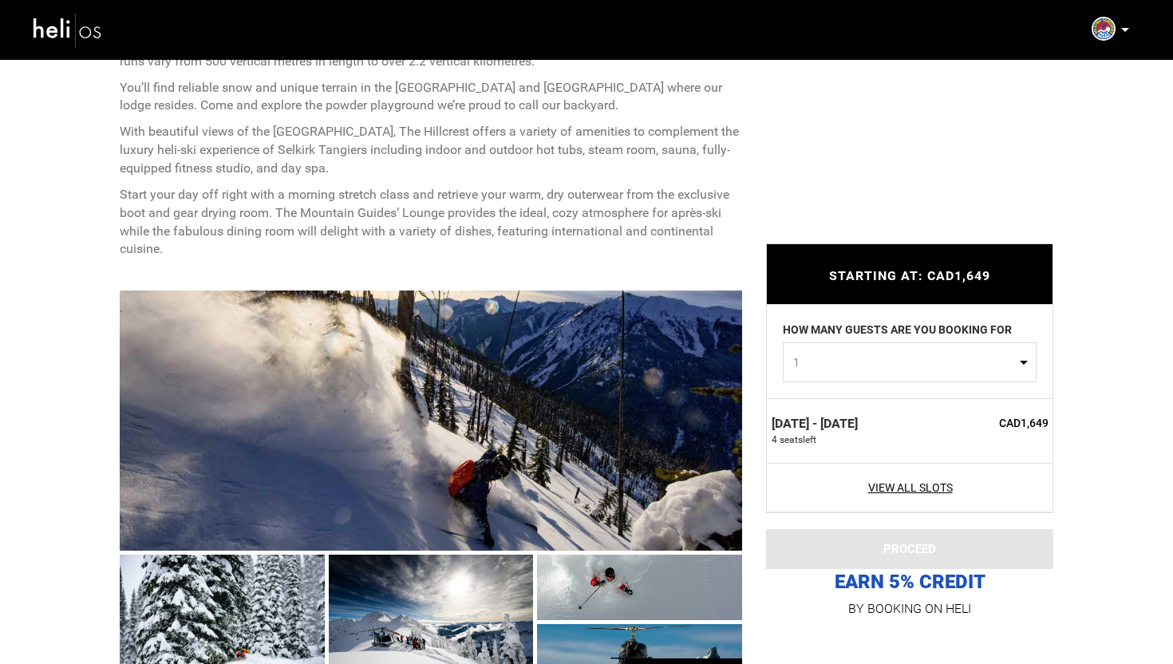
scroll to position [810, 0]
